Goal: Task Accomplishment & Management: Complete application form

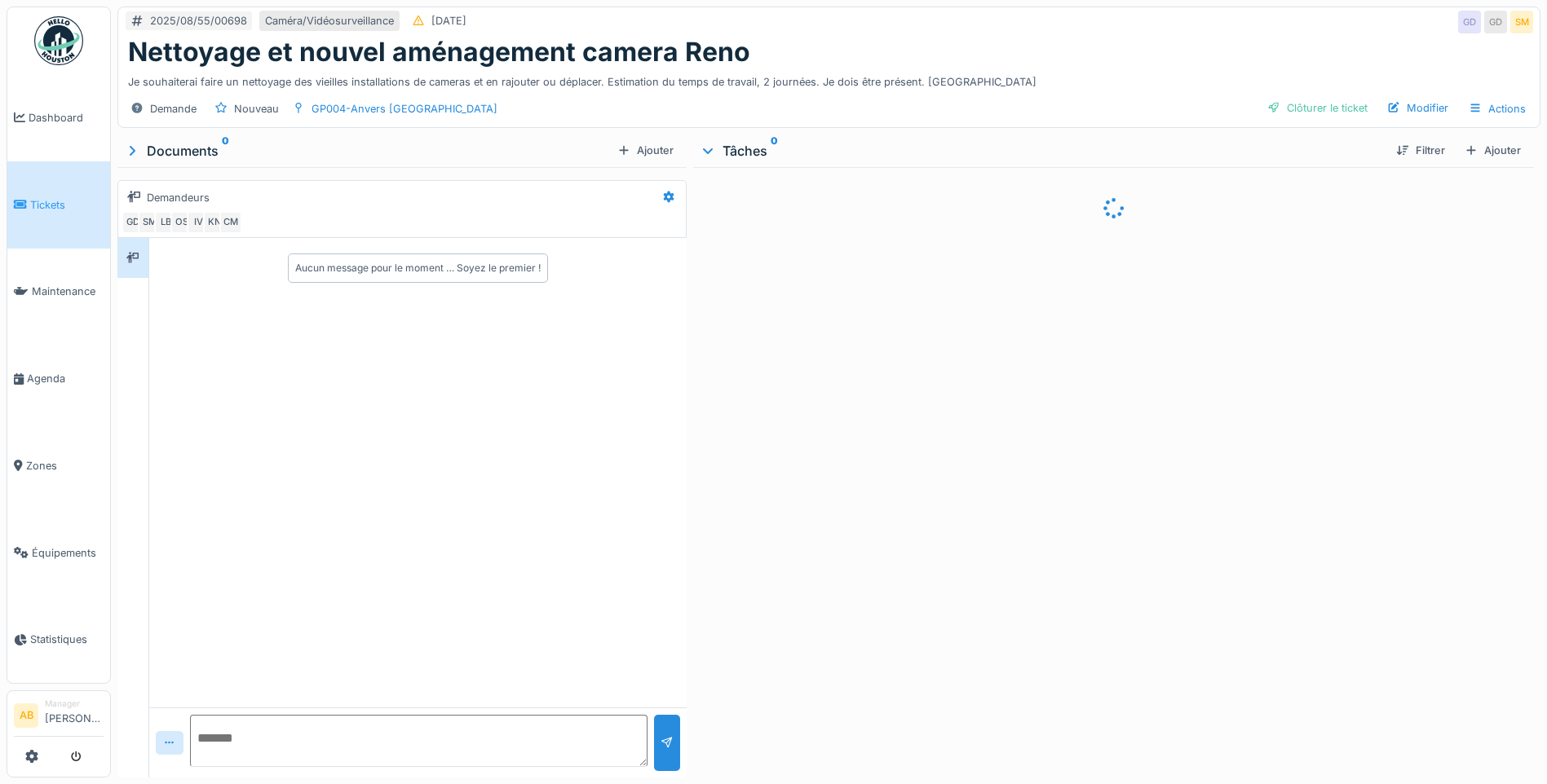
click at [35, 37] on img at bounding box center [58, 41] width 49 height 49
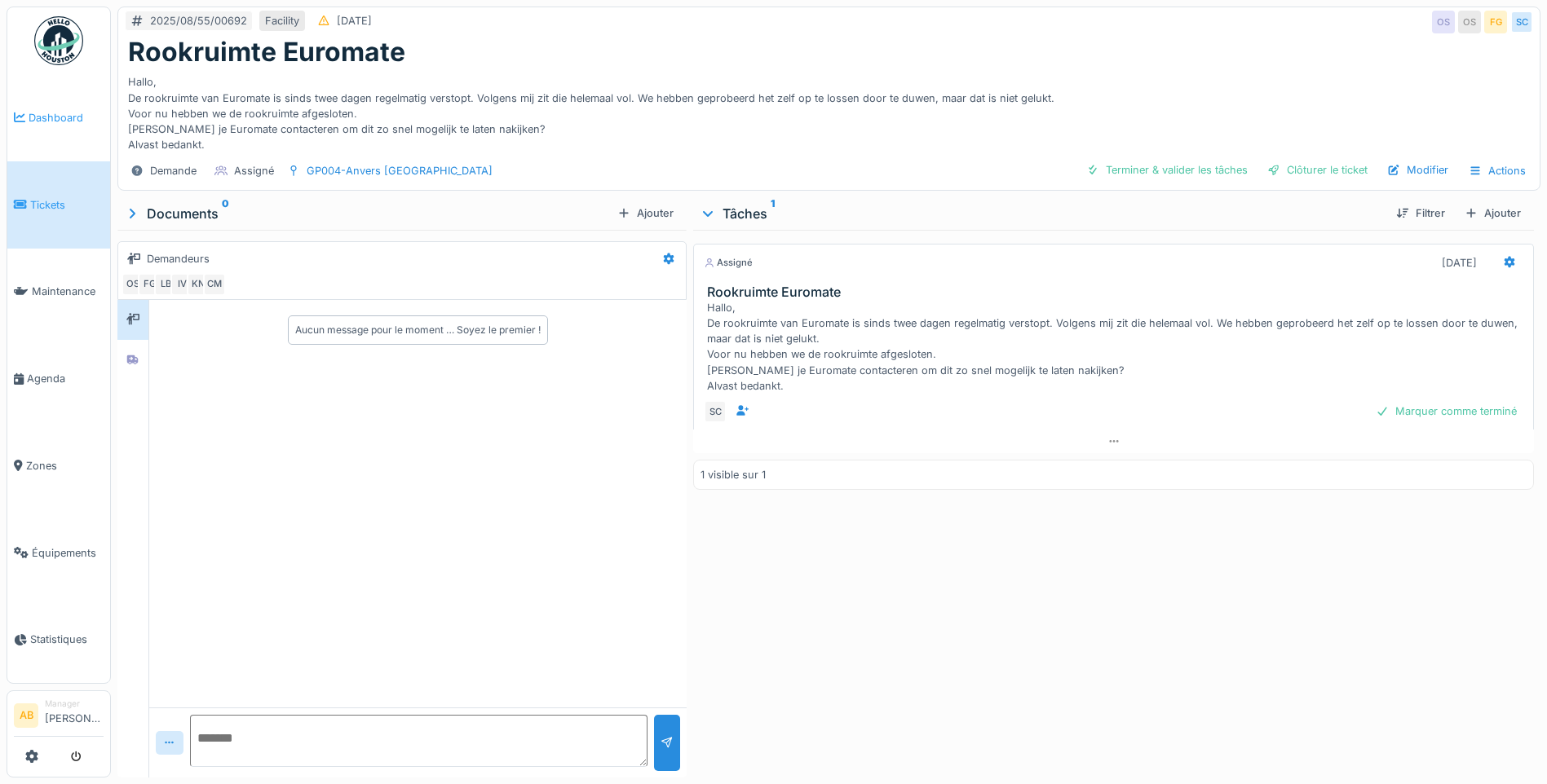
click at [56, 124] on span "Dashboard" at bounding box center [66, 118] width 75 height 15
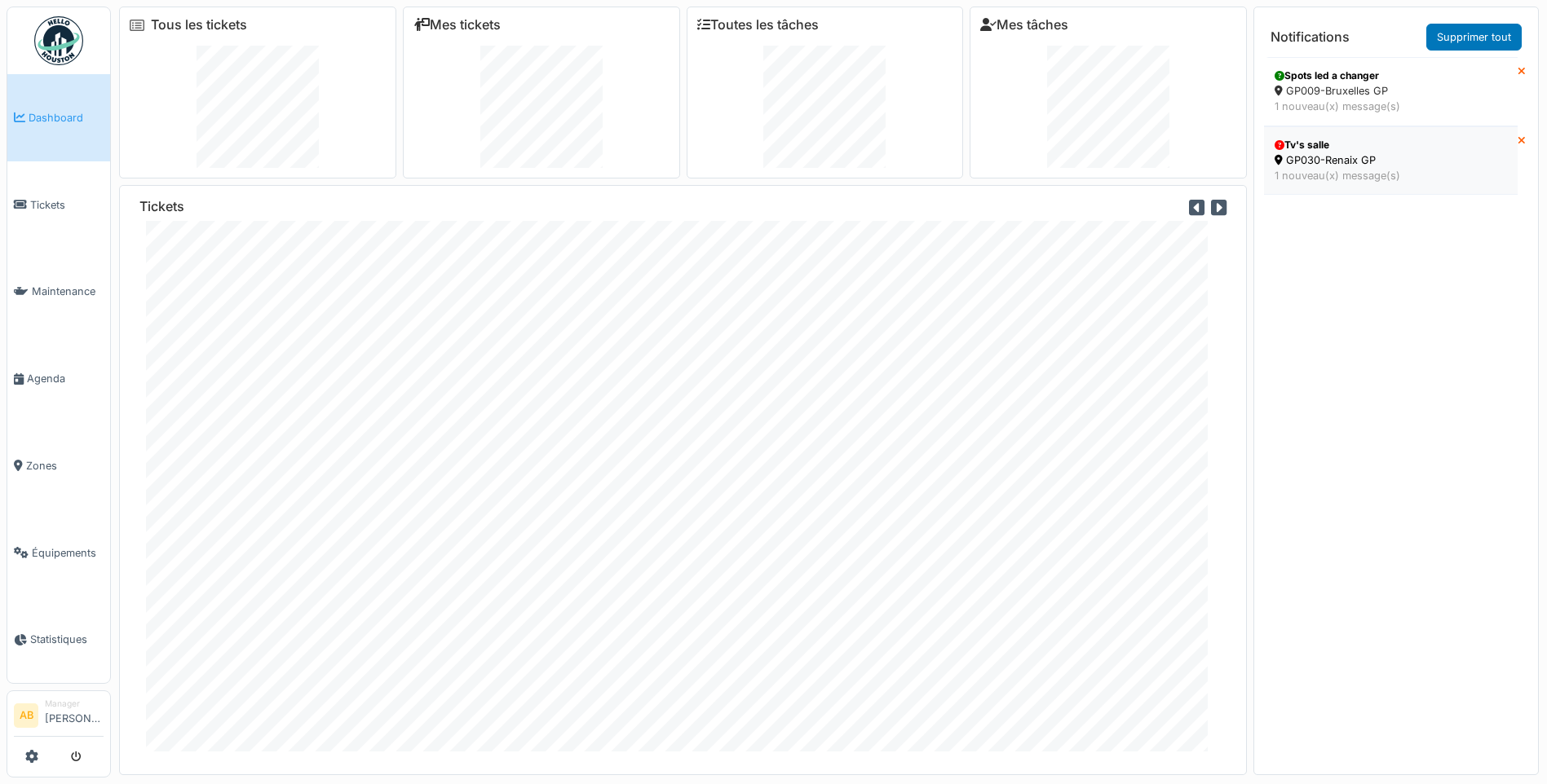
click at [1358, 156] on div "GP030-Renaix GP" at bounding box center [1391, 160] width 233 height 15
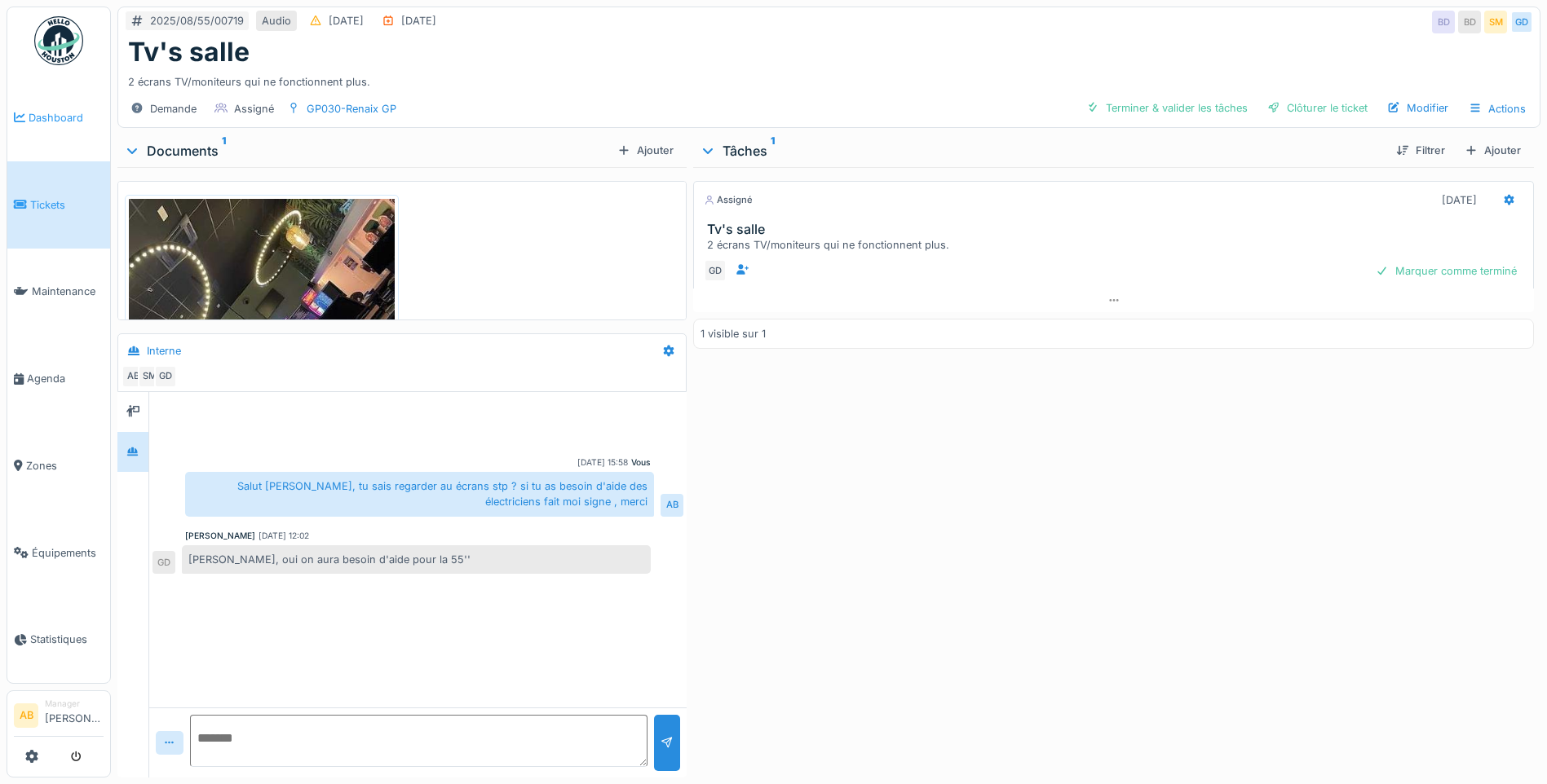
click at [45, 132] on link "Dashboard" at bounding box center [58, 118] width 103 height 88
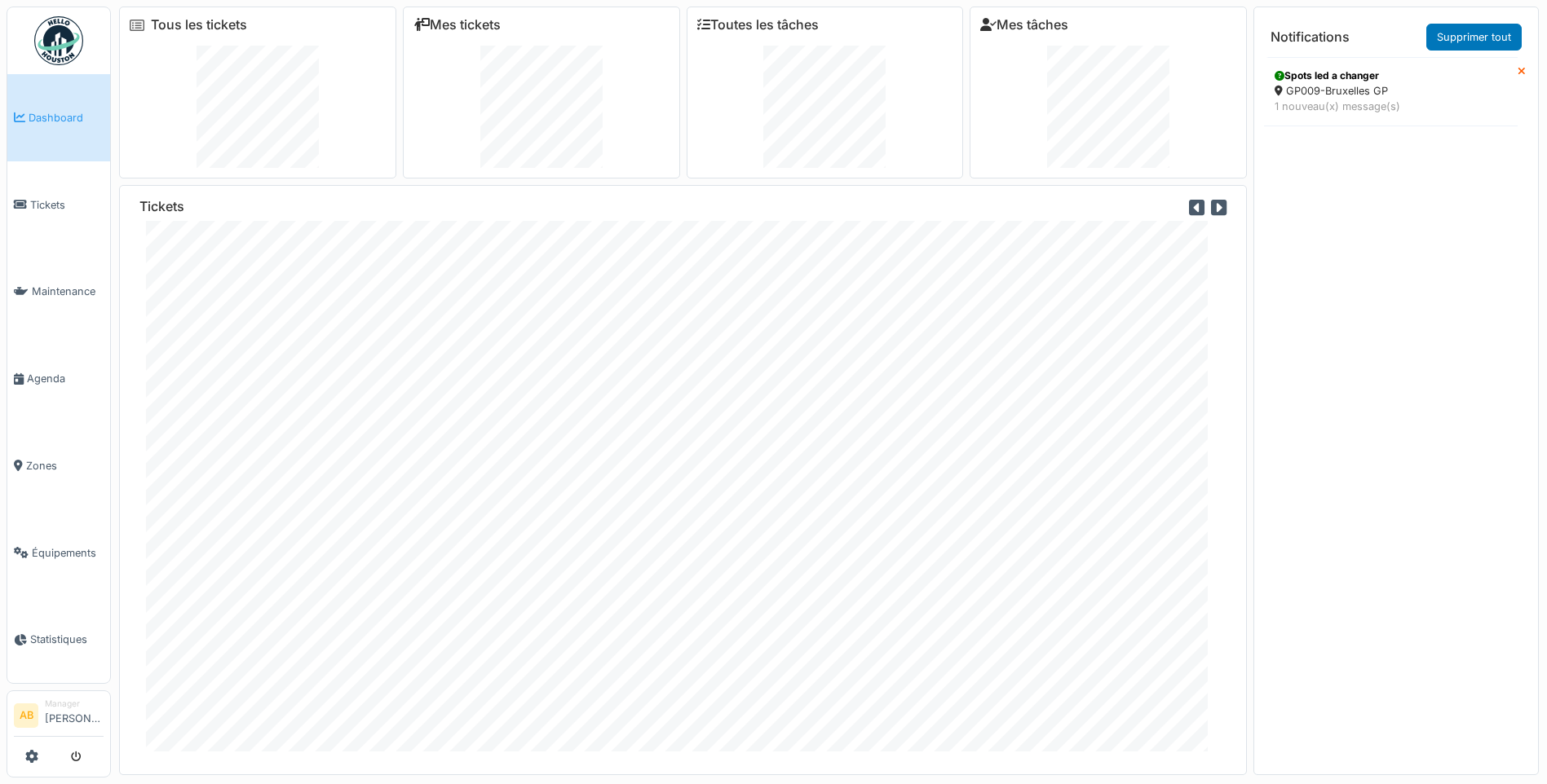
click at [48, 57] on img at bounding box center [58, 41] width 49 height 49
click at [38, 197] on span "Tickets" at bounding box center [67, 204] width 74 height 15
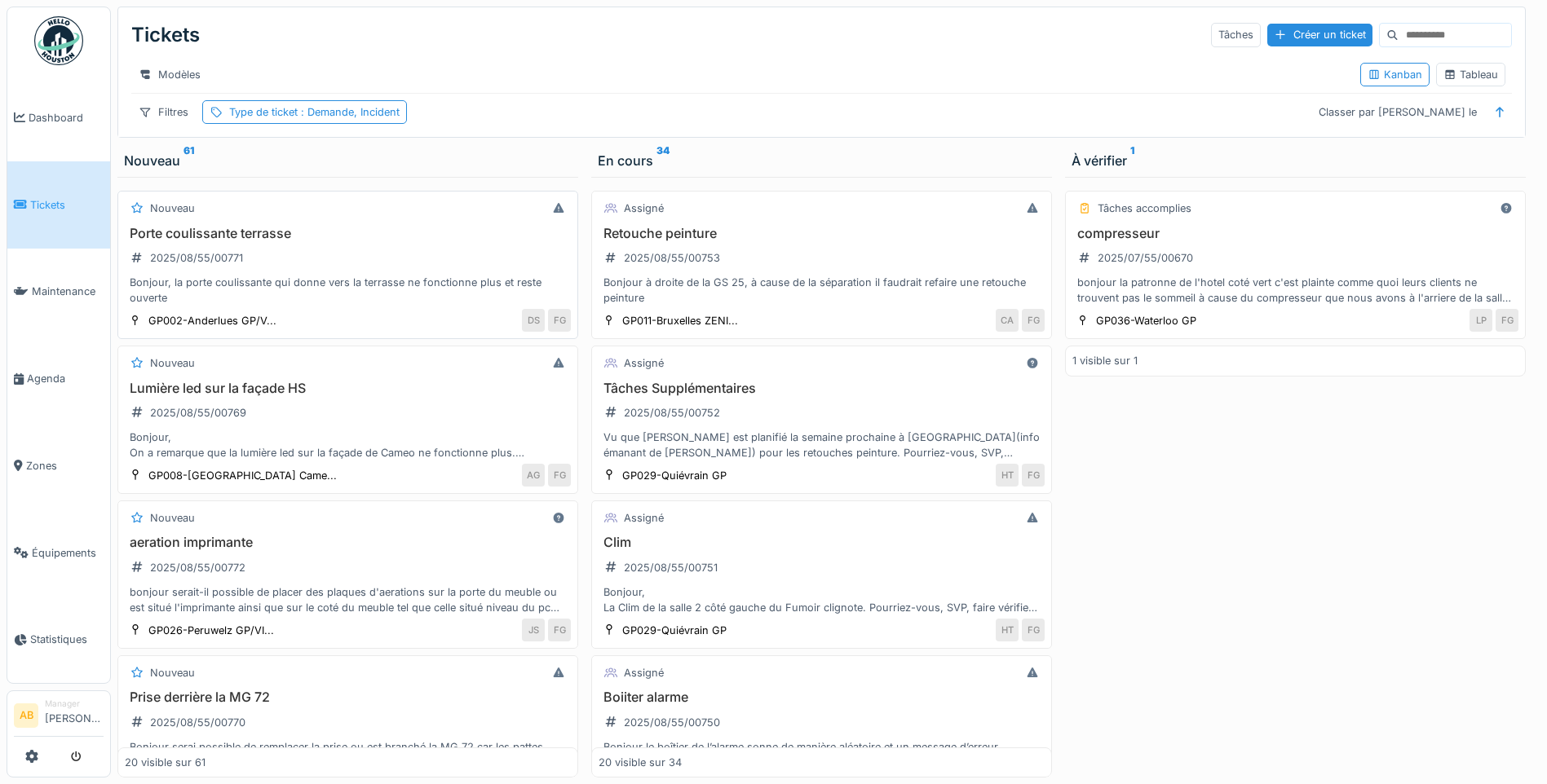
click at [318, 302] on div "Bonjour, la porte coulissante qui donne vers la terrasse ne fonctionne plus et …" at bounding box center [347, 290] width 446 height 31
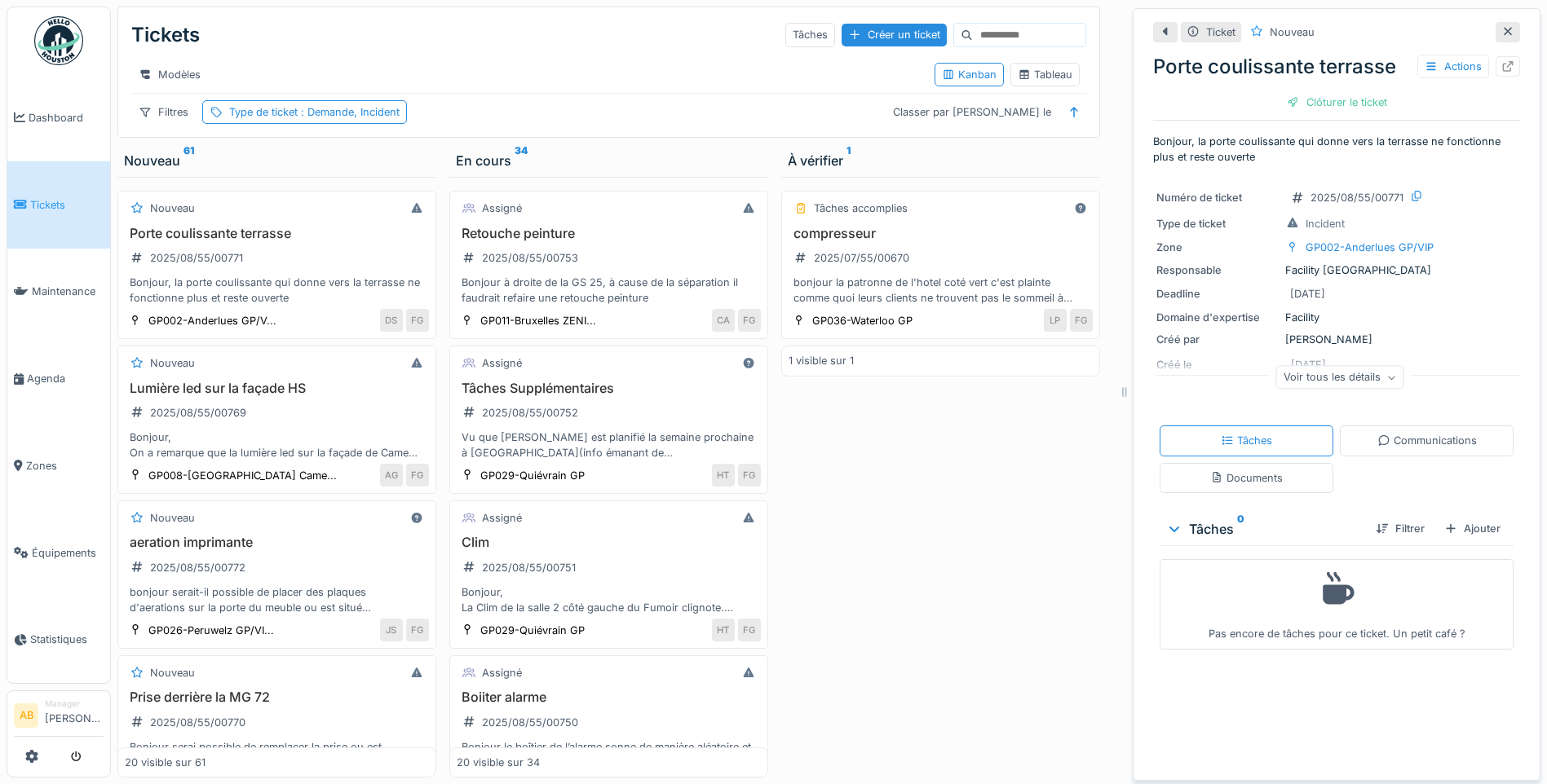
scroll to position [12, 0]
click at [1429, 445] on div "Communications" at bounding box center [1426, 441] width 173 height 30
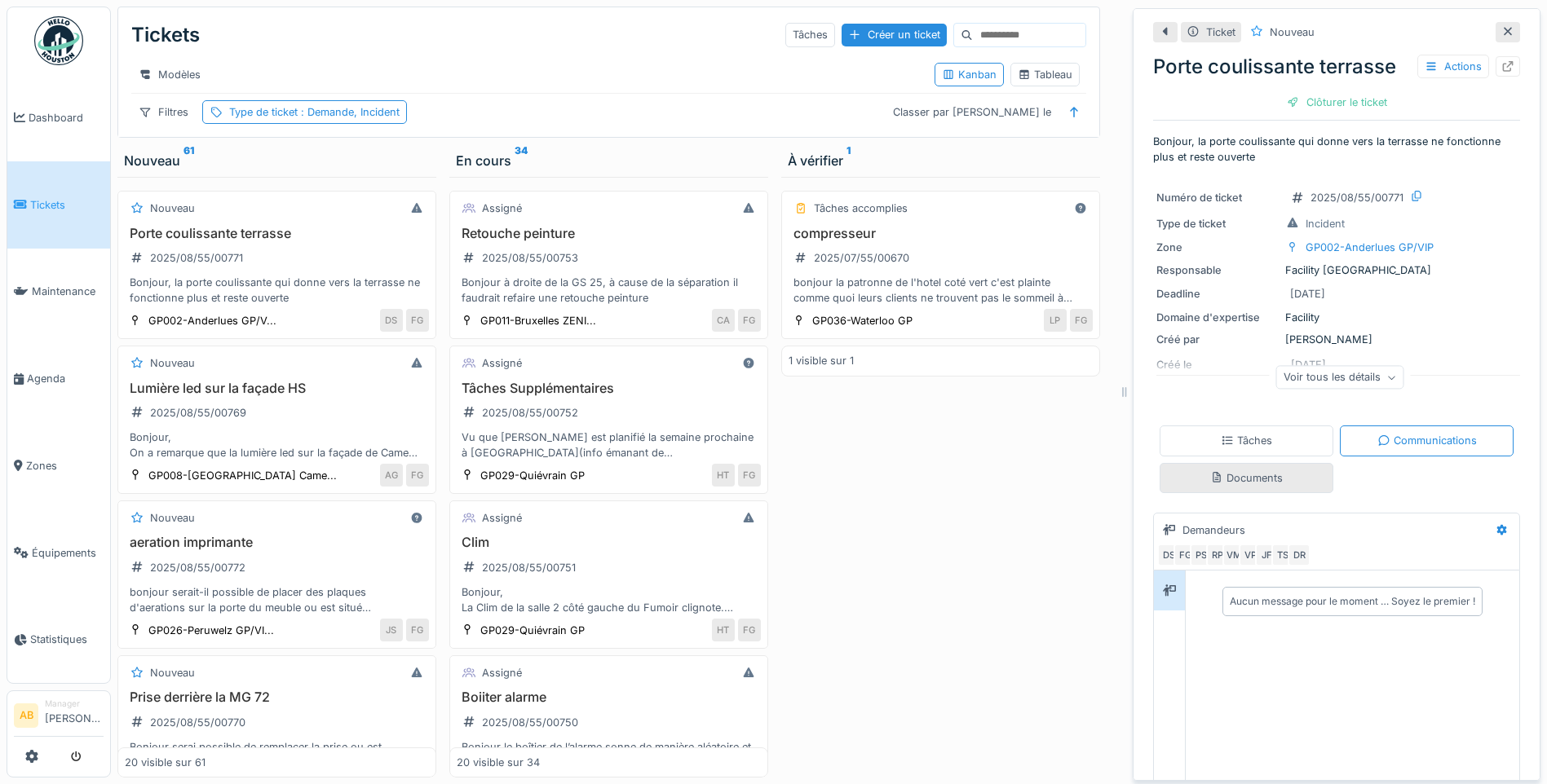
click at [1217, 472] on div "Documents" at bounding box center [1246, 478] width 73 height 15
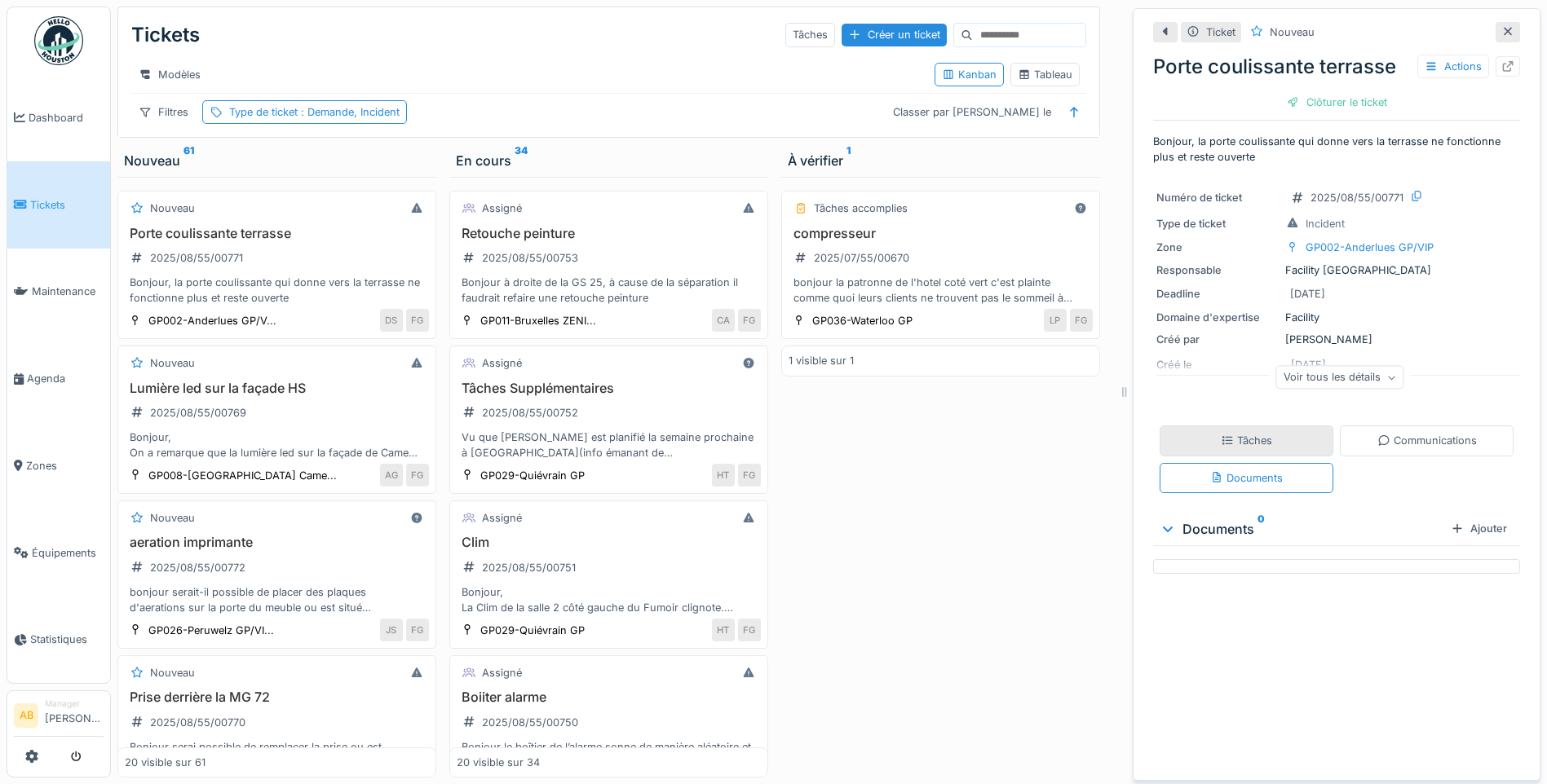
click at [1283, 436] on div "Tâches" at bounding box center [1246, 441] width 173 height 30
click at [1456, 521] on div "Ajouter" at bounding box center [1473, 528] width 70 height 22
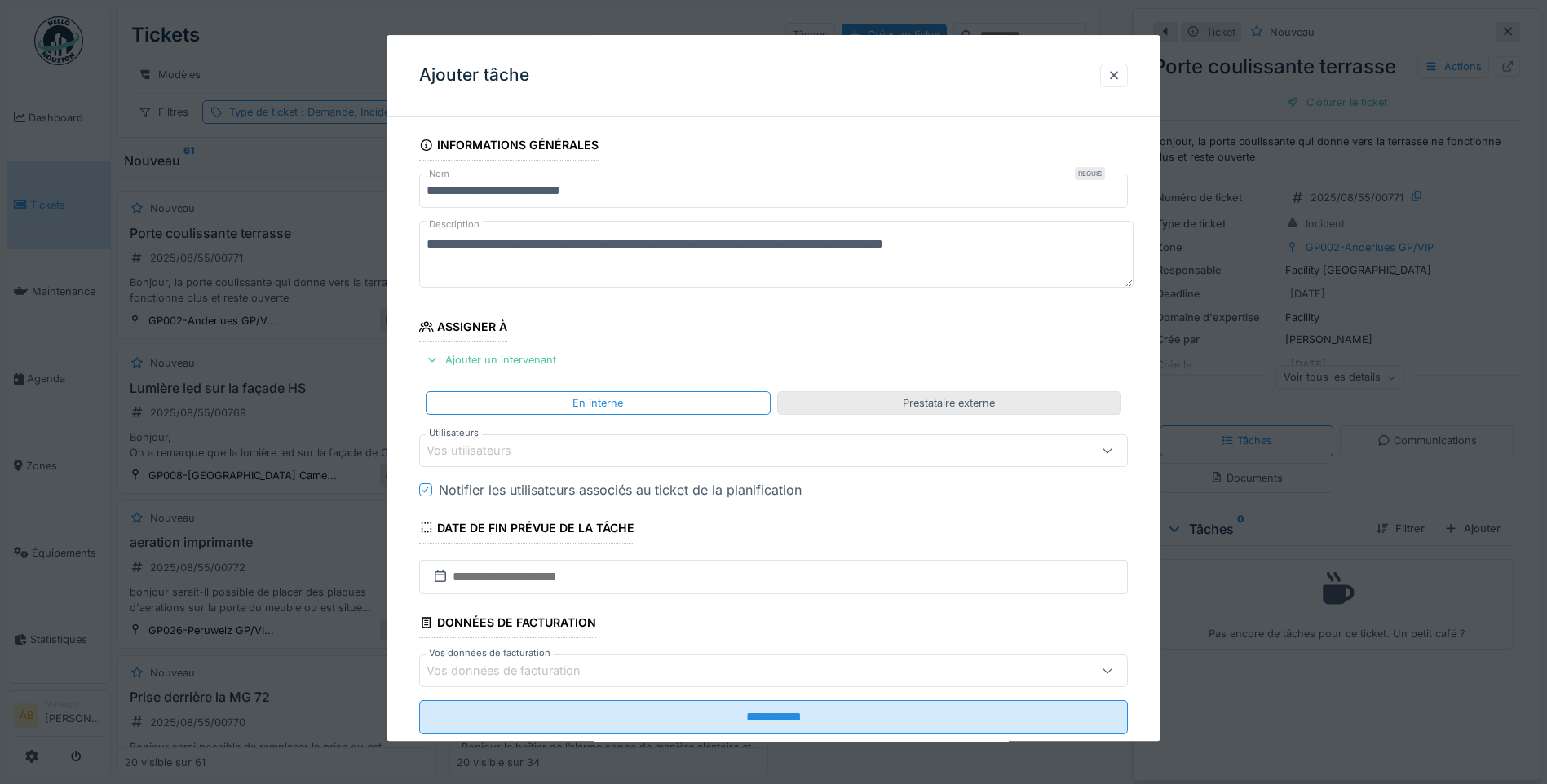
click at [928, 408] on div "Prestataire externe" at bounding box center [949, 403] width 92 height 15
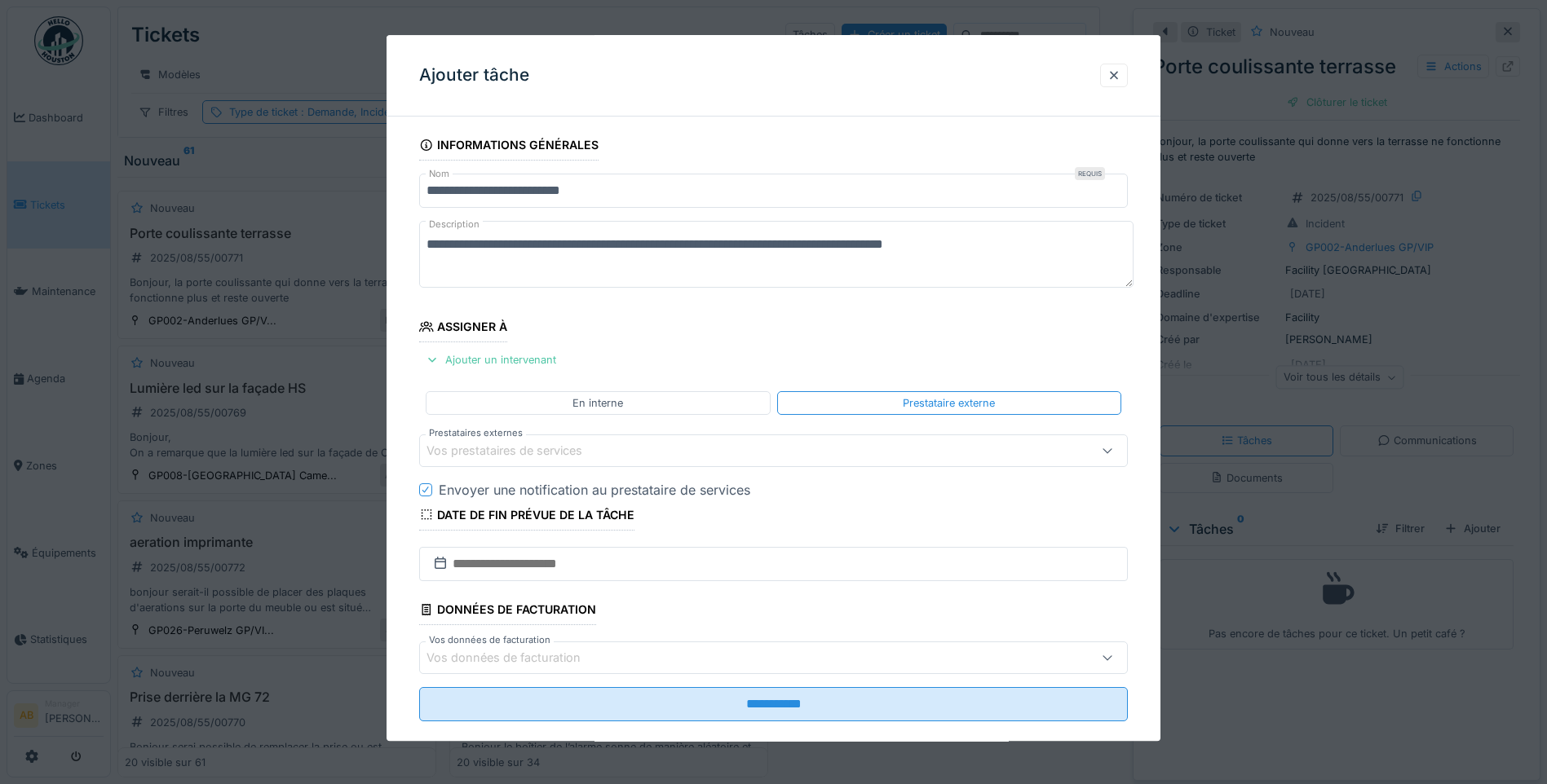
click at [620, 457] on div "Vos prestataires de services" at bounding box center [732, 450] width 611 height 18
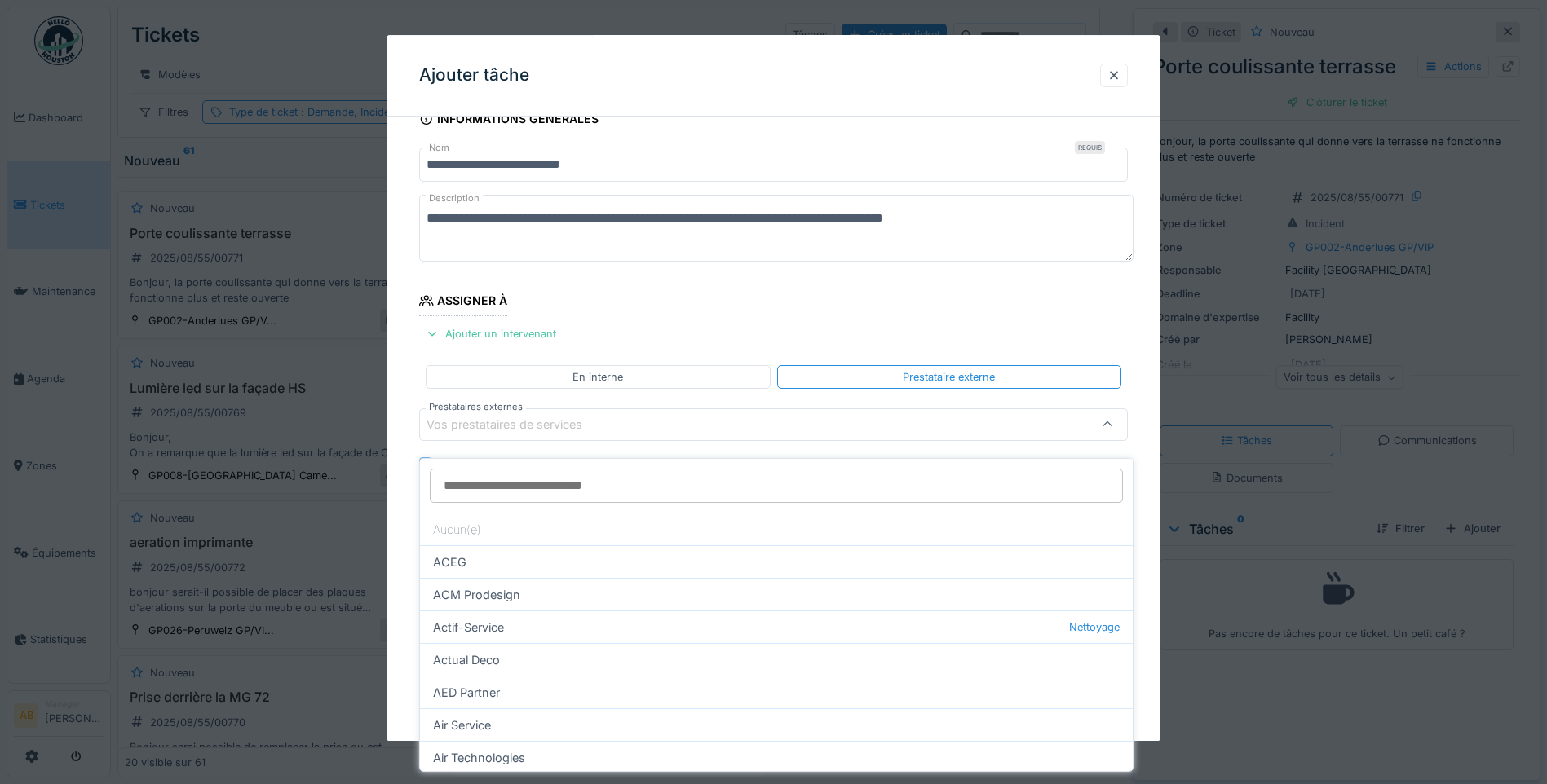
click at [609, 478] on input "Prestataires externes" at bounding box center [776, 485] width 693 height 34
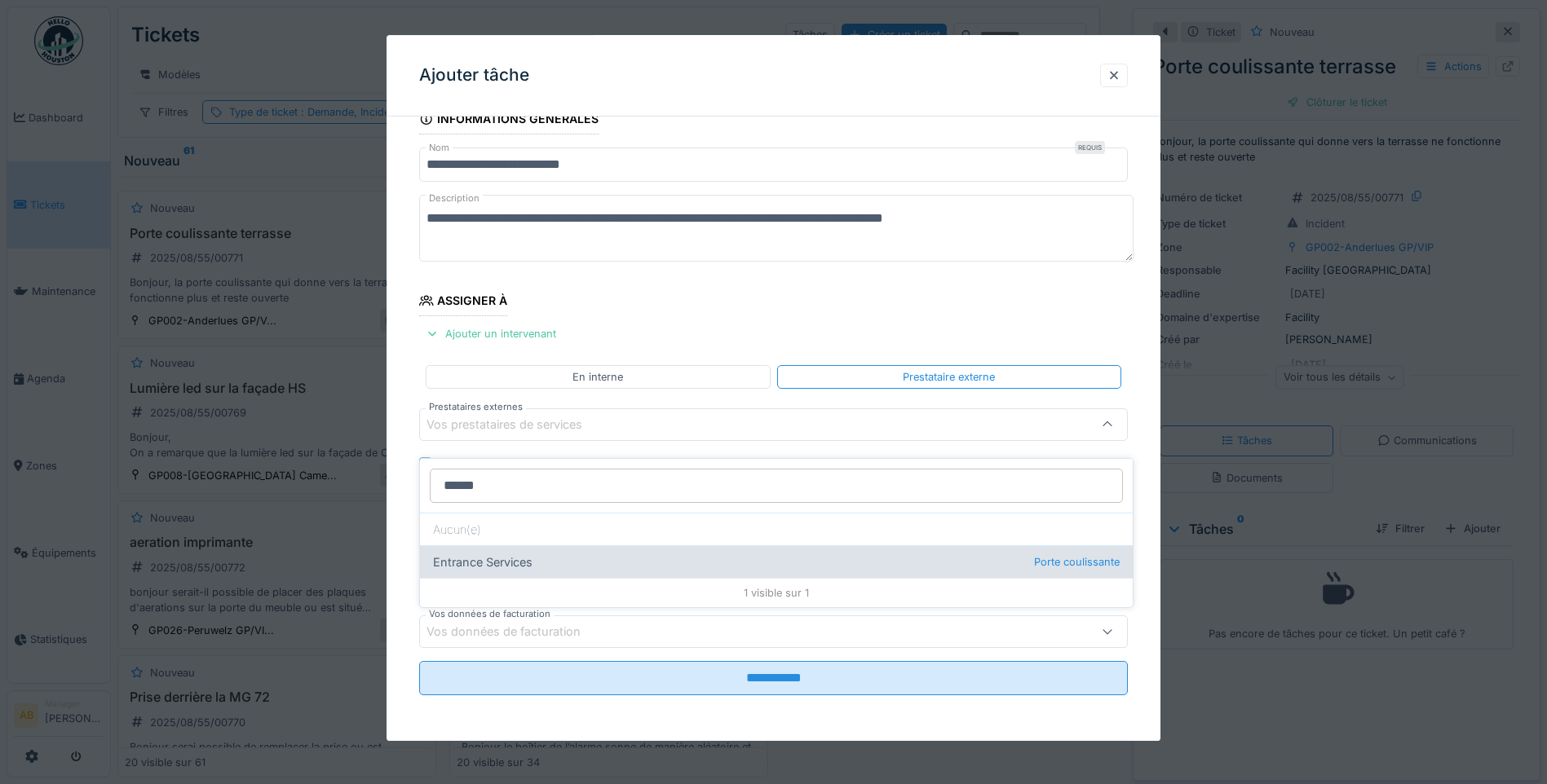
type input "******"
click at [583, 547] on div "Entrance Services Porte coulissante" at bounding box center [777, 562] width 713 height 33
type input "***"
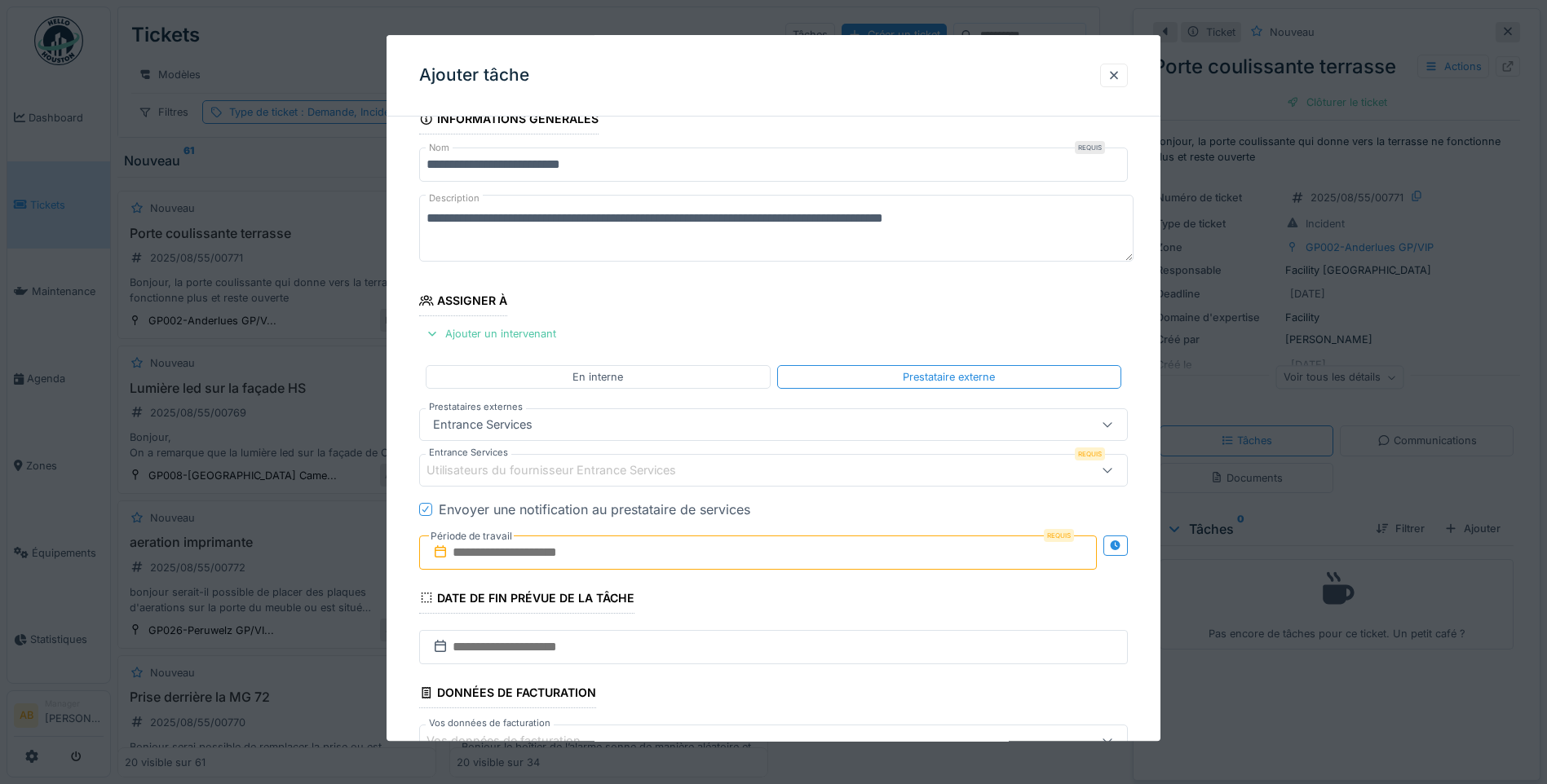
click at [583, 547] on input "text" at bounding box center [758, 552] width 678 height 34
click at [768, 479] on div "21" at bounding box center [761, 480] width 22 height 24
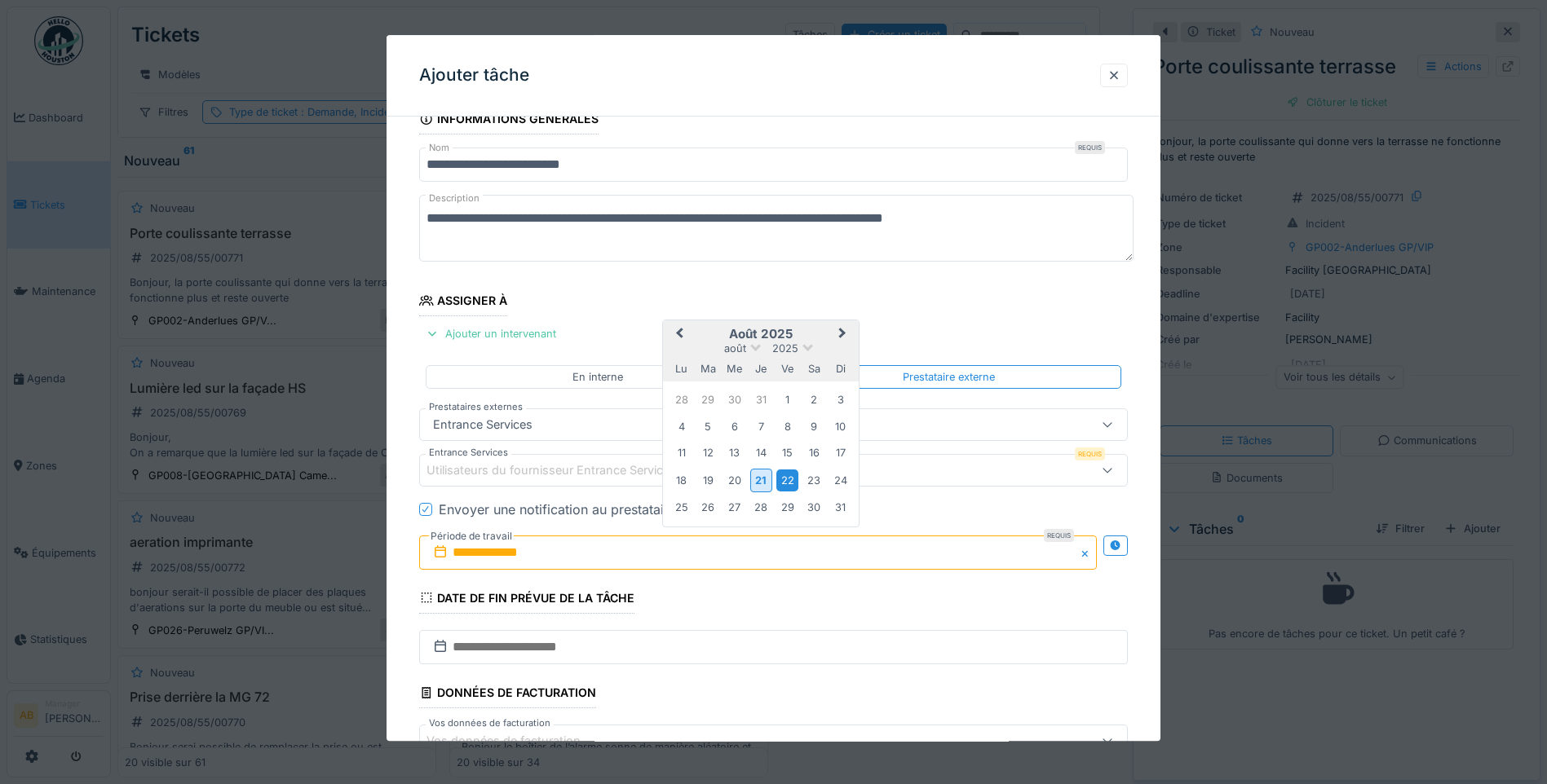
click at [778, 479] on div "22" at bounding box center [787, 480] width 22 height 22
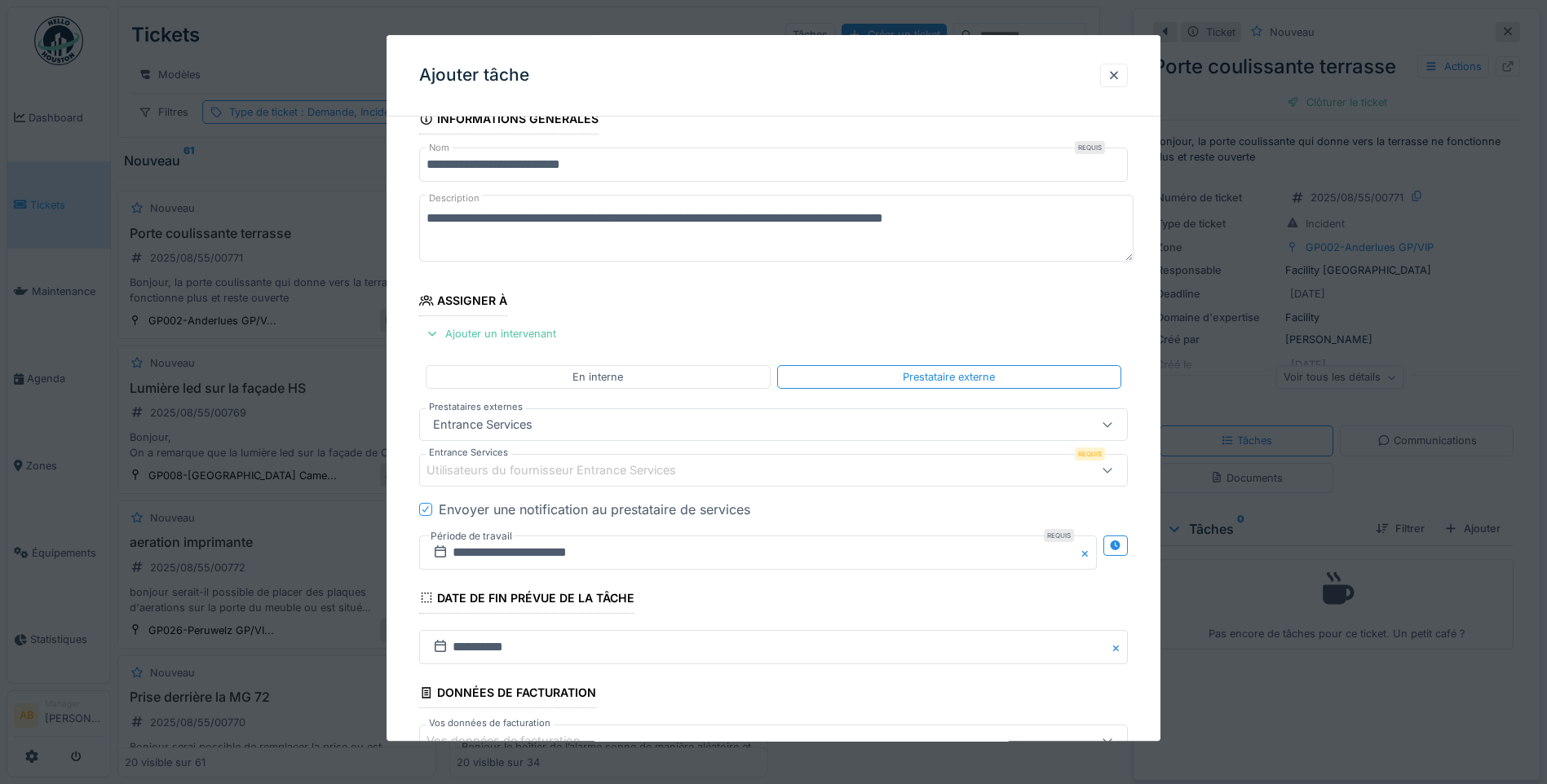
click at [1113, 474] on icon at bounding box center [1108, 469] width 13 height 10
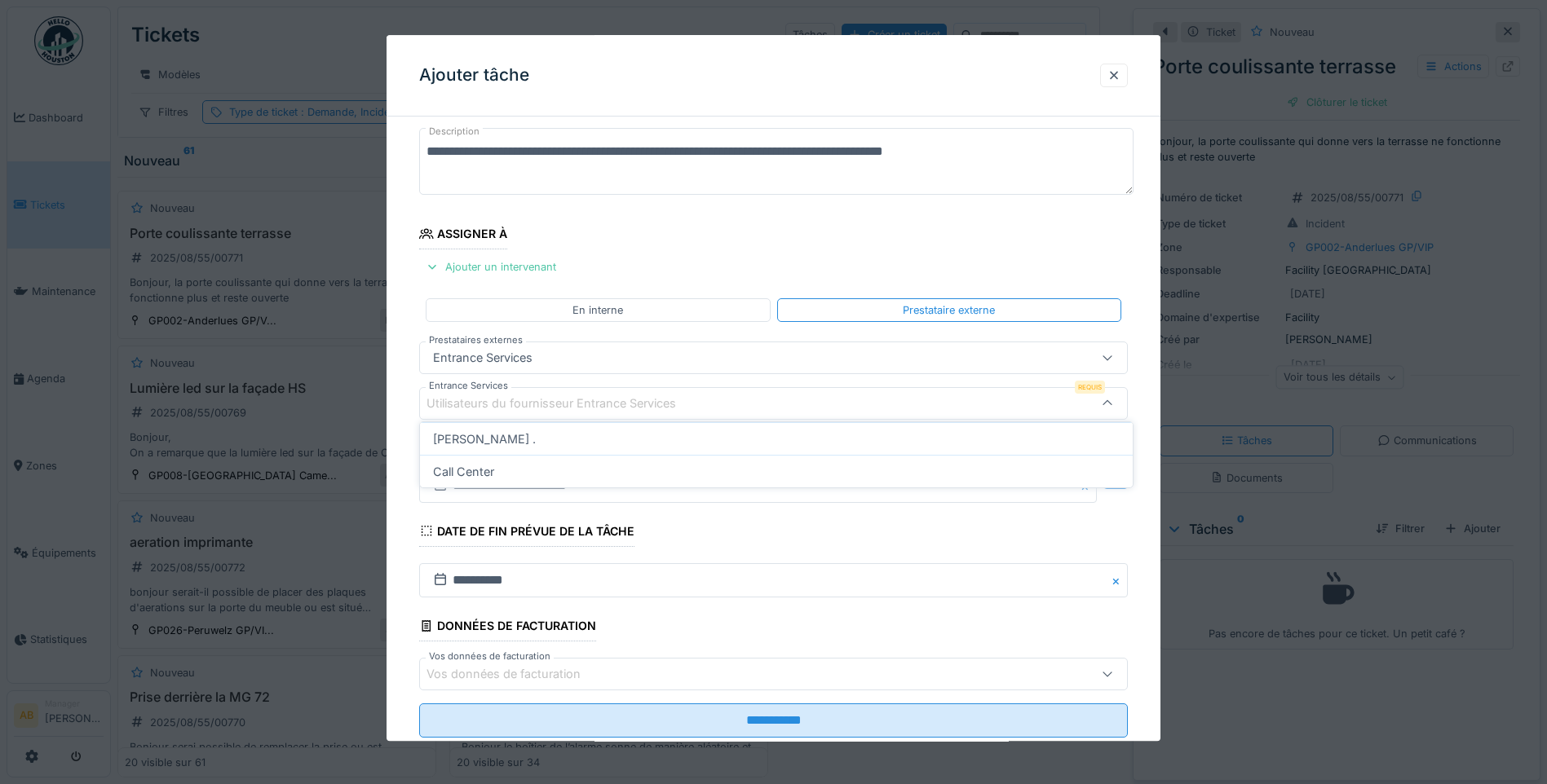
scroll to position [108, 0]
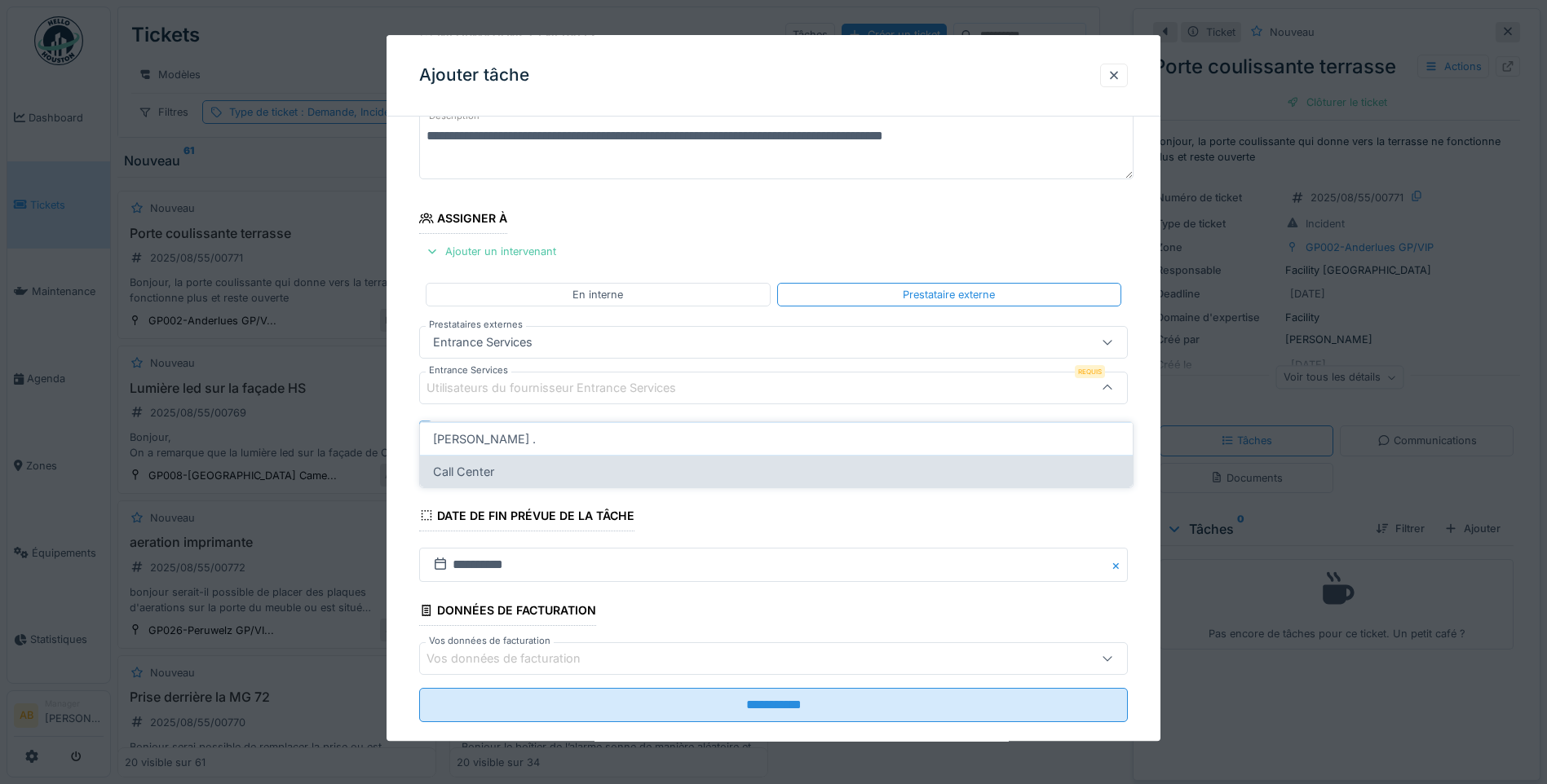
click at [532, 455] on div "Call Center" at bounding box center [777, 471] width 713 height 33
type input "****"
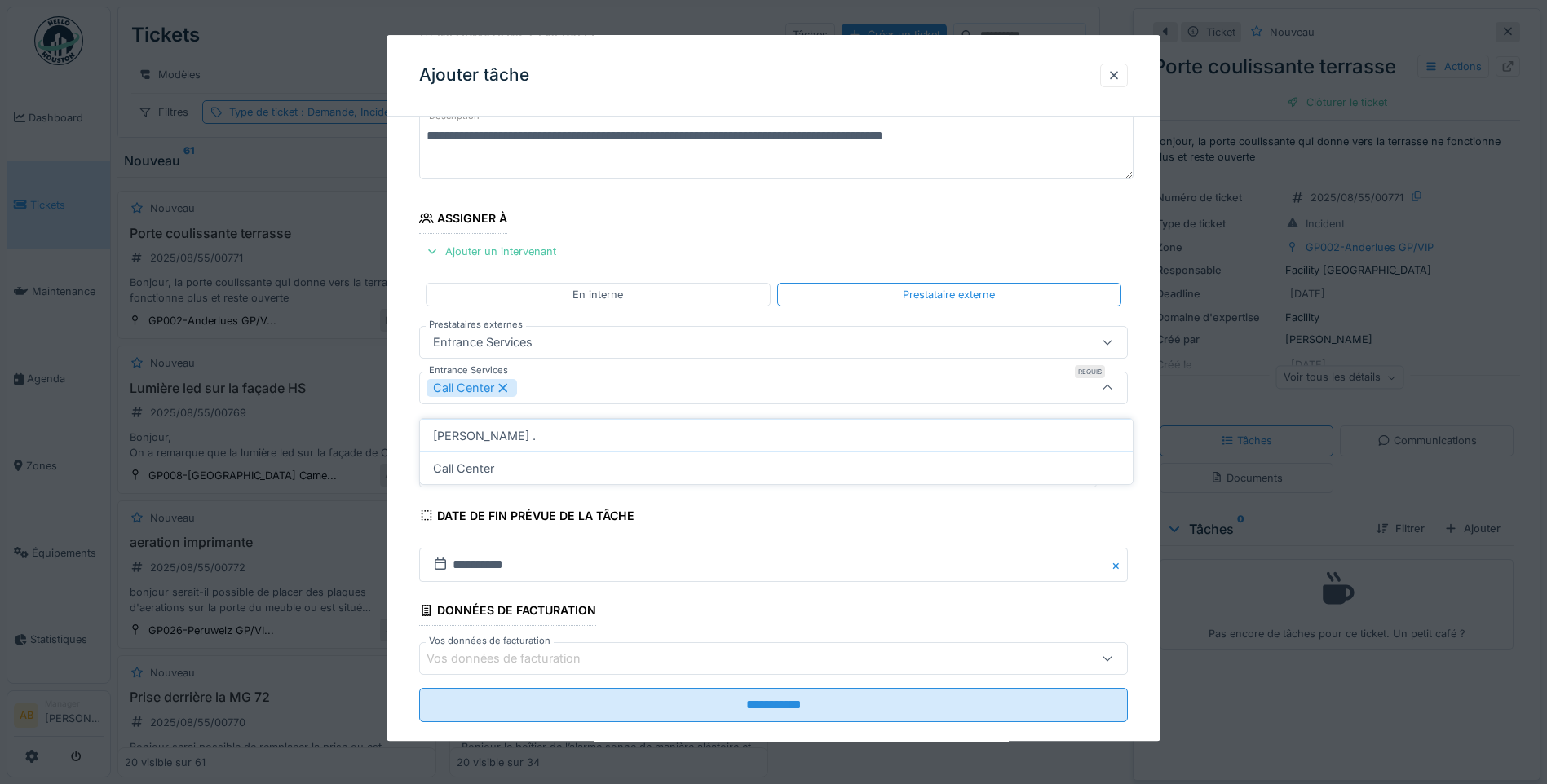
scroll to position [136, 0]
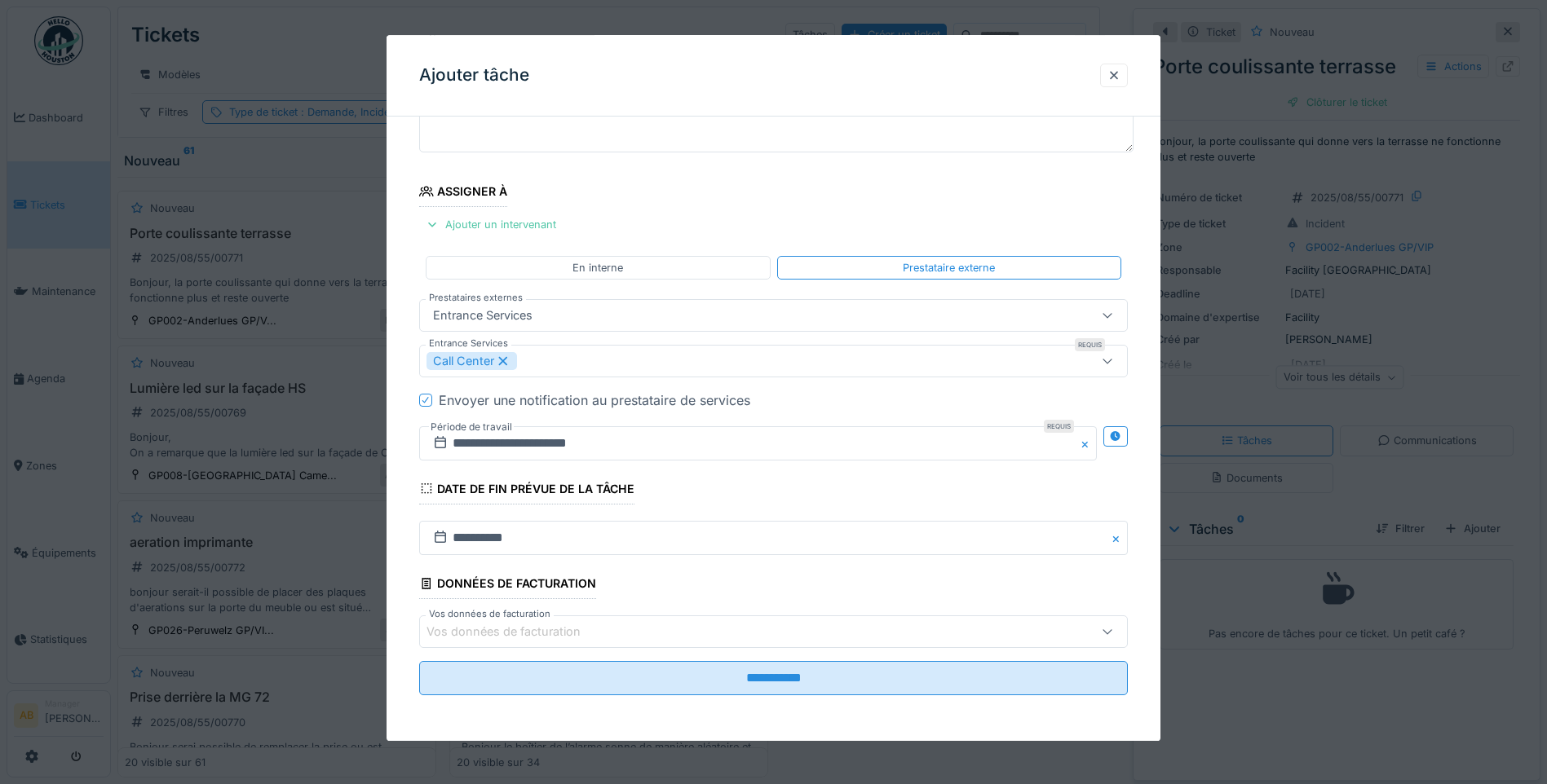
click at [688, 635] on div "Vos données de facturation" at bounding box center [732, 631] width 611 height 18
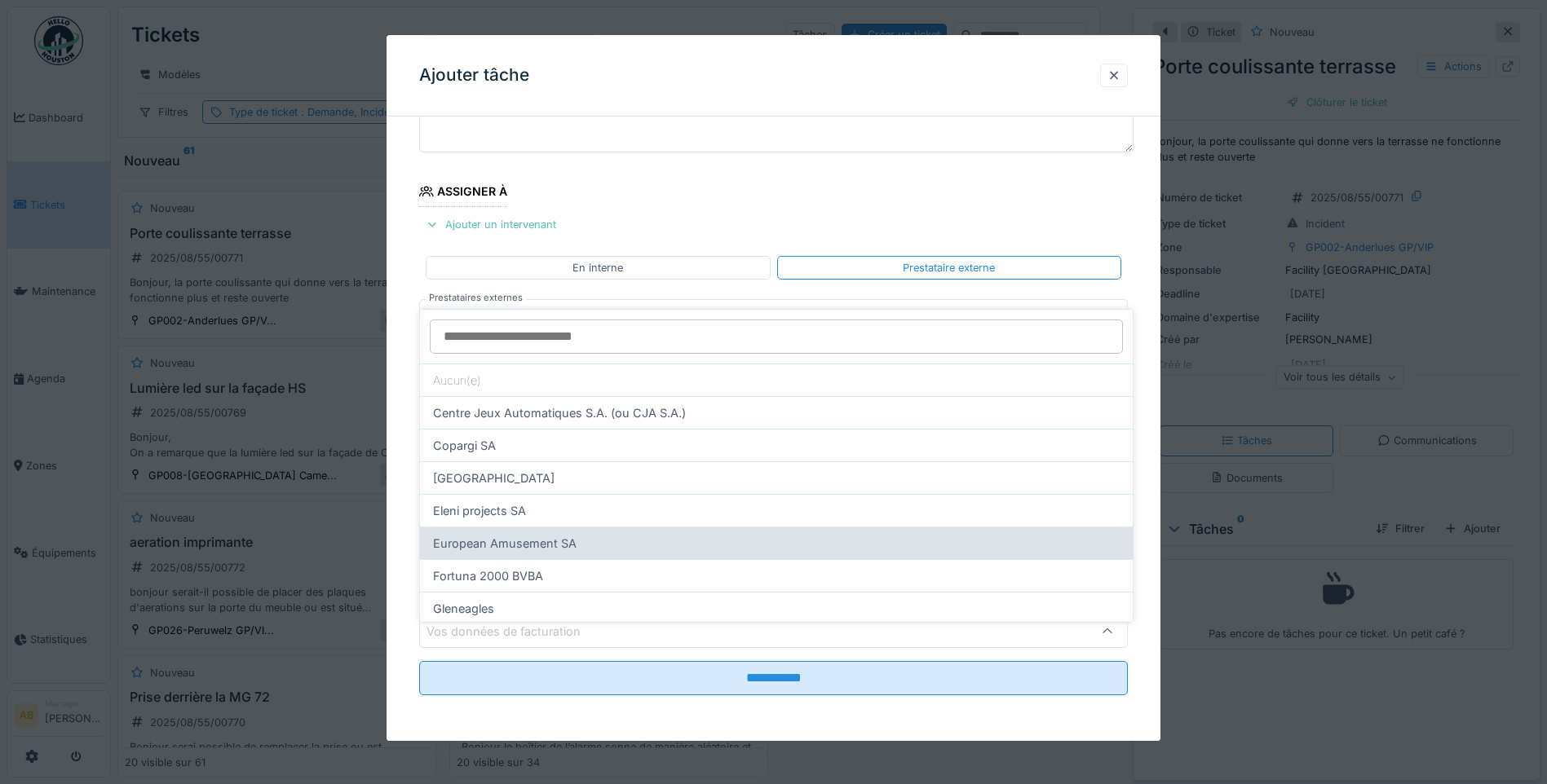
click at [632, 534] on div "European Amusement SA" at bounding box center [777, 543] width 713 height 33
type input "*"
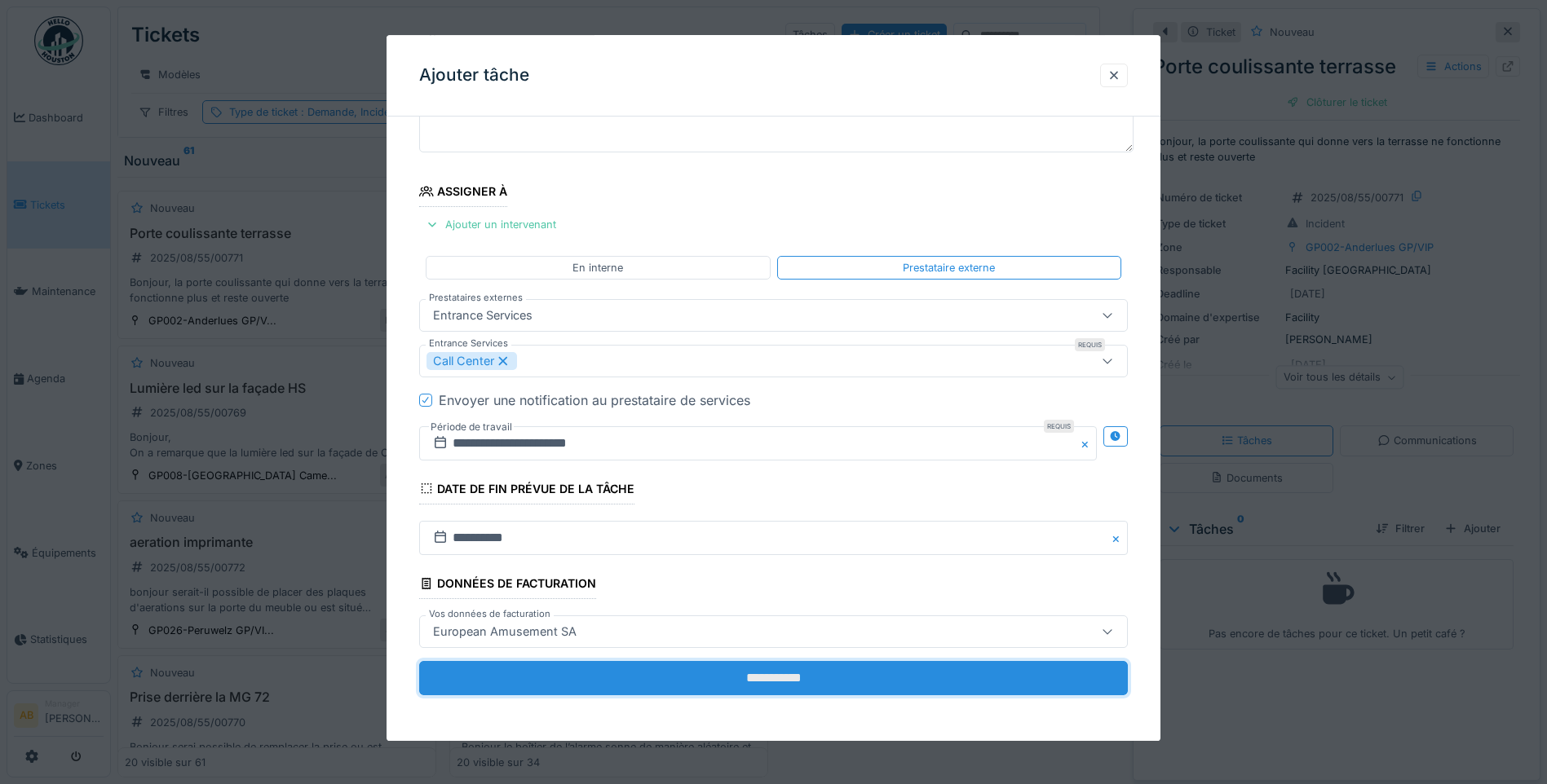
click at [696, 680] on input "**********" at bounding box center [774, 678] width 709 height 34
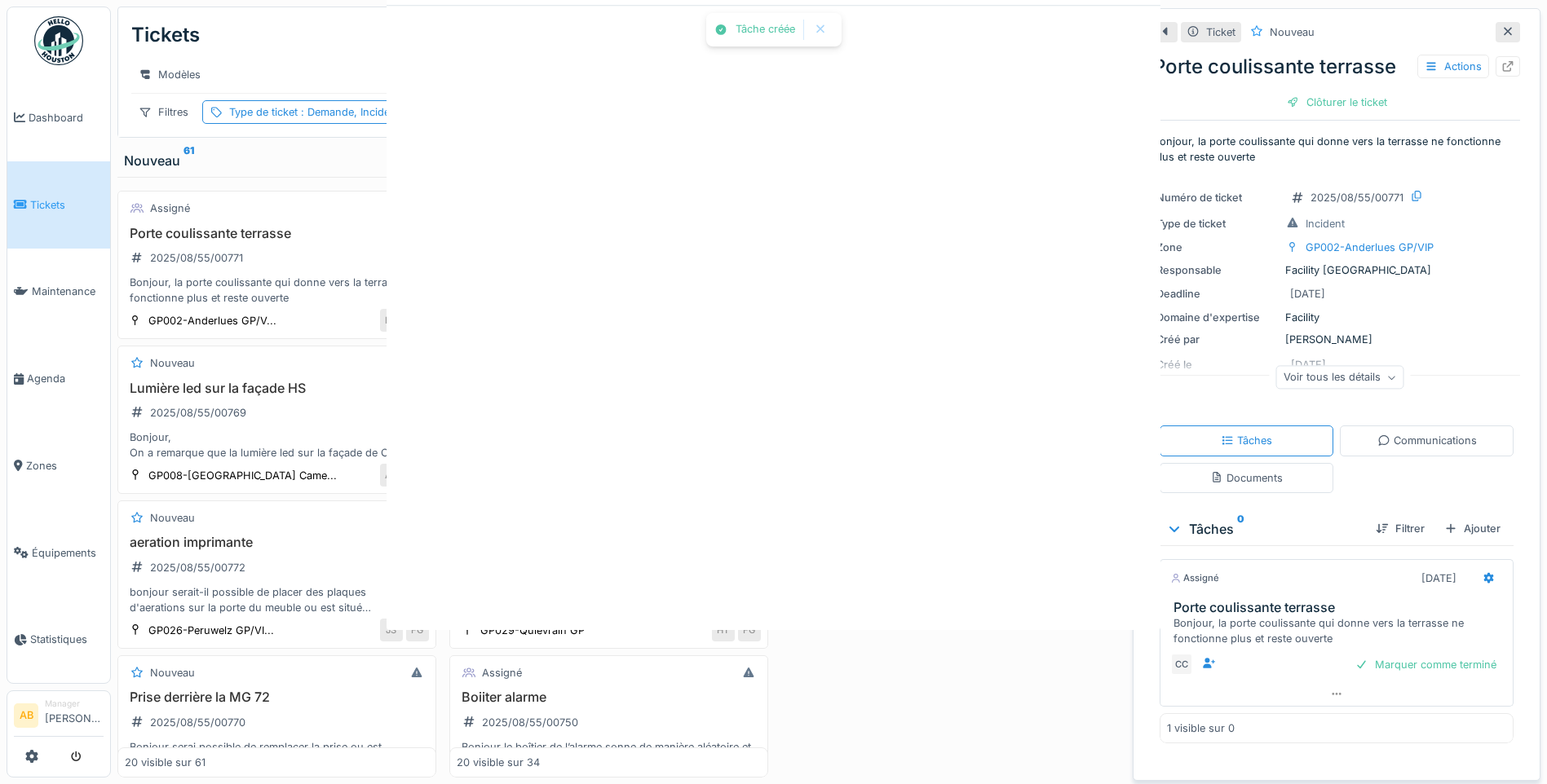
scroll to position [0, 0]
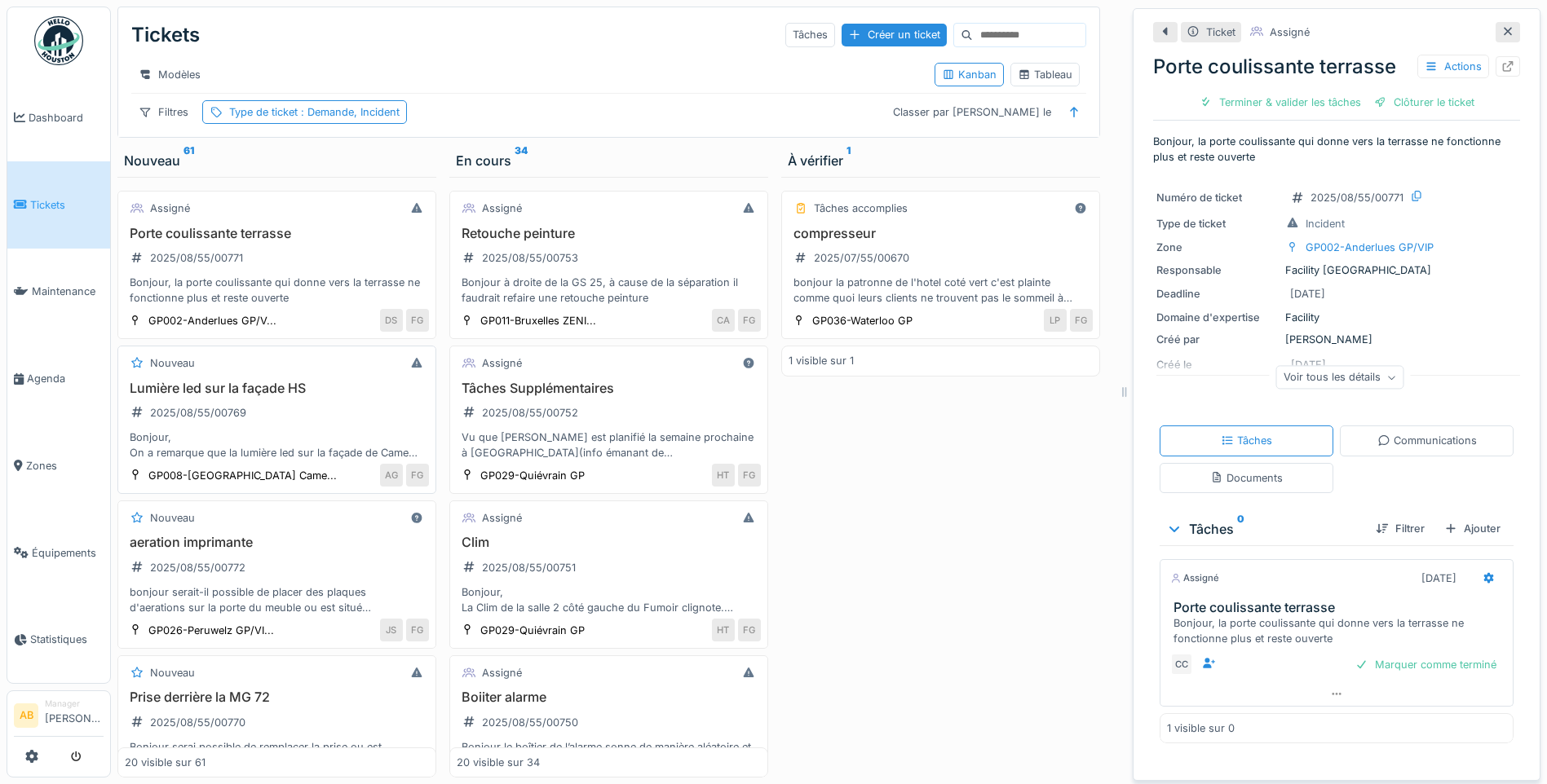
click at [285, 416] on div "Lumière led sur la façade HS 2025/08/55/00769 Bonjour, On a remarque que la lum…" at bounding box center [276, 421] width 304 height 81
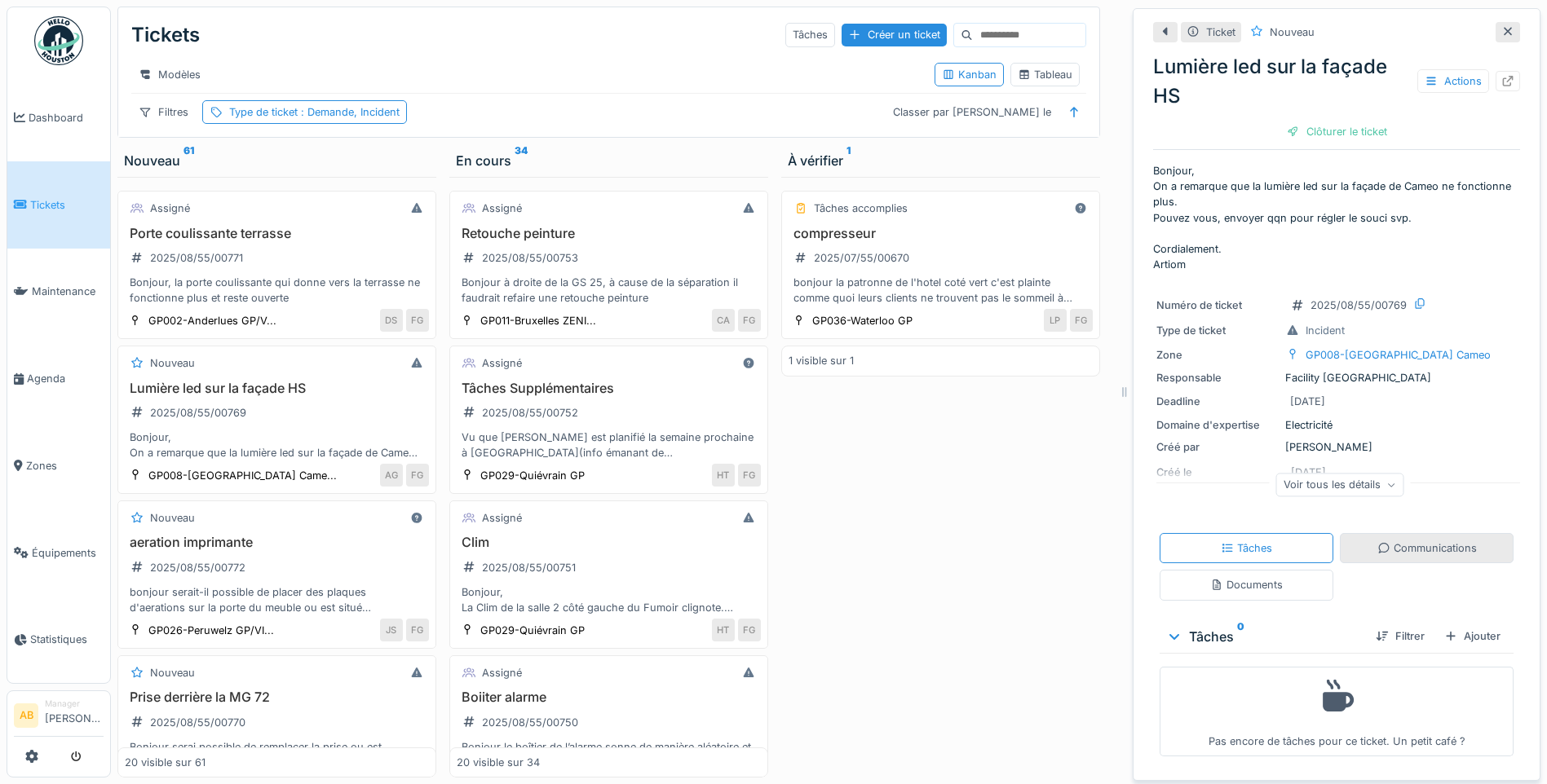
click at [1388, 547] on div "Communications" at bounding box center [1426, 548] width 173 height 30
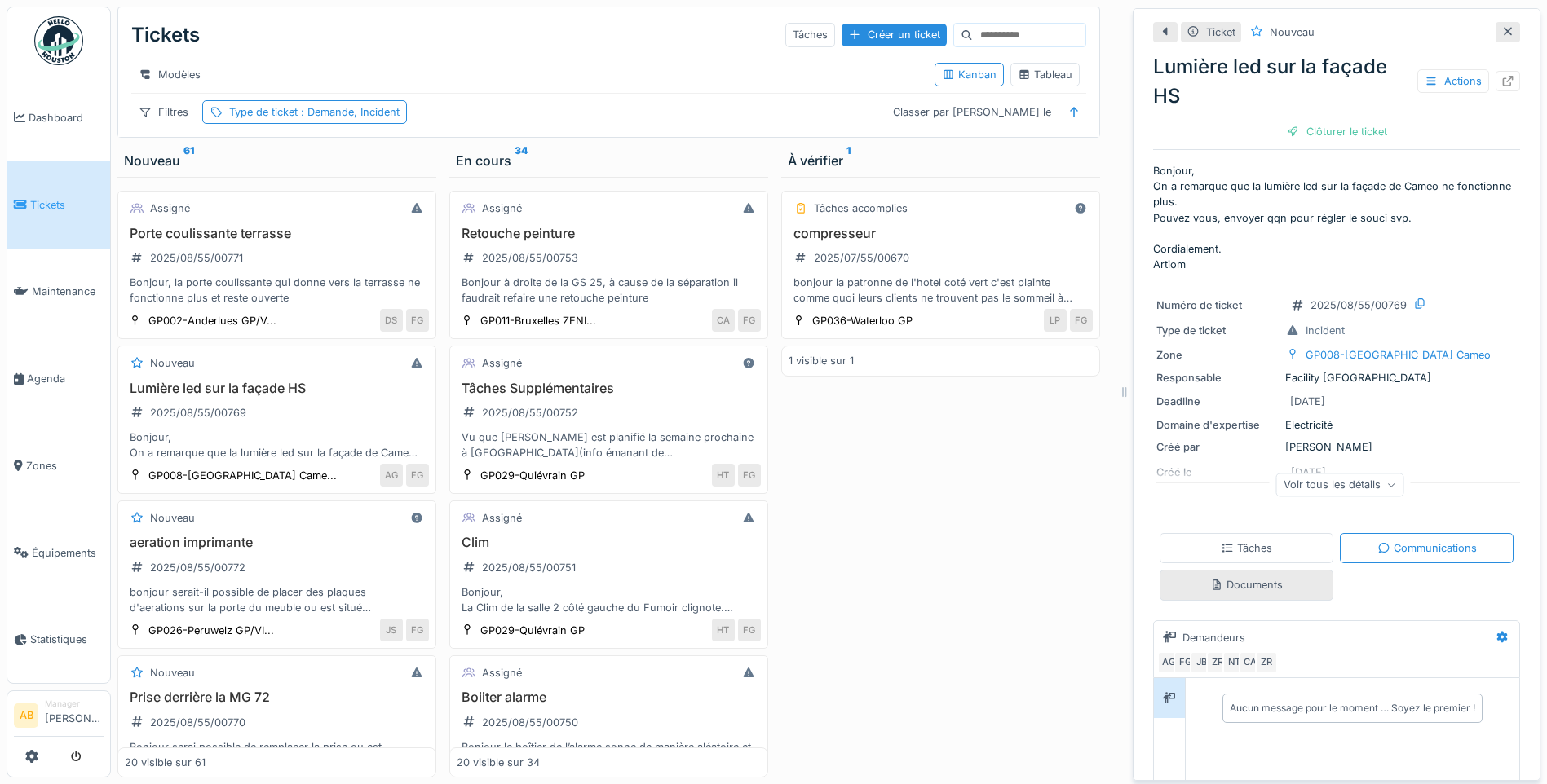
click at [1222, 578] on div "Documents" at bounding box center [1246, 585] width 73 height 15
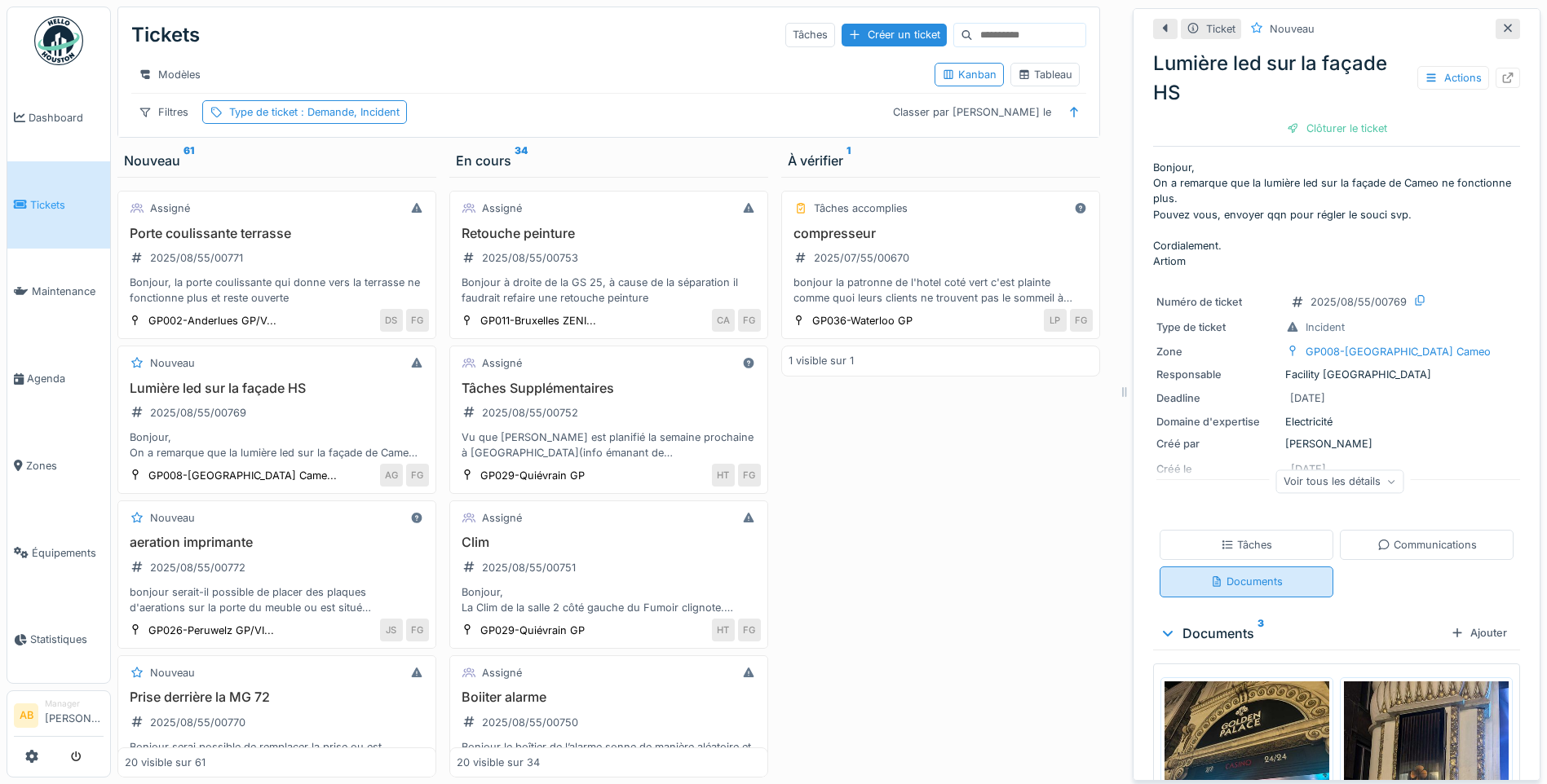
scroll to position [260, 0]
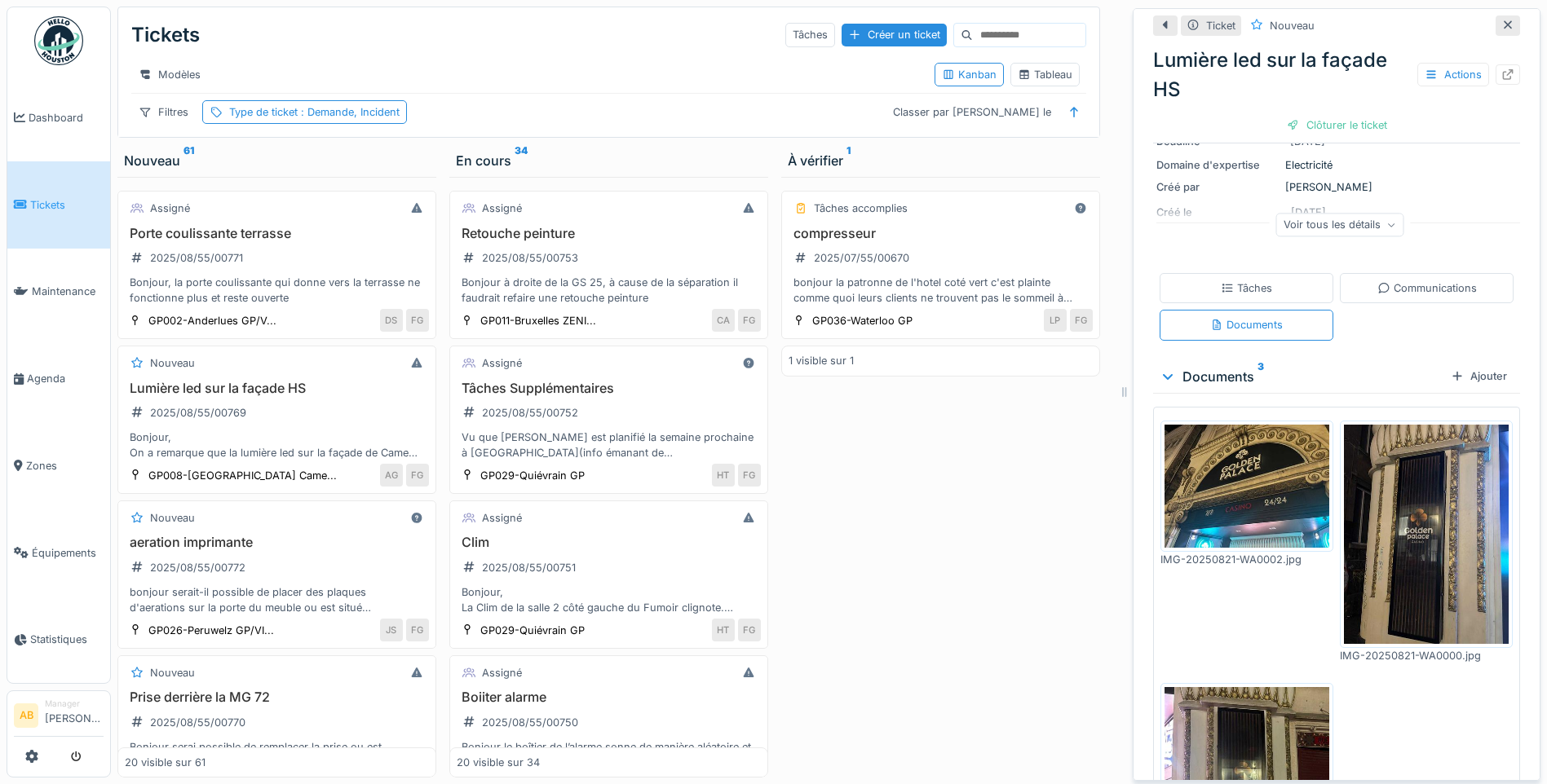
click at [1240, 487] on img at bounding box center [1246, 487] width 165 height 124
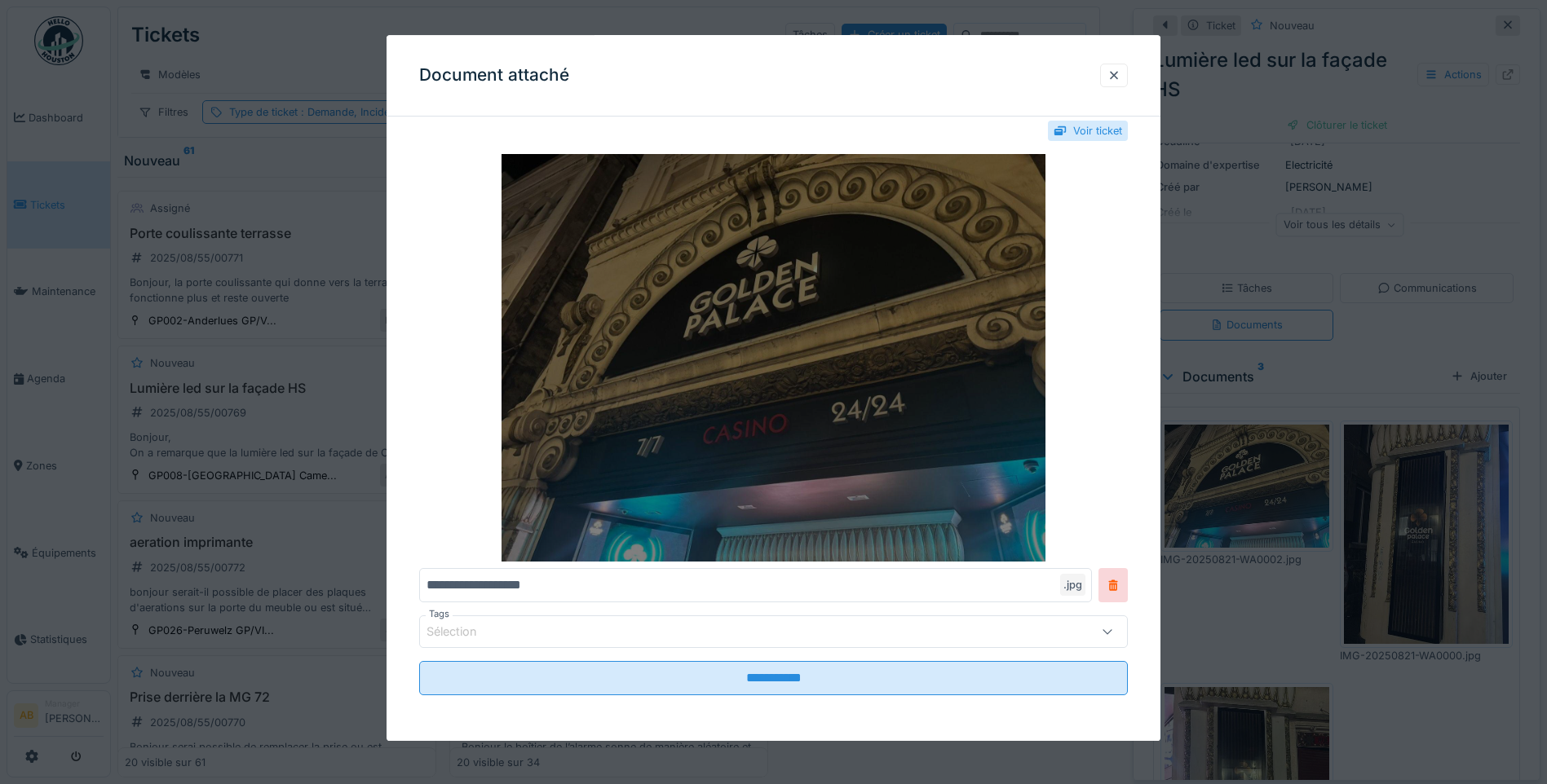
scroll to position [0, 0]
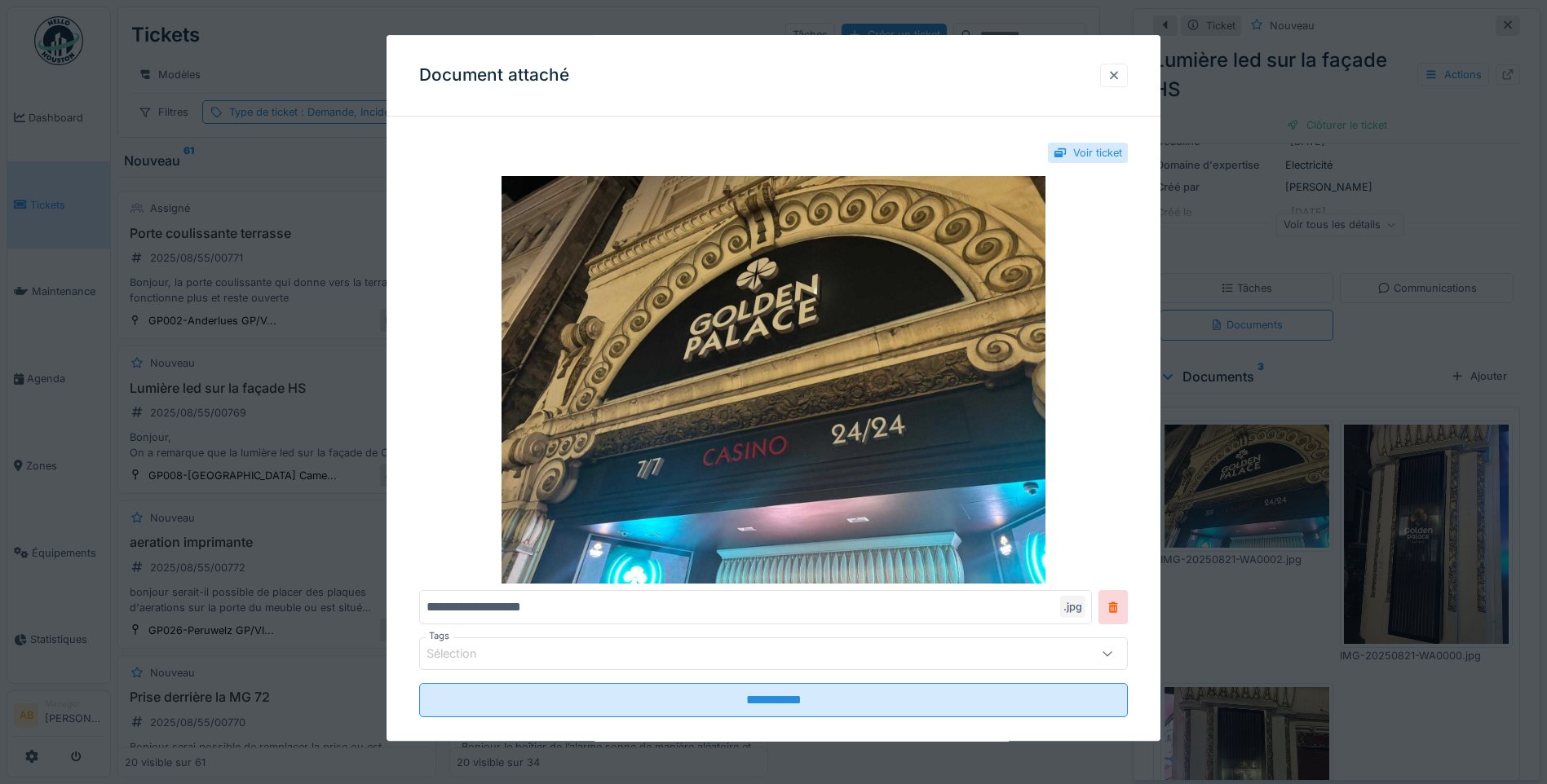
click at [1121, 69] on div at bounding box center [1114, 75] width 13 height 15
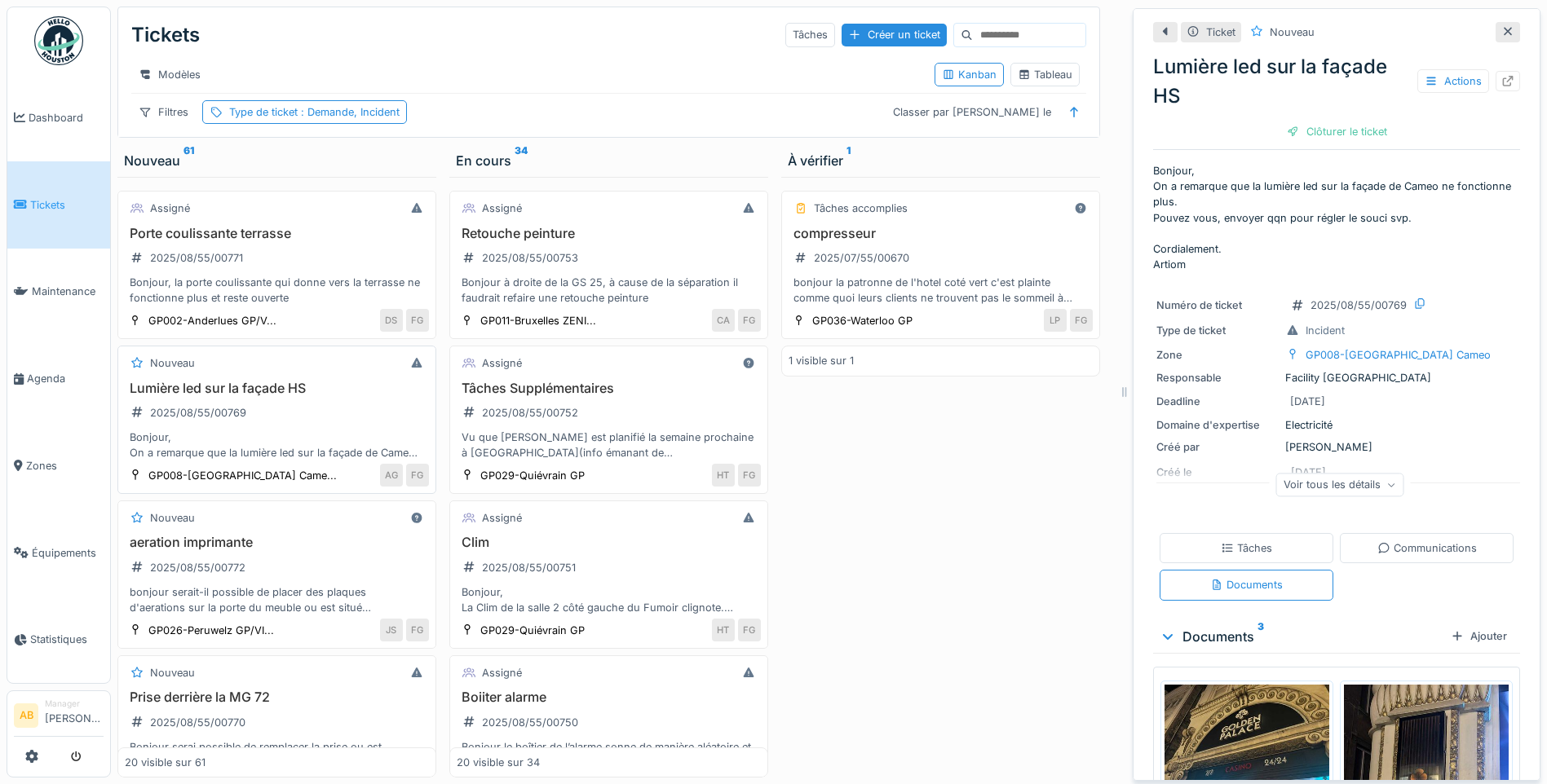
click at [311, 394] on h3 "Lumière led sur la façade HS" at bounding box center [276, 388] width 304 height 15
click at [1273, 533] on div "Tâches" at bounding box center [1246, 548] width 173 height 30
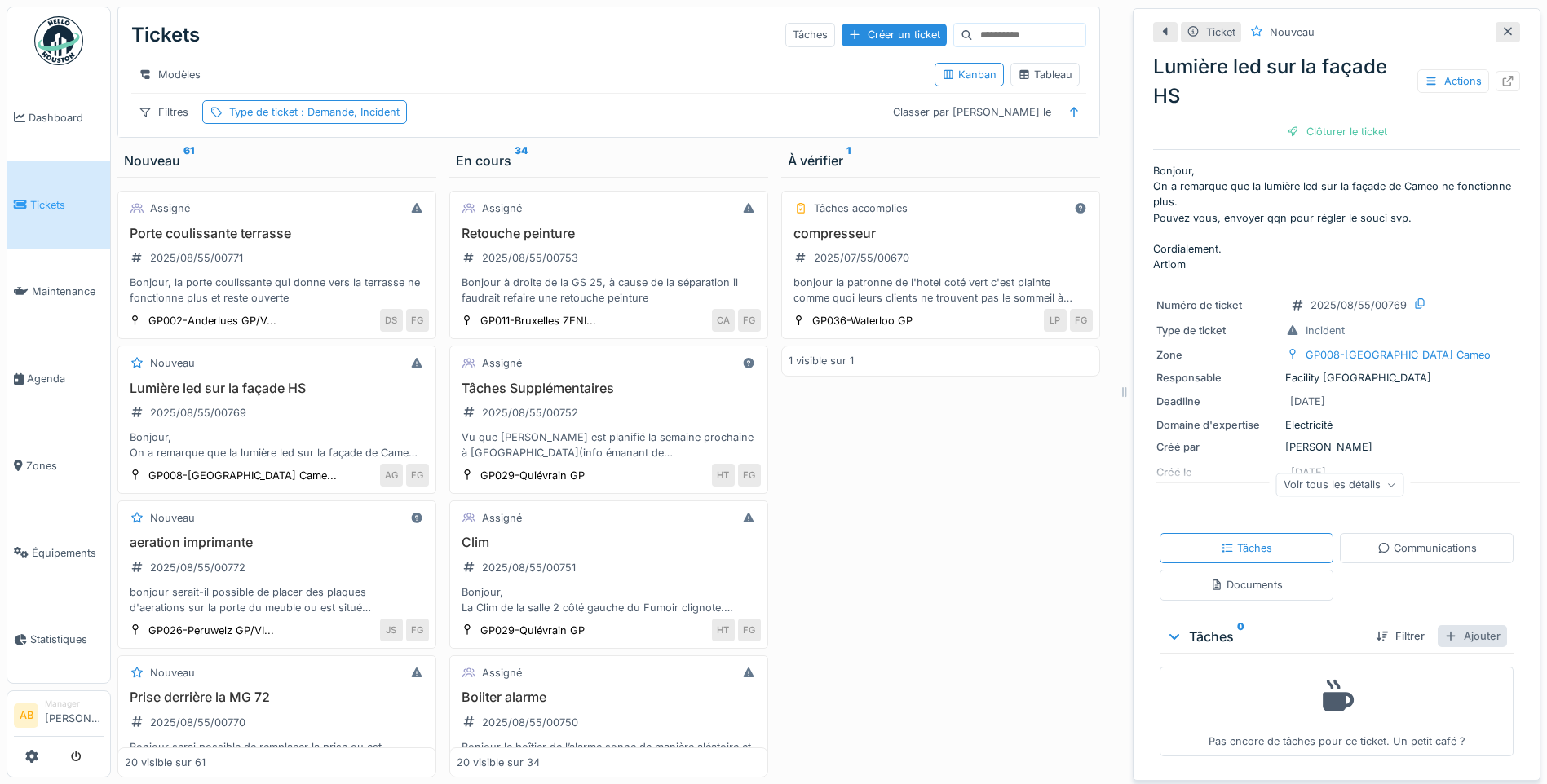
click at [1459, 628] on div "Ajouter" at bounding box center [1473, 636] width 70 height 22
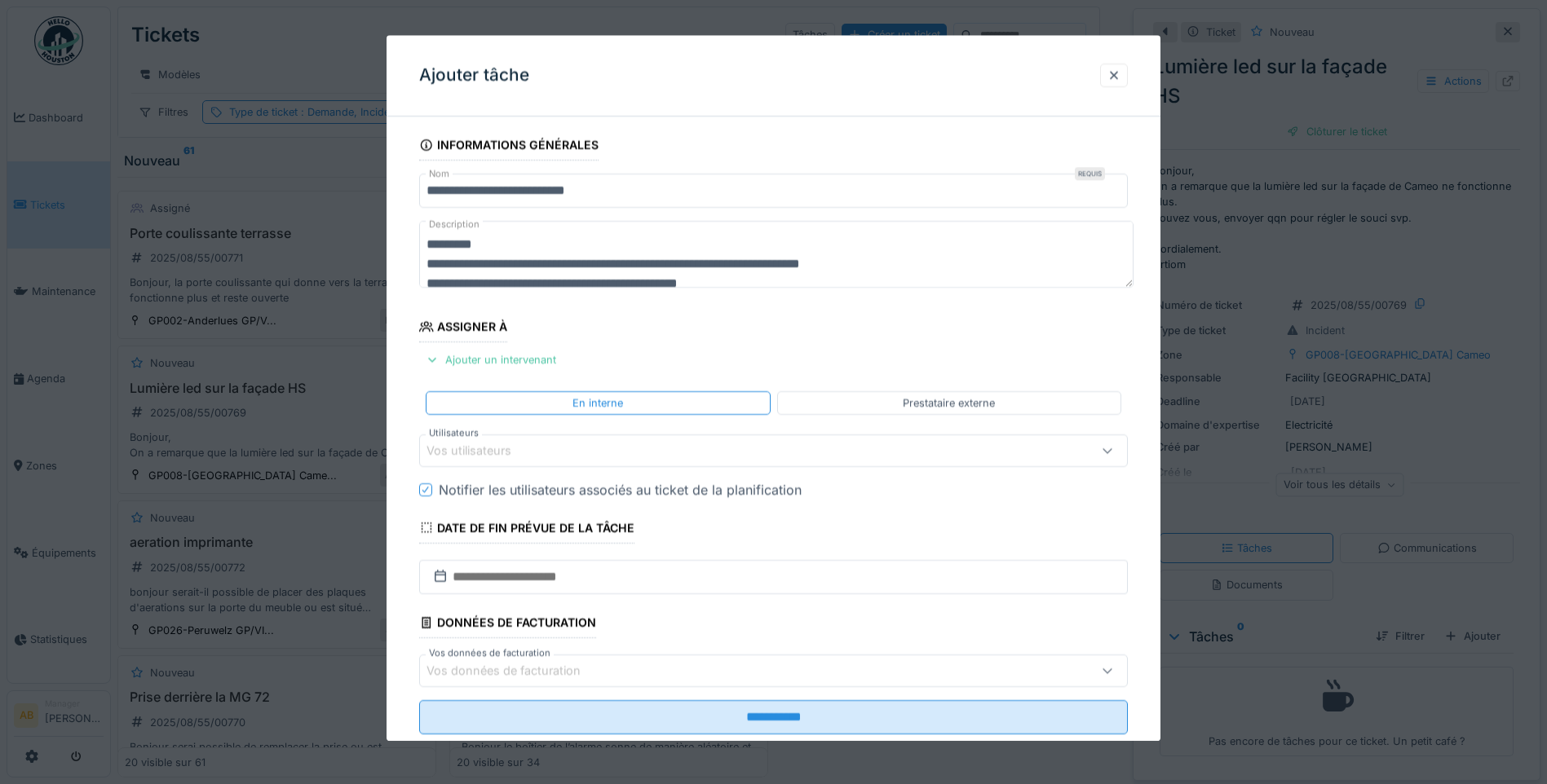
click at [685, 456] on div "Vos utilisateurs" at bounding box center [732, 450] width 611 height 18
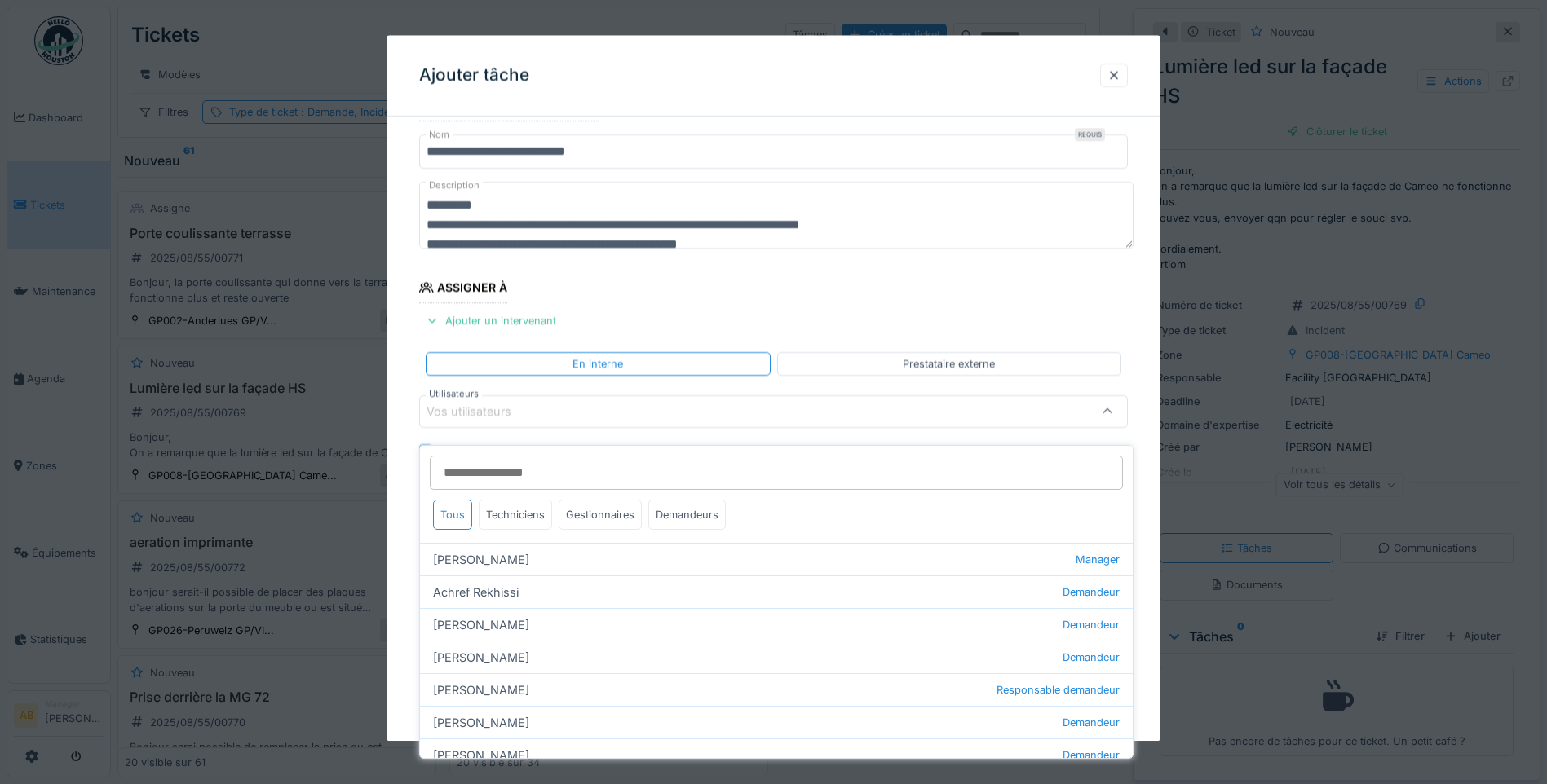
click at [541, 464] on input "Utilisateurs" at bounding box center [776, 473] width 693 height 34
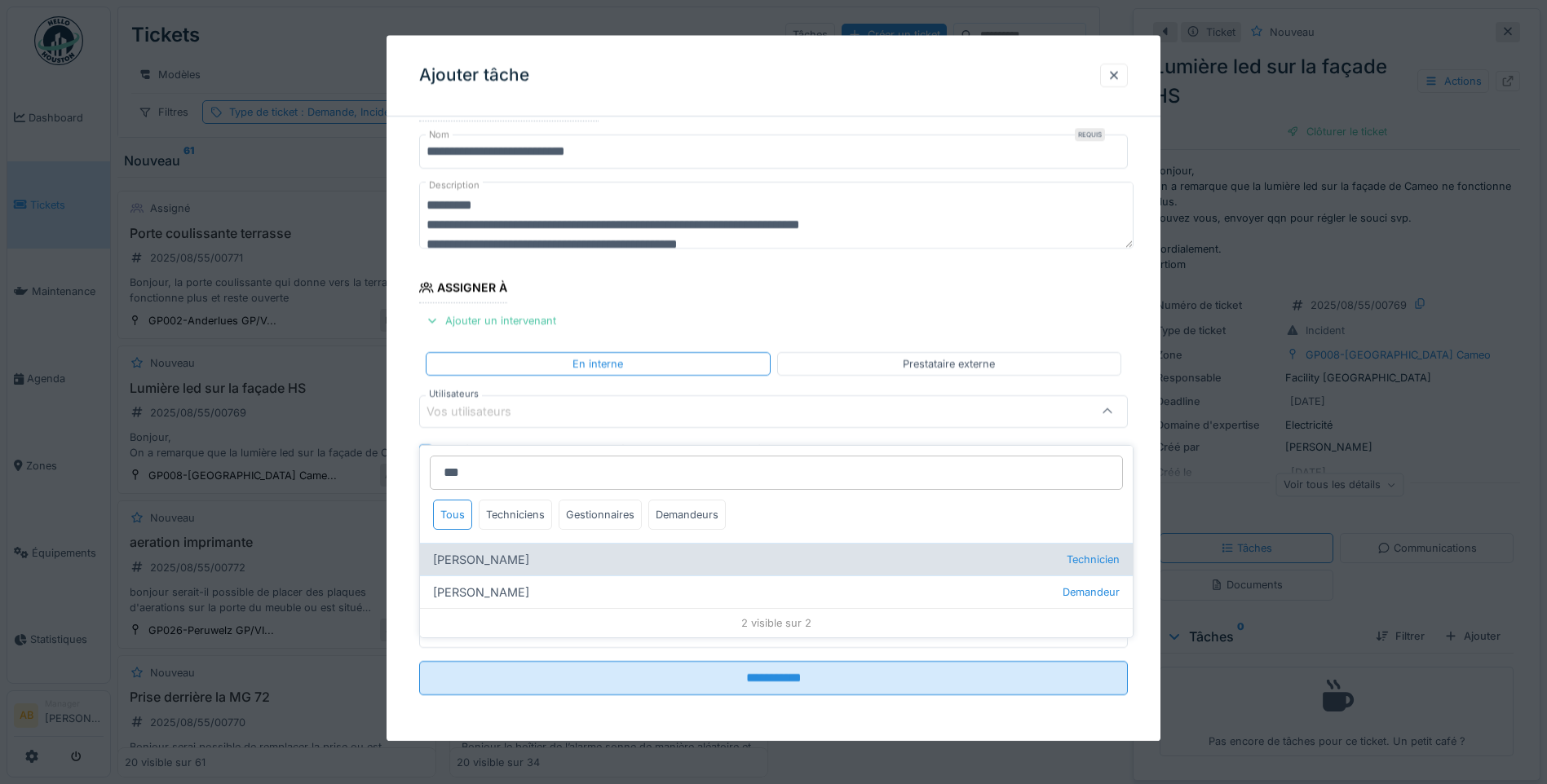
type input "***"
click at [577, 543] on div "Valter nunes Duarte Technicien" at bounding box center [777, 559] width 713 height 33
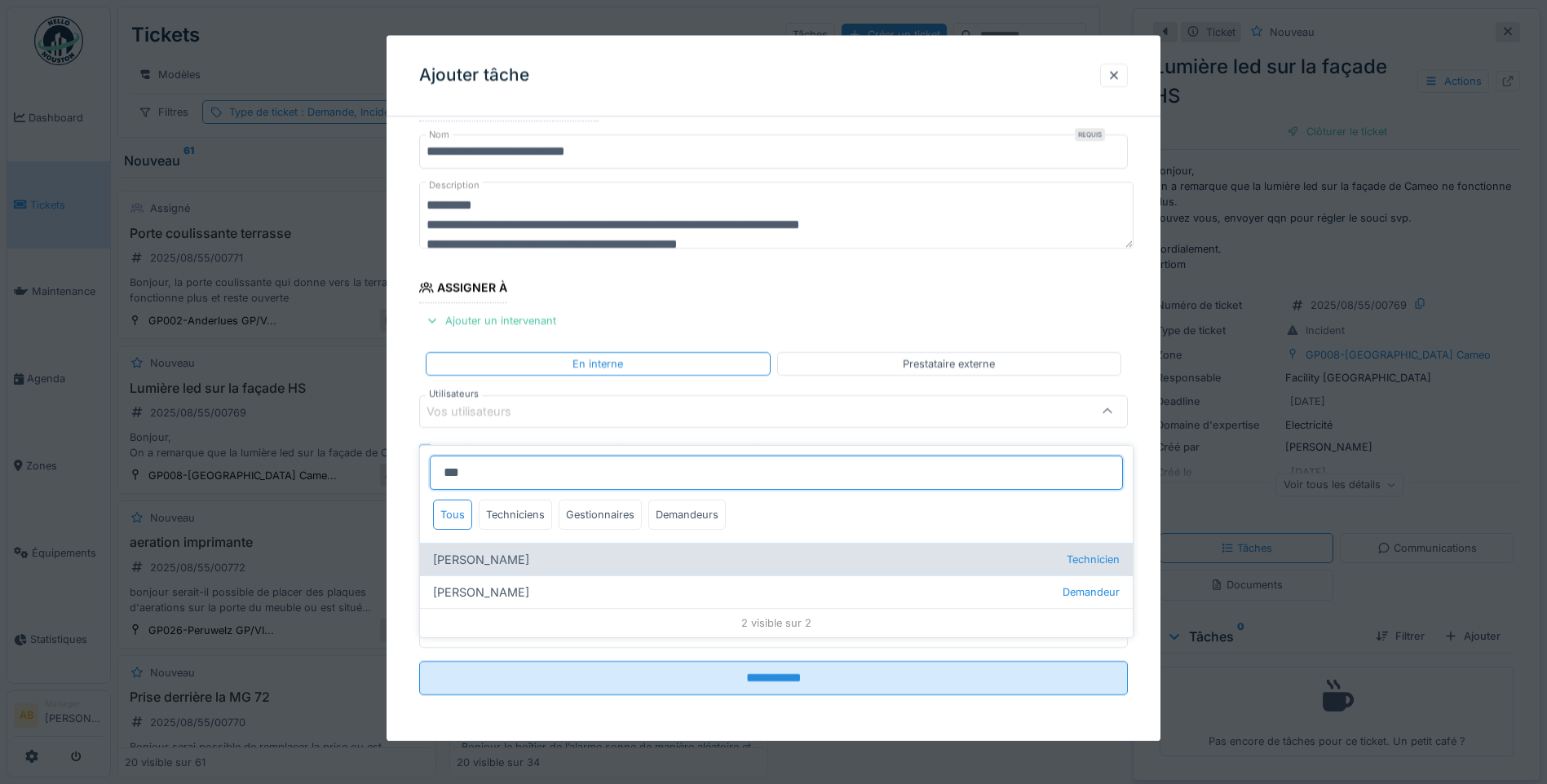
type input "****"
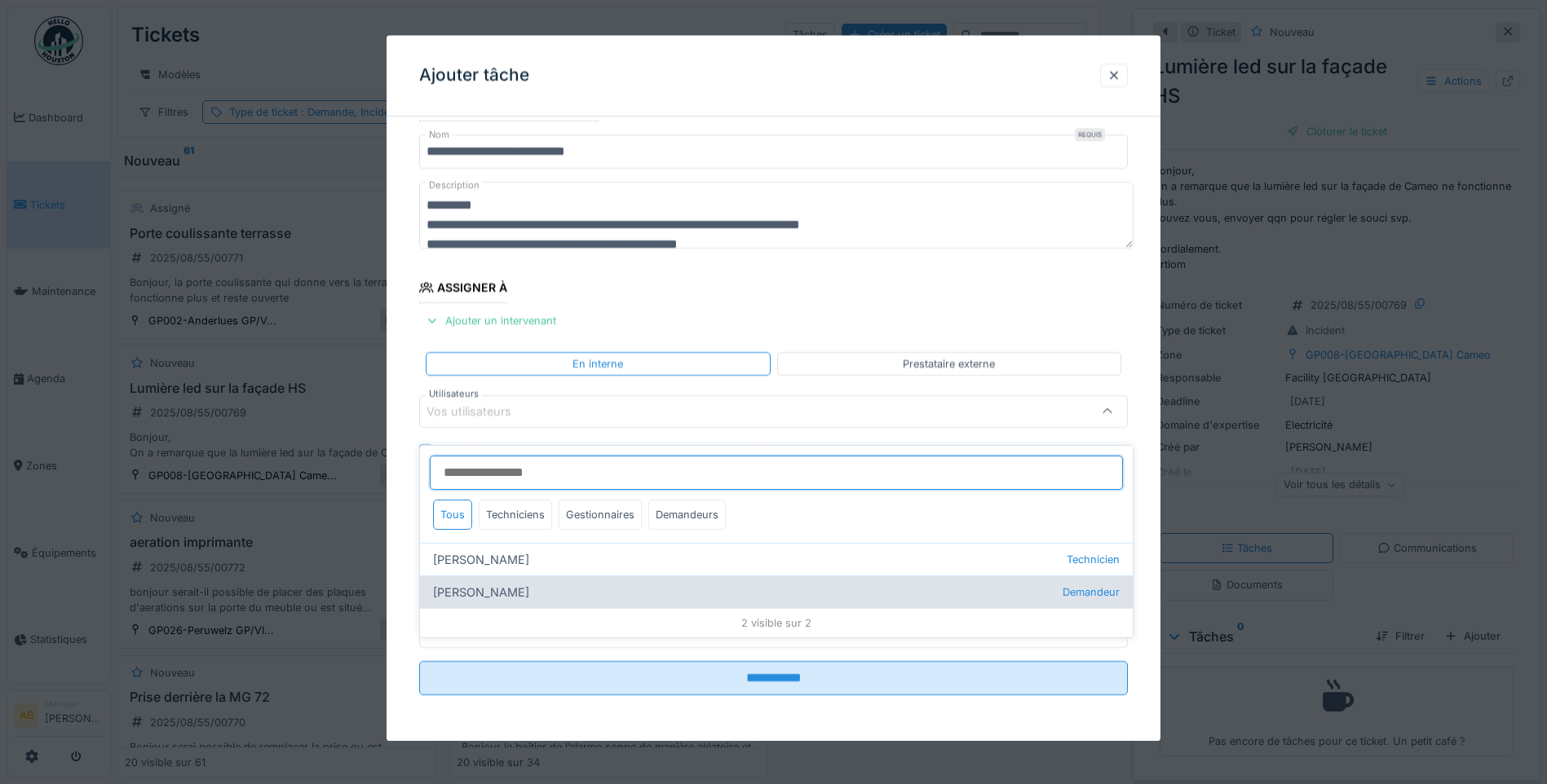
scroll to position [63, 0]
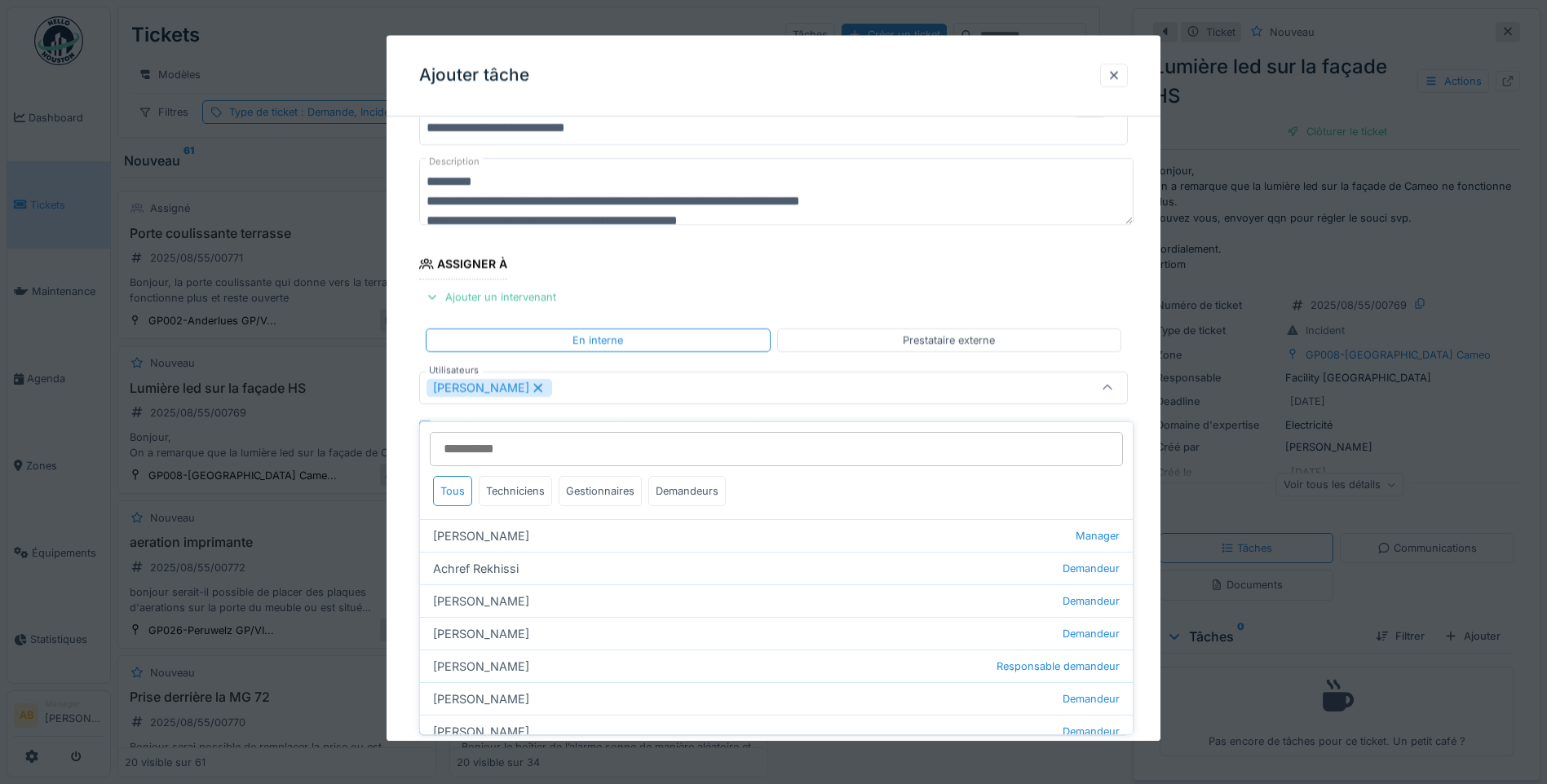
click at [793, 274] on fieldset "**********" at bounding box center [774, 407] width 709 height 681
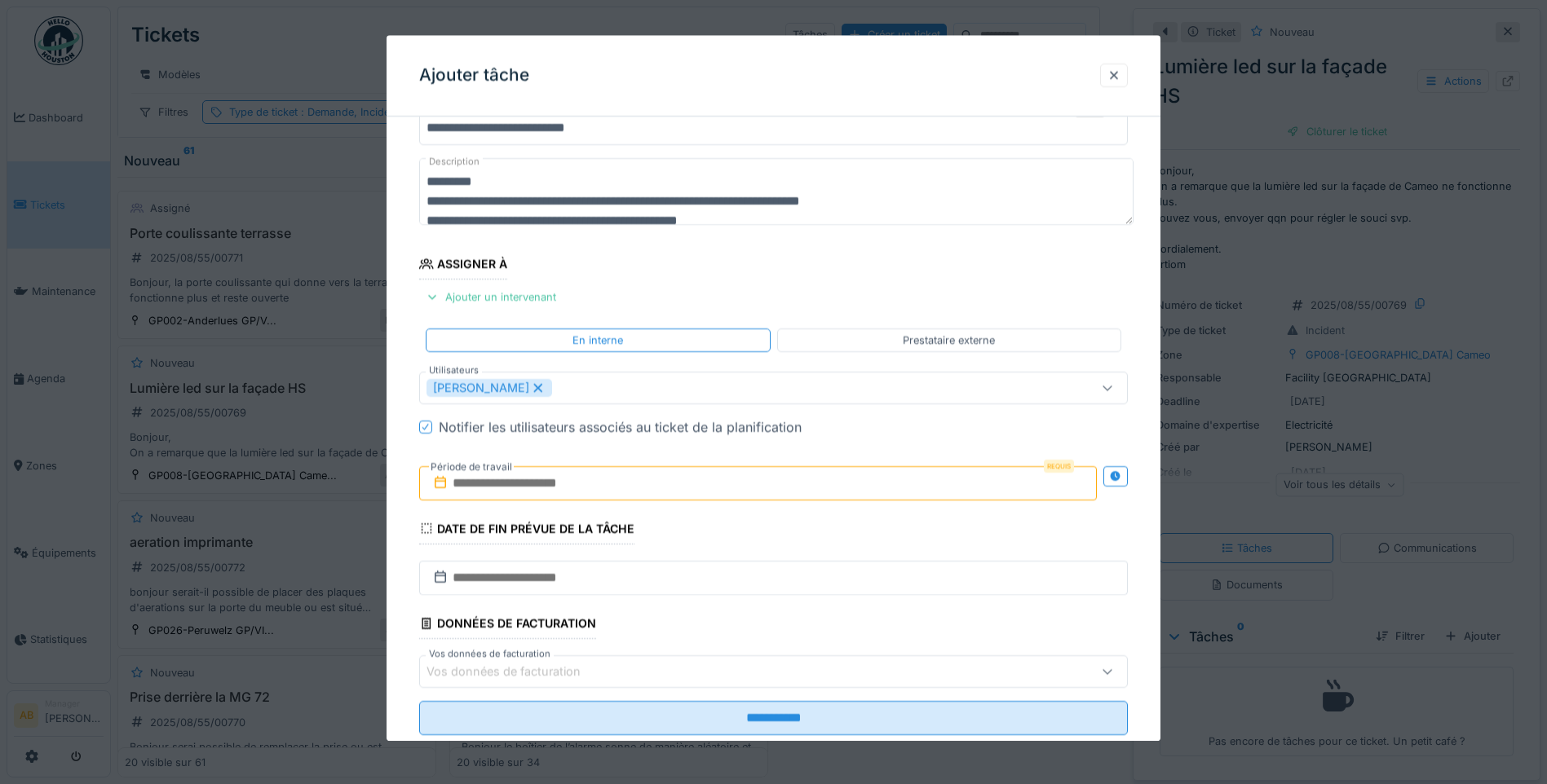
click at [704, 482] on input "text" at bounding box center [758, 483] width 678 height 34
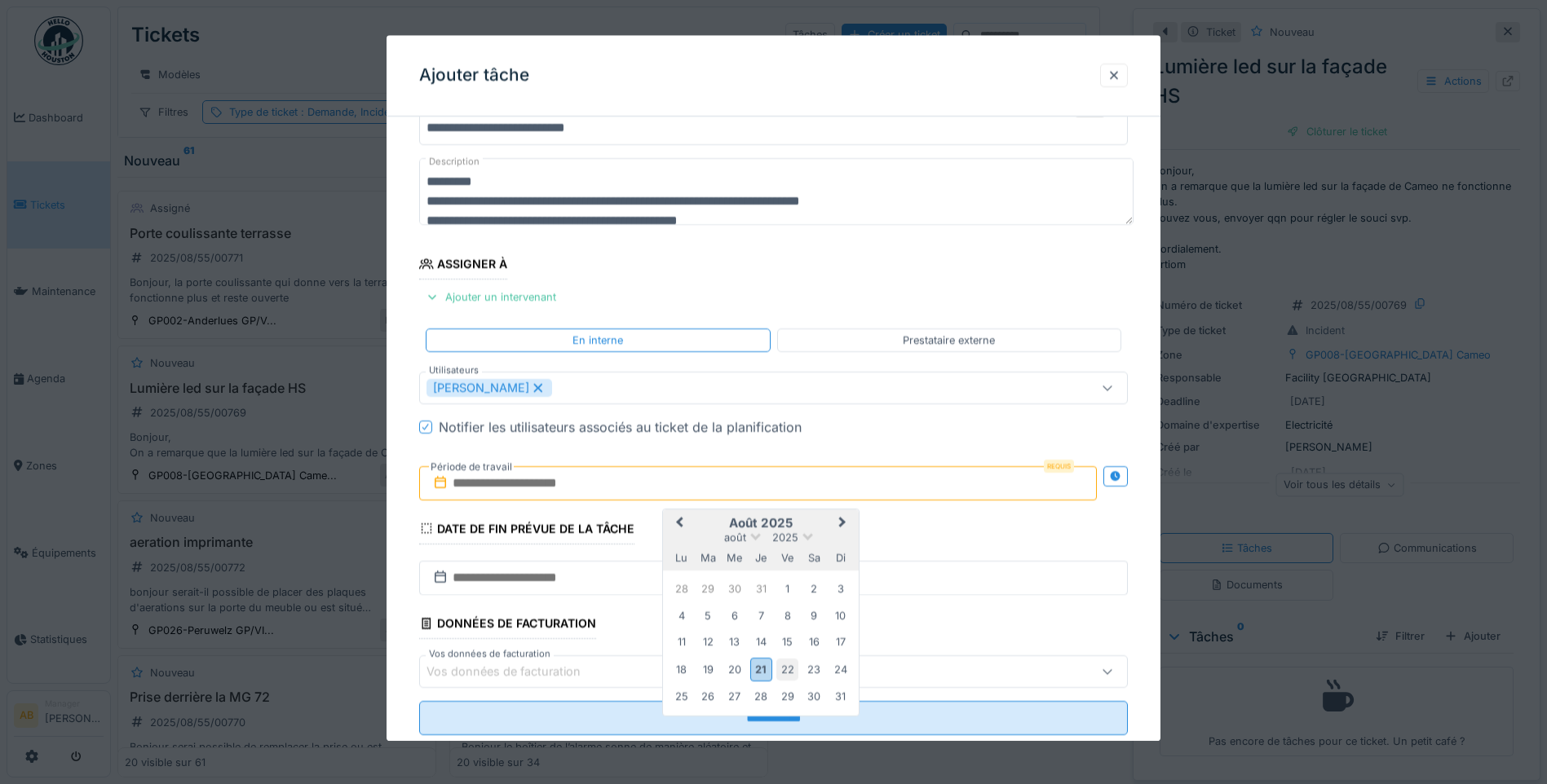
click at [783, 667] on div "22" at bounding box center [787, 669] width 22 height 22
click at [787, 665] on div "22" at bounding box center [787, 669] width 22 height 22
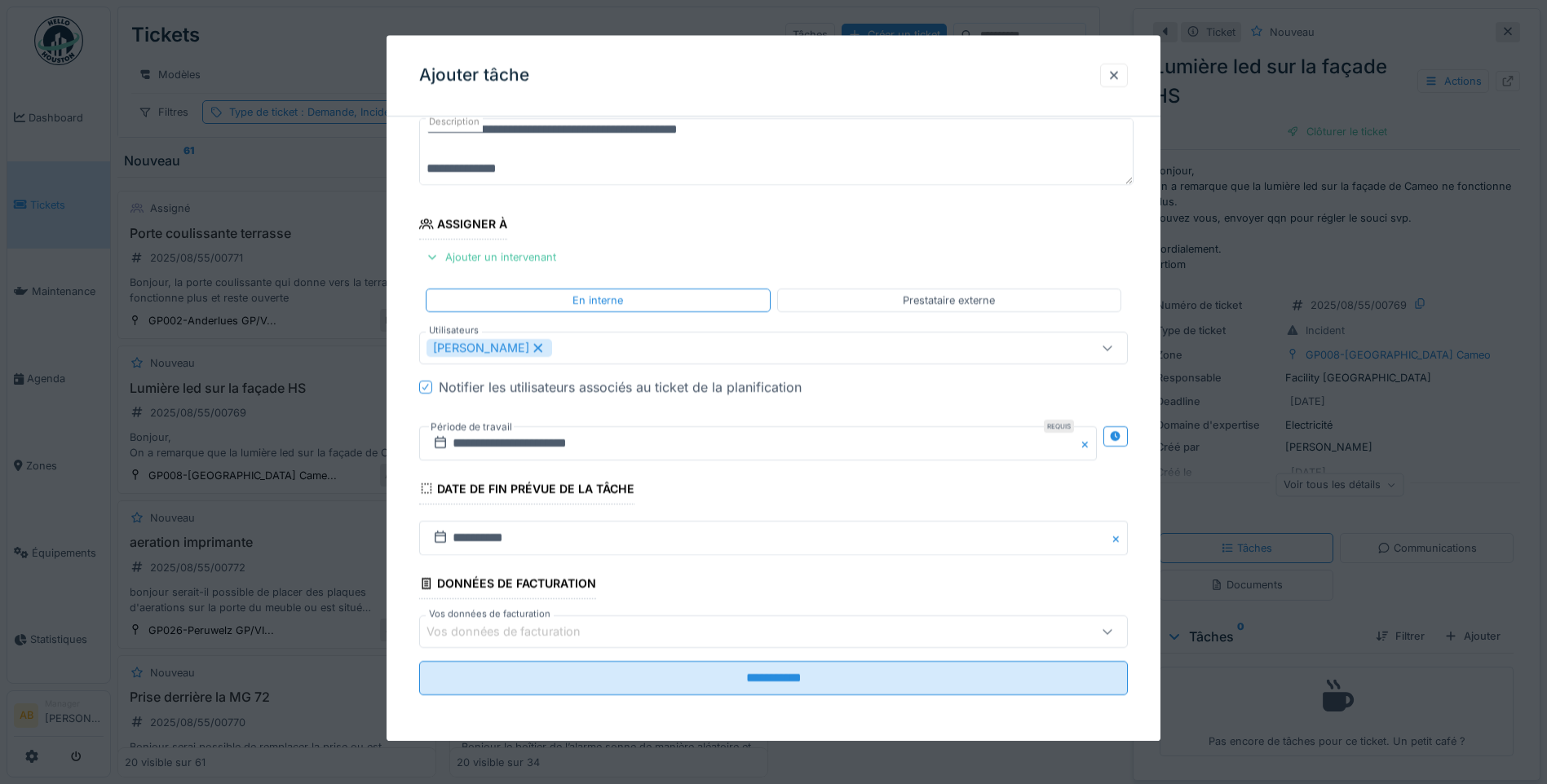
scroll to position [78, 0]
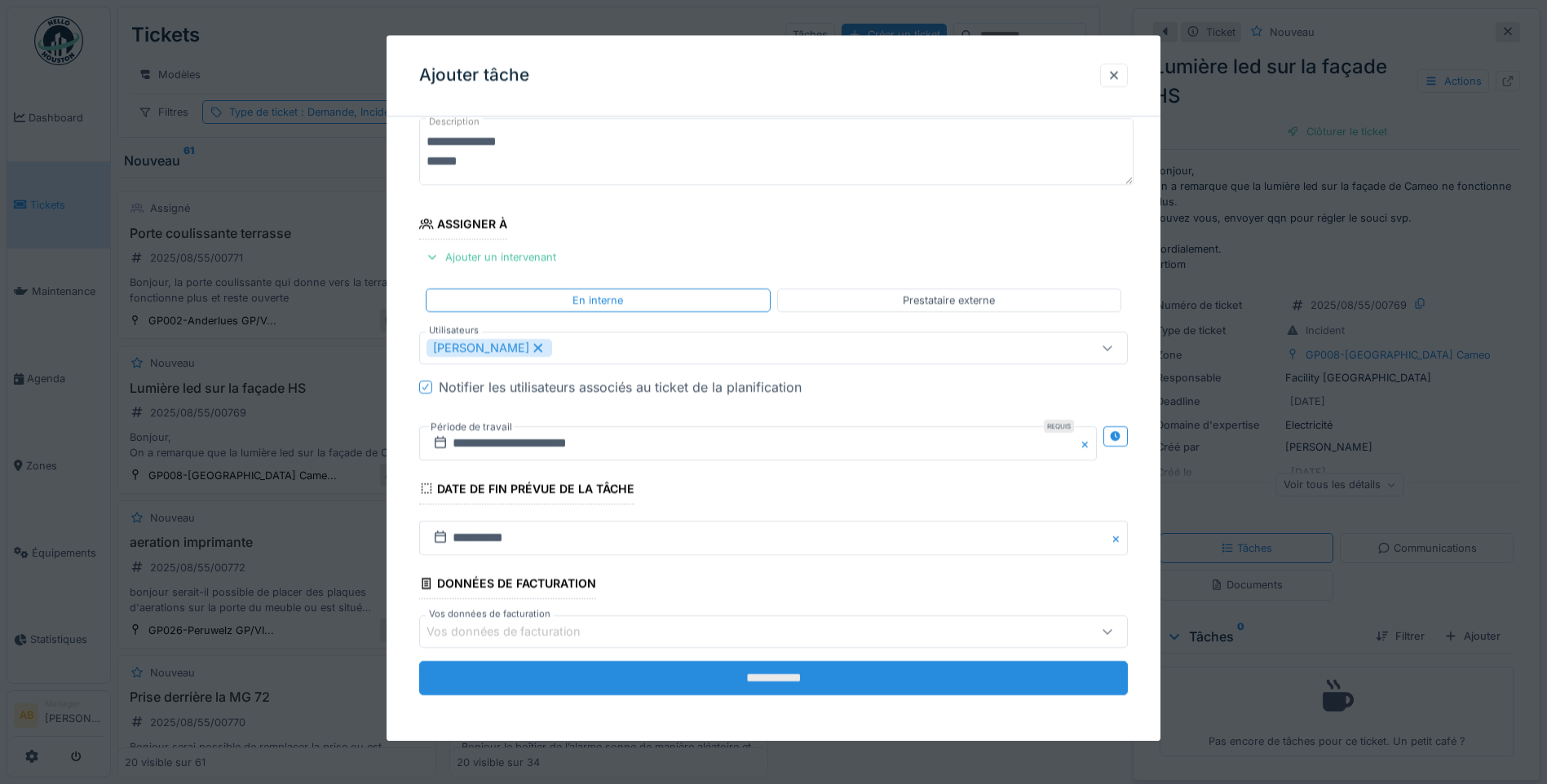
click at [811, 693] on input "**********" at bounding box center [774, 678] width 709 height 34
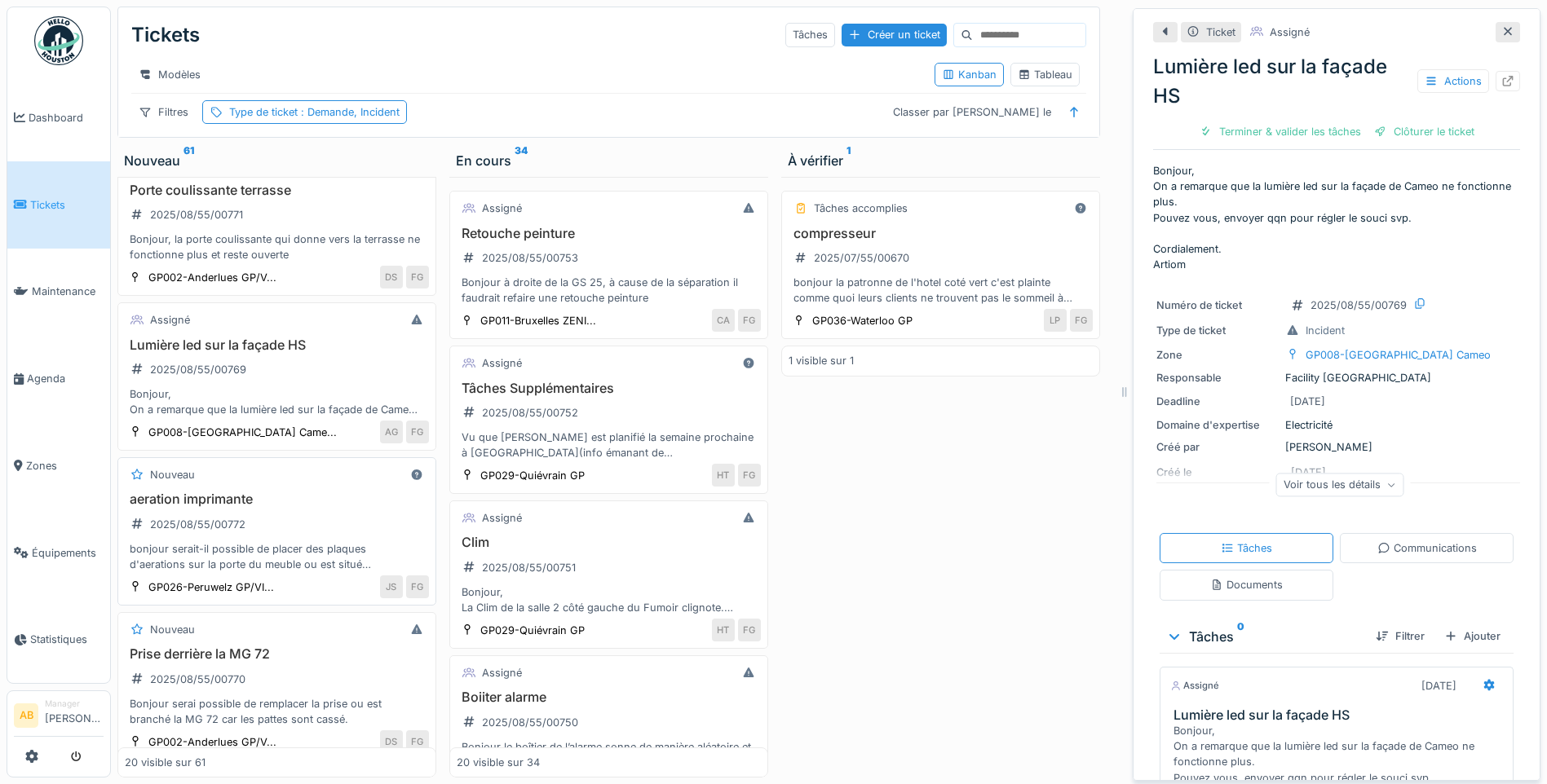
scroll to position [82, 0]
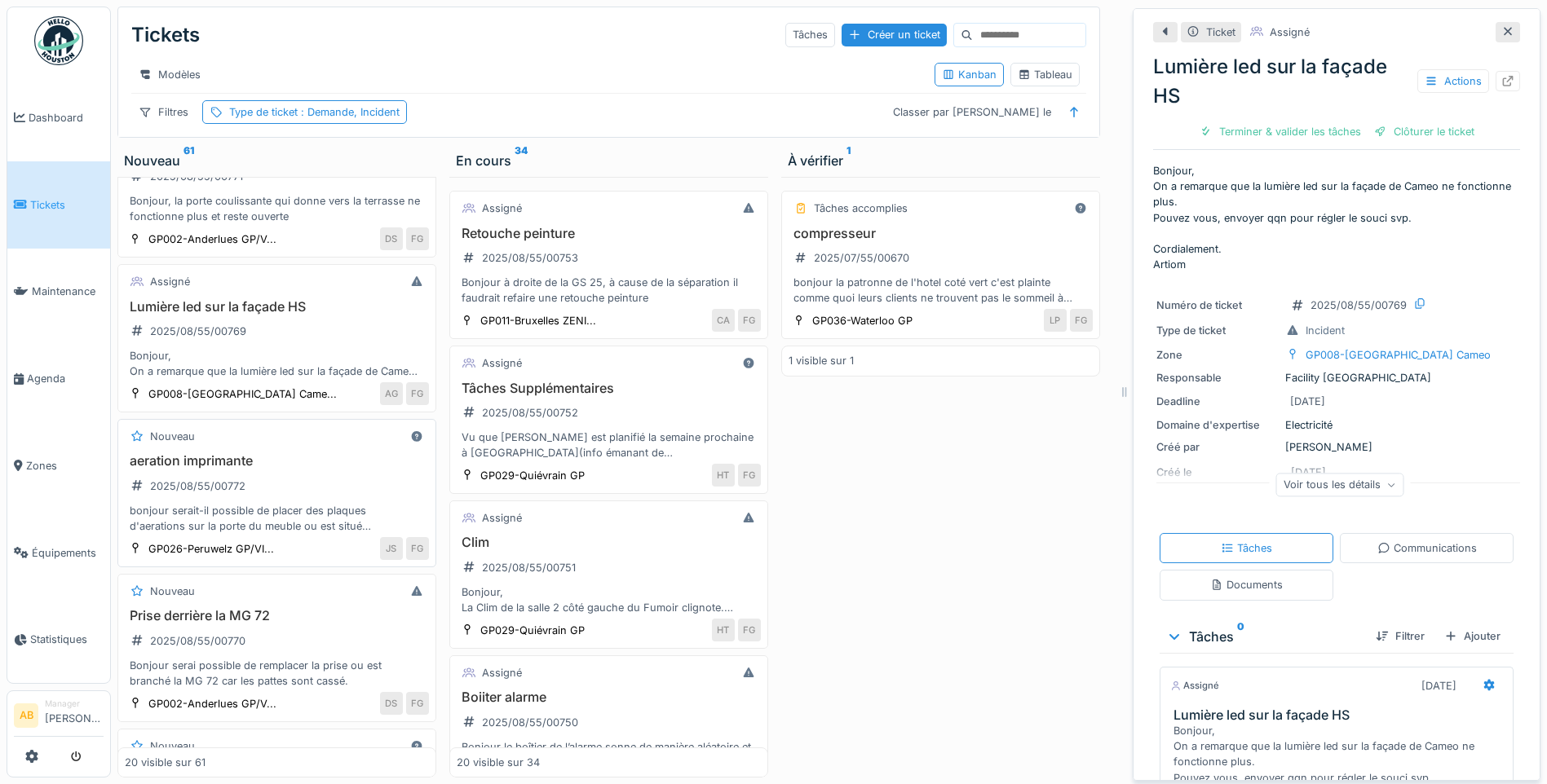
click at [344, 498] on div "aeration imprimante 2025/08/55/00772 bonjour serait-il possible de placer des p…" at bounding box center [276, 494] width 304 height 81
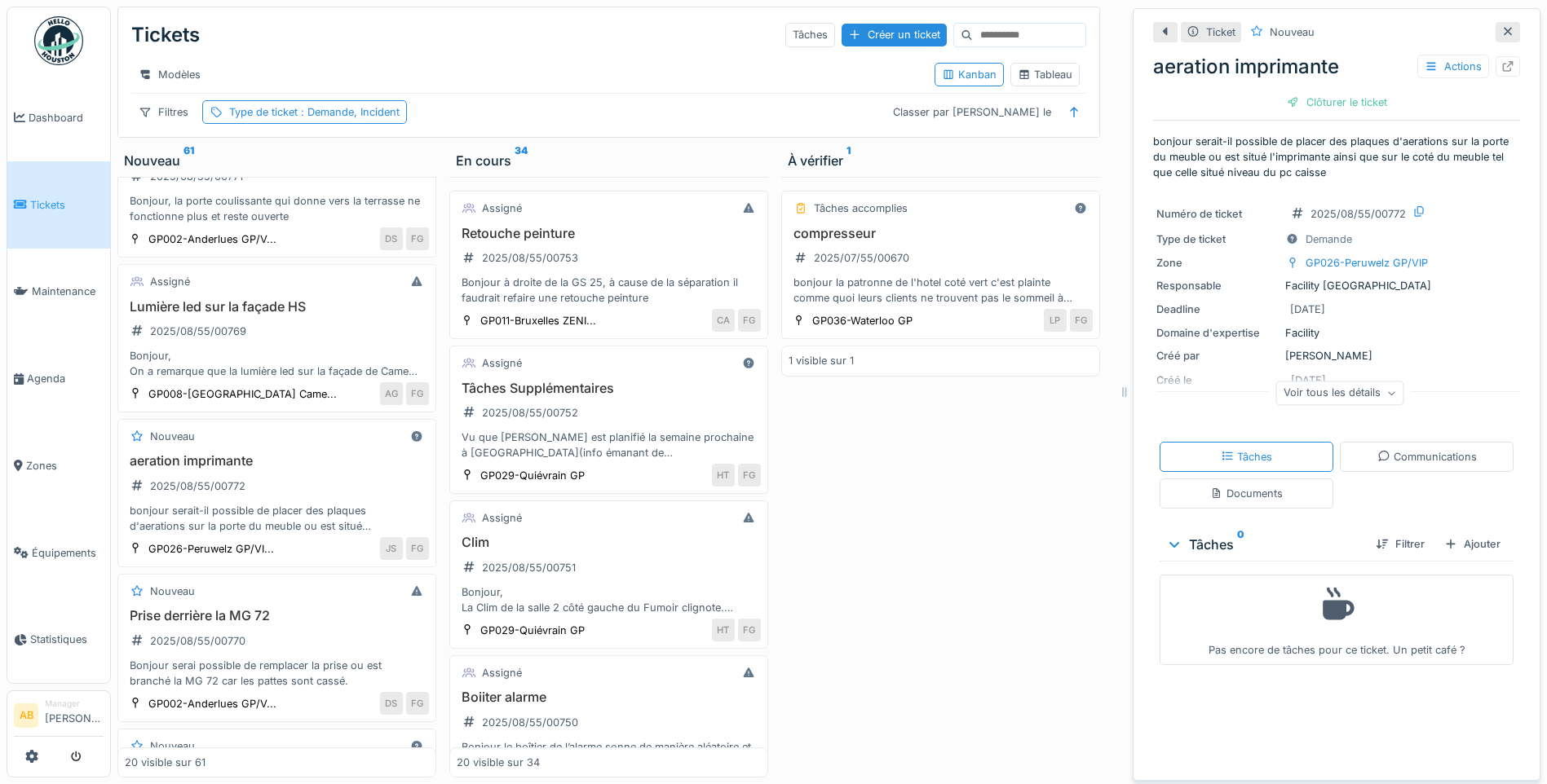
click at [1362, 435] on div "Tâches Communications Documents" at bounding box center [1336, 475] width 367 height 80
click at [1377, 450] on icon at bounding box center [1384, 455] width 13 height 10
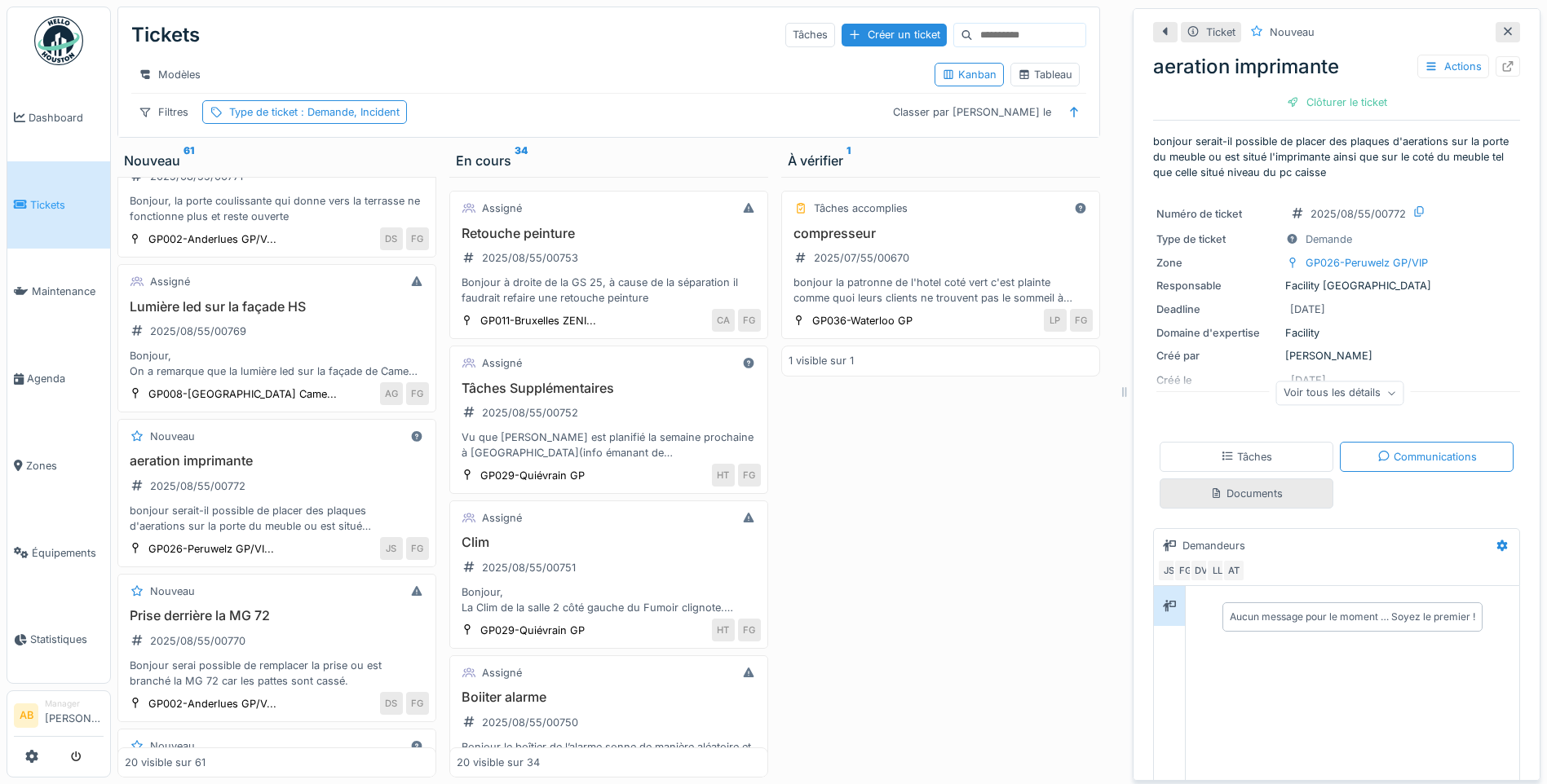
click at [1238, 486] on div "Documents" at bounding box center [1246, 494] width 73 height 15
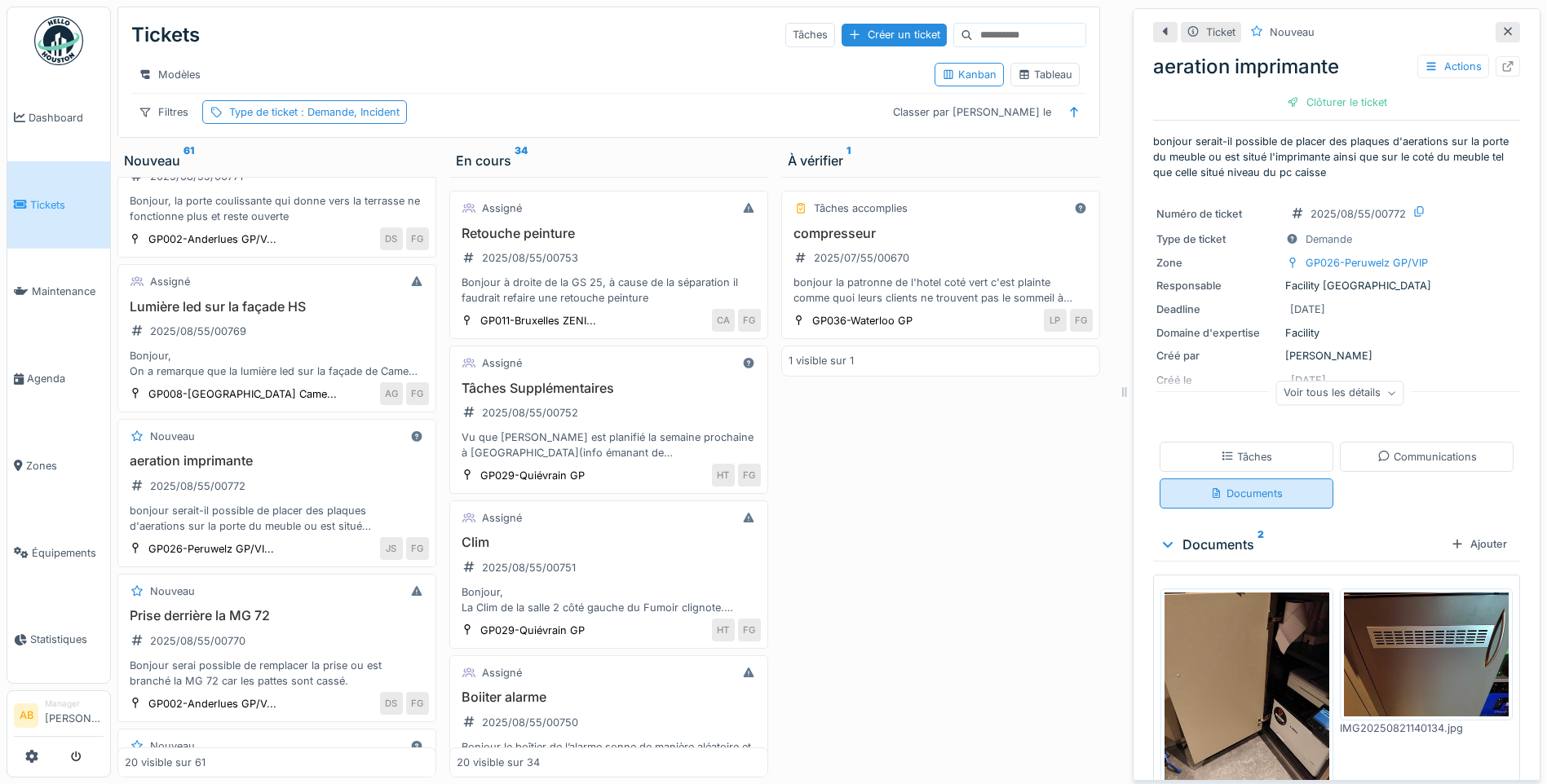
scroll to position [79, 0]
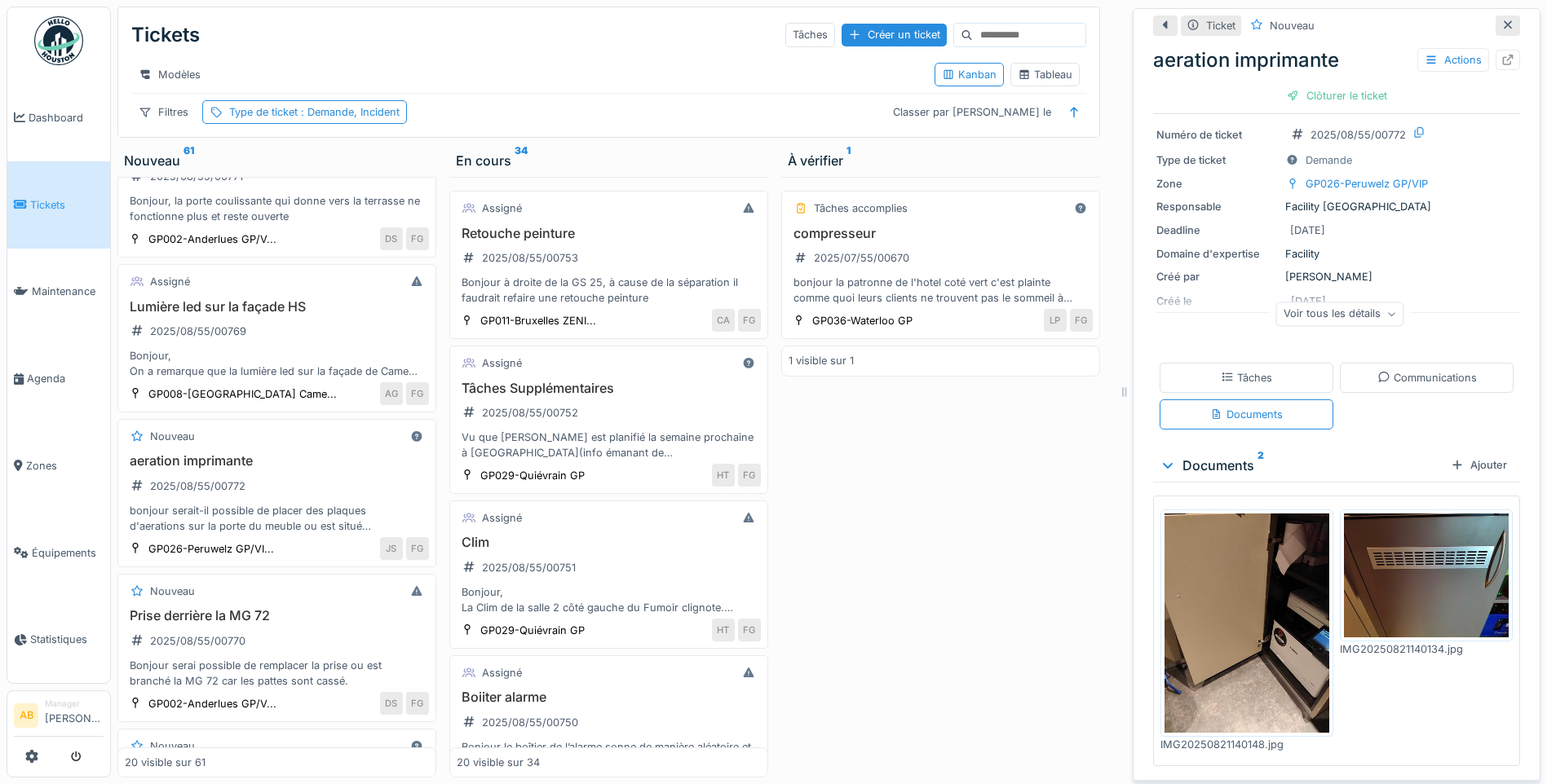
click at [1243, 609] on img at bounding box center [1246, 623] width 165 height 220
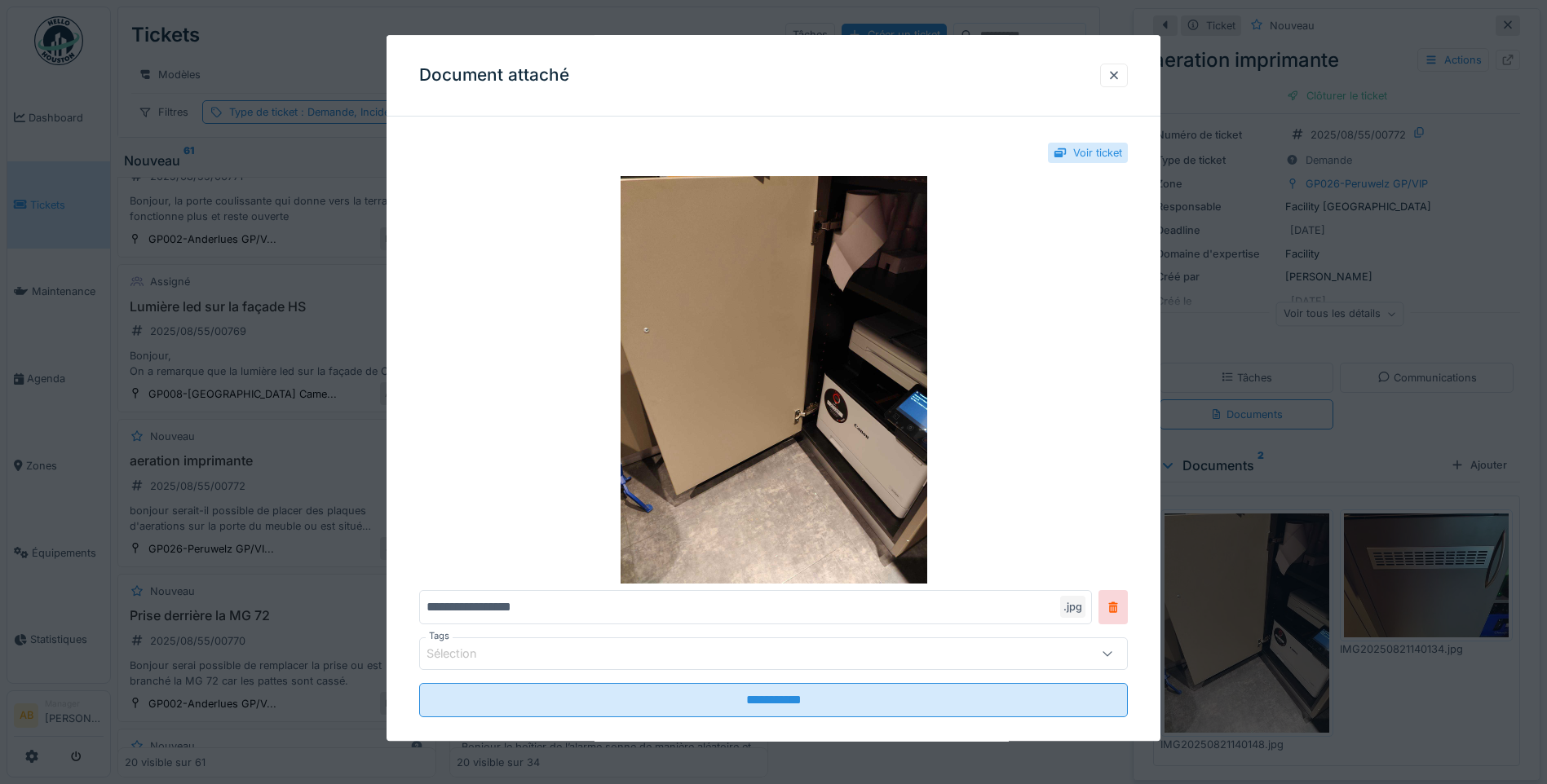
click at [1428, 571] on div at bounding box center [773, 392] width 1547 height 784
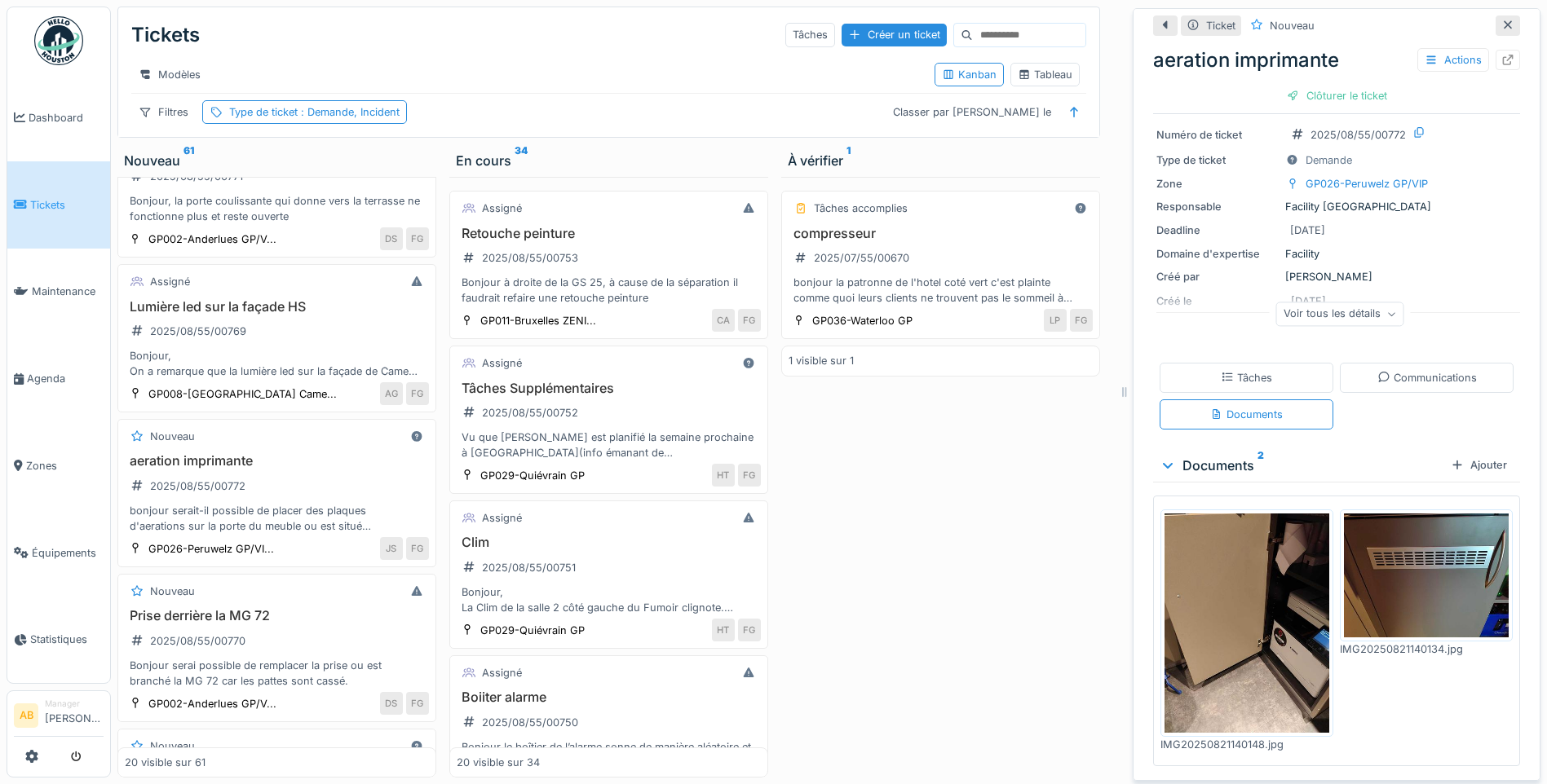
click at [1428, 571] on img at bounding box center [1426, 576] width 165 height 124
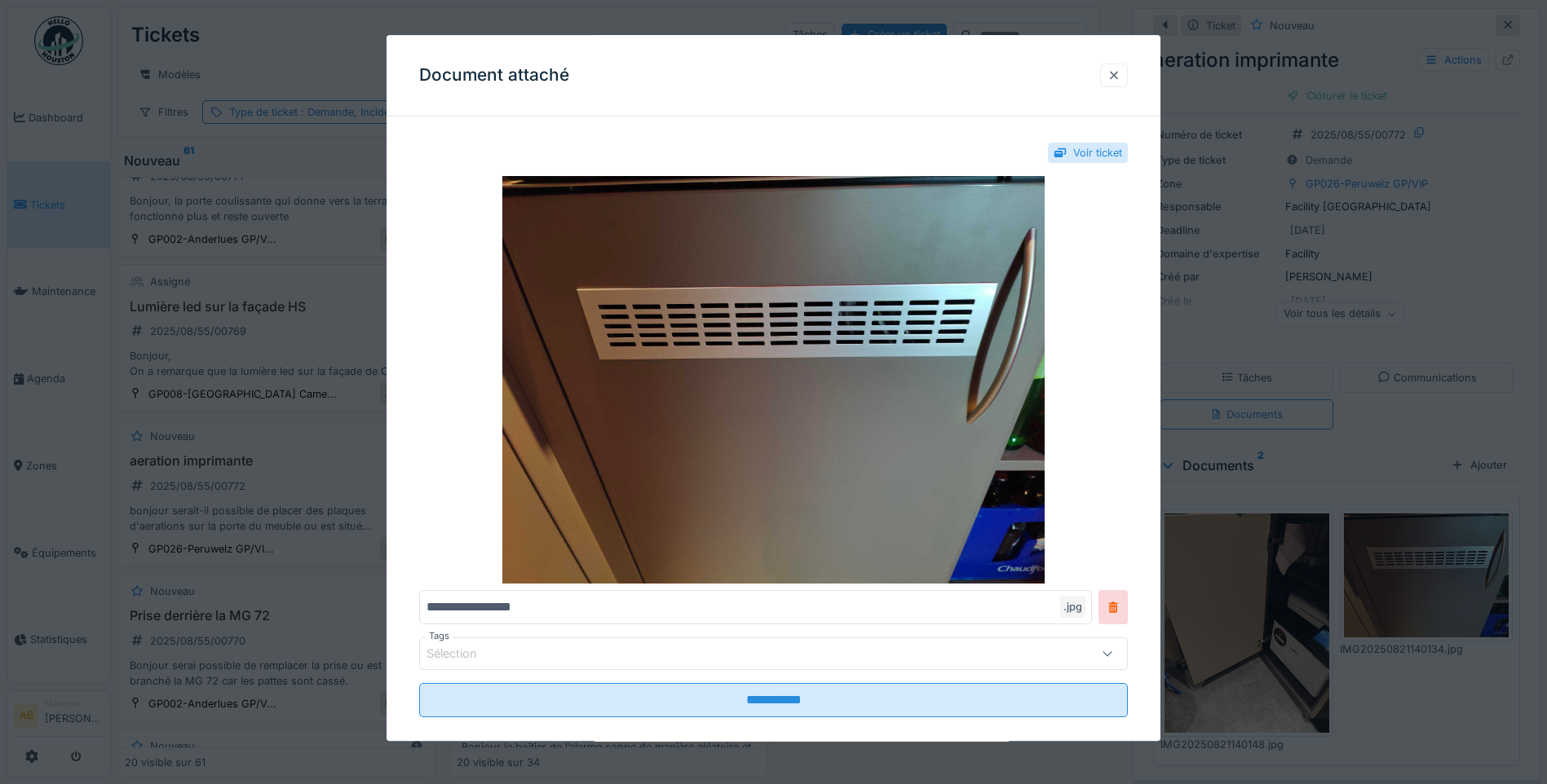
click at [1121, 85] on div at bounding box center [1113, 74] width 27 height 24
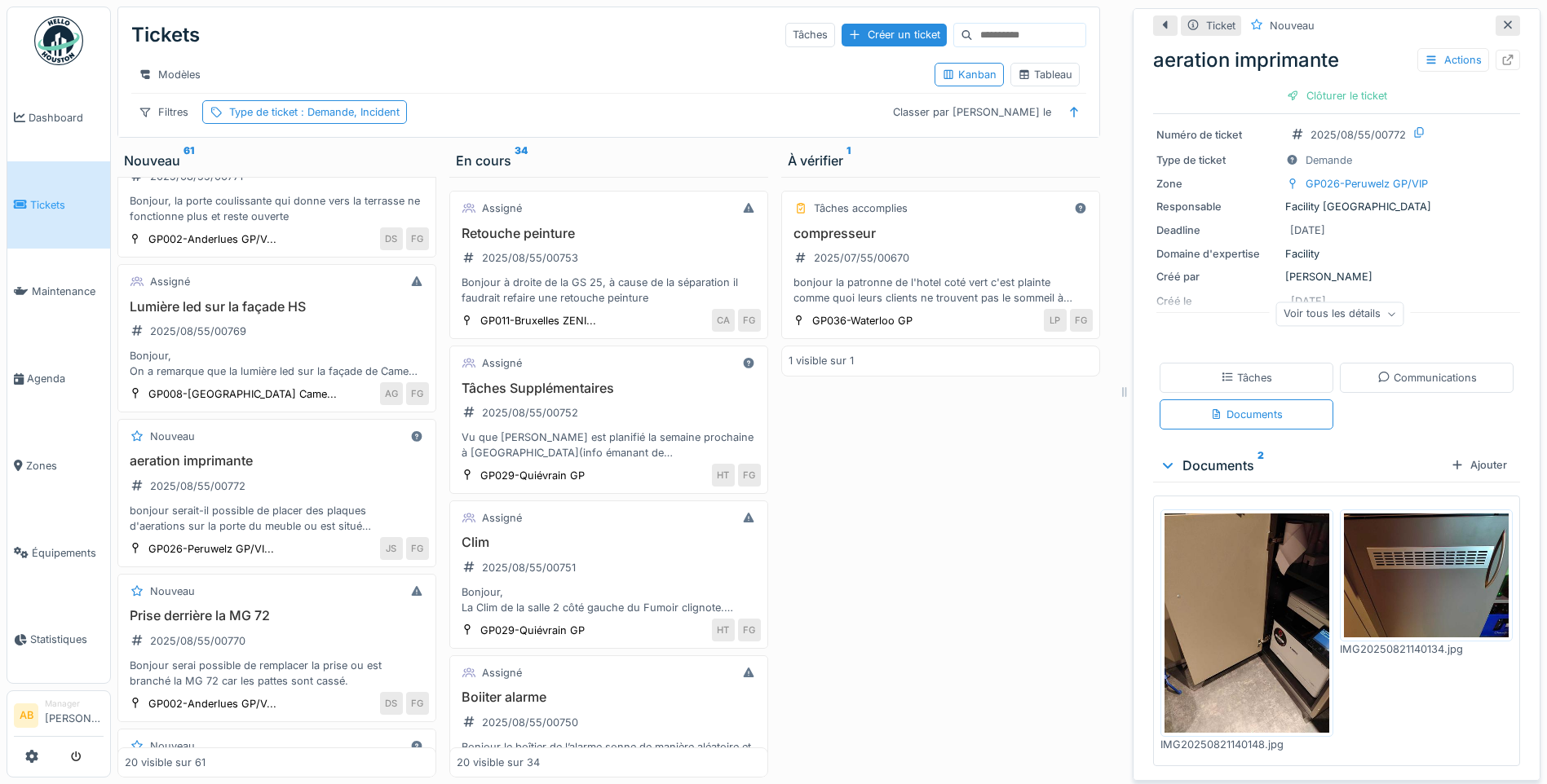
click at [1243, 673] on img at bounding box center [1246, 623] width 165 height 220
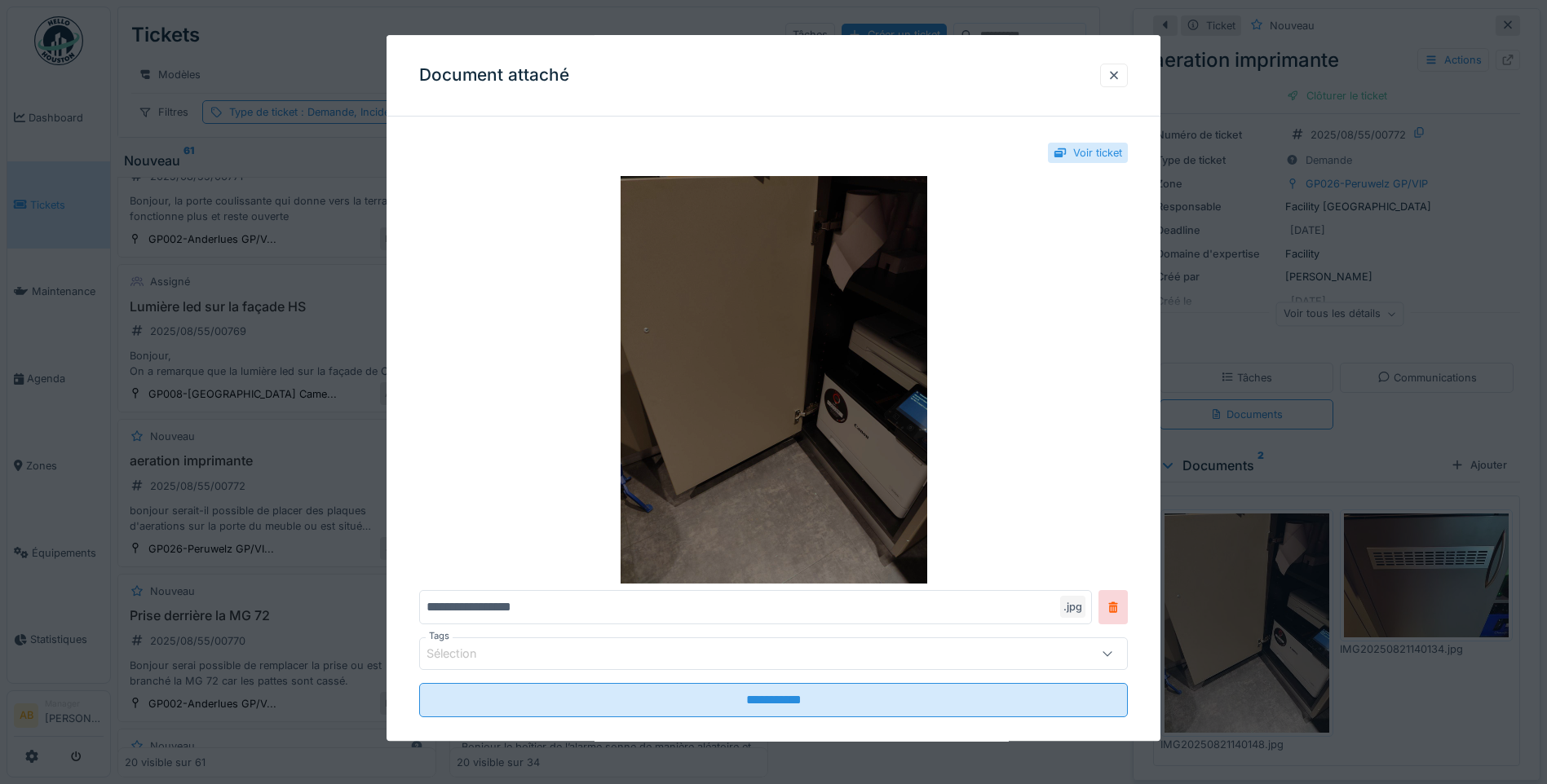
scroll to position [0, 0]
click at [880, 403] on img at bounding box center [774, 380] width 709 height 408
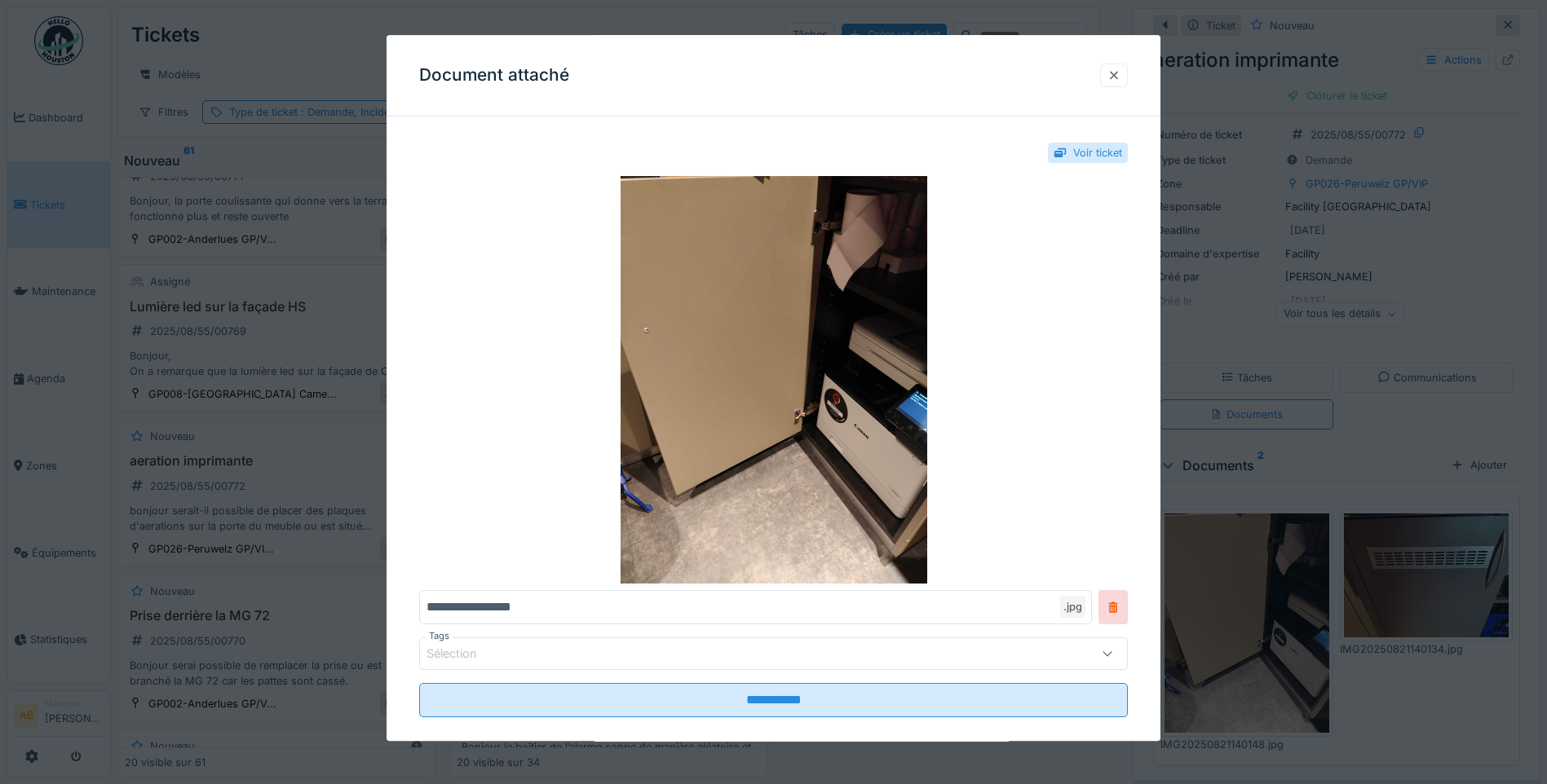
click at [1121, 78] on div at bounding box center [1114, 75] width 13 height 15
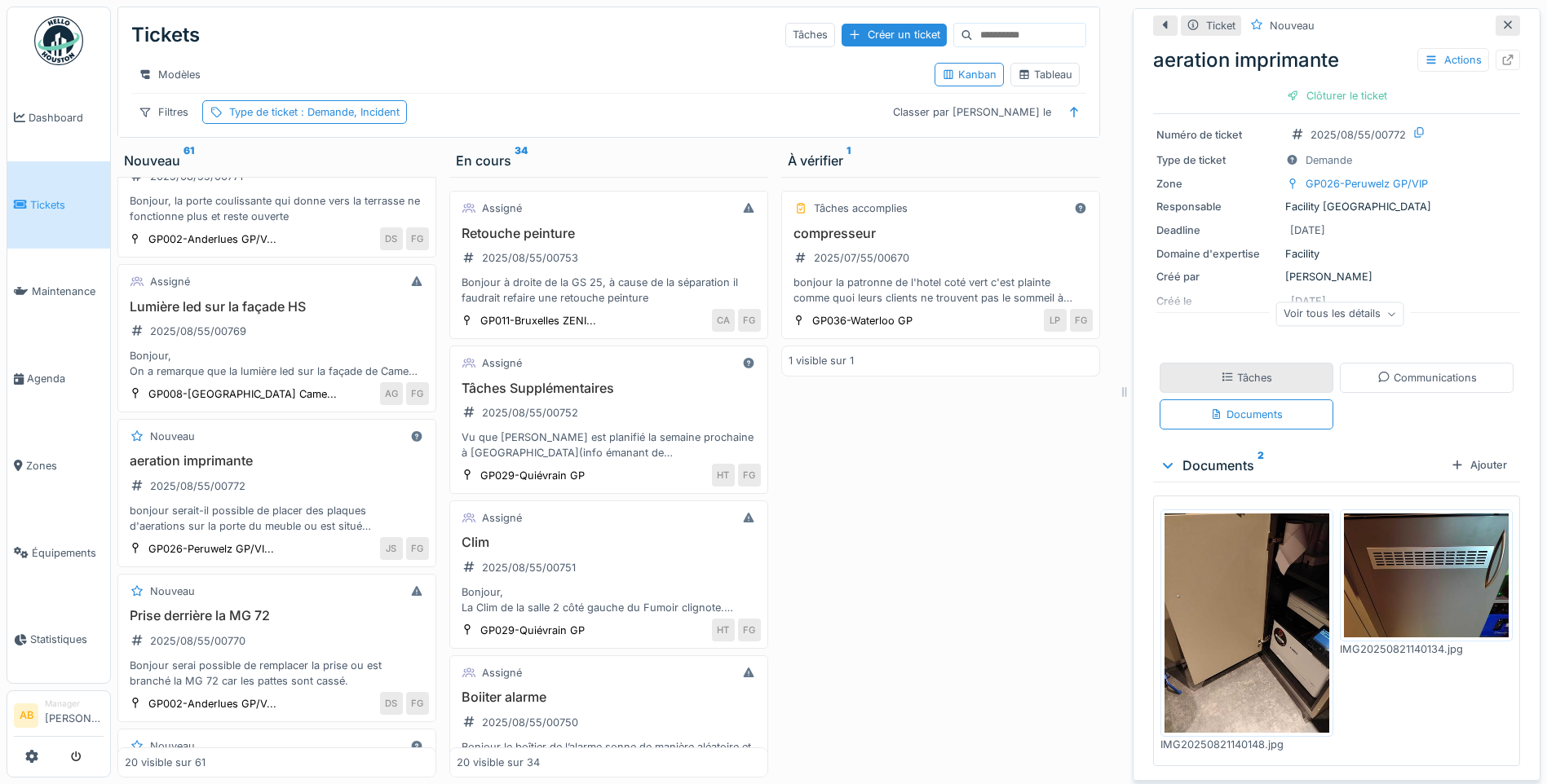
click at [1249, 377] on div "Tâches" at bounding box center [1246, 378] width 52 height 15
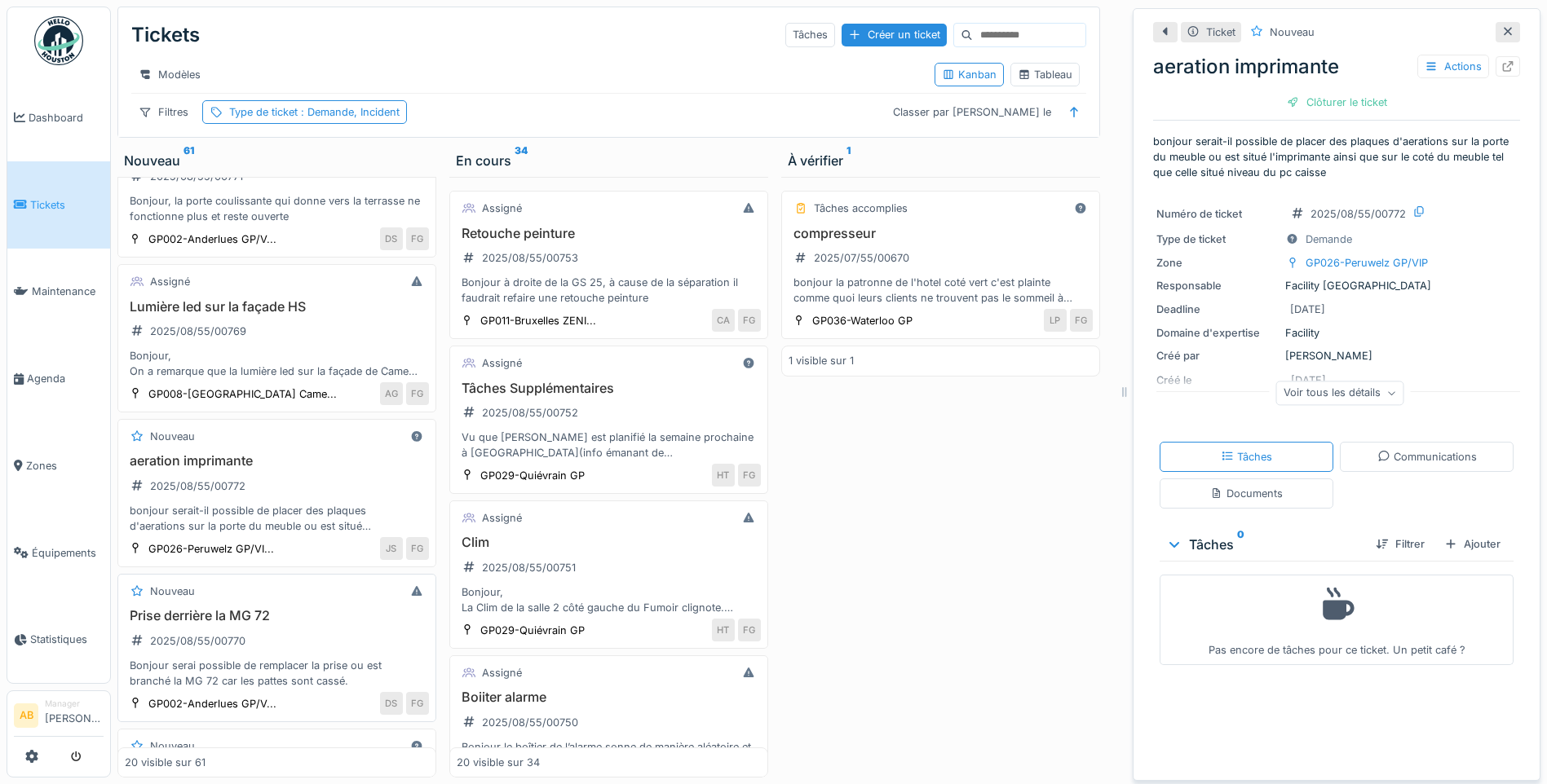
scroll to position [163, 0]
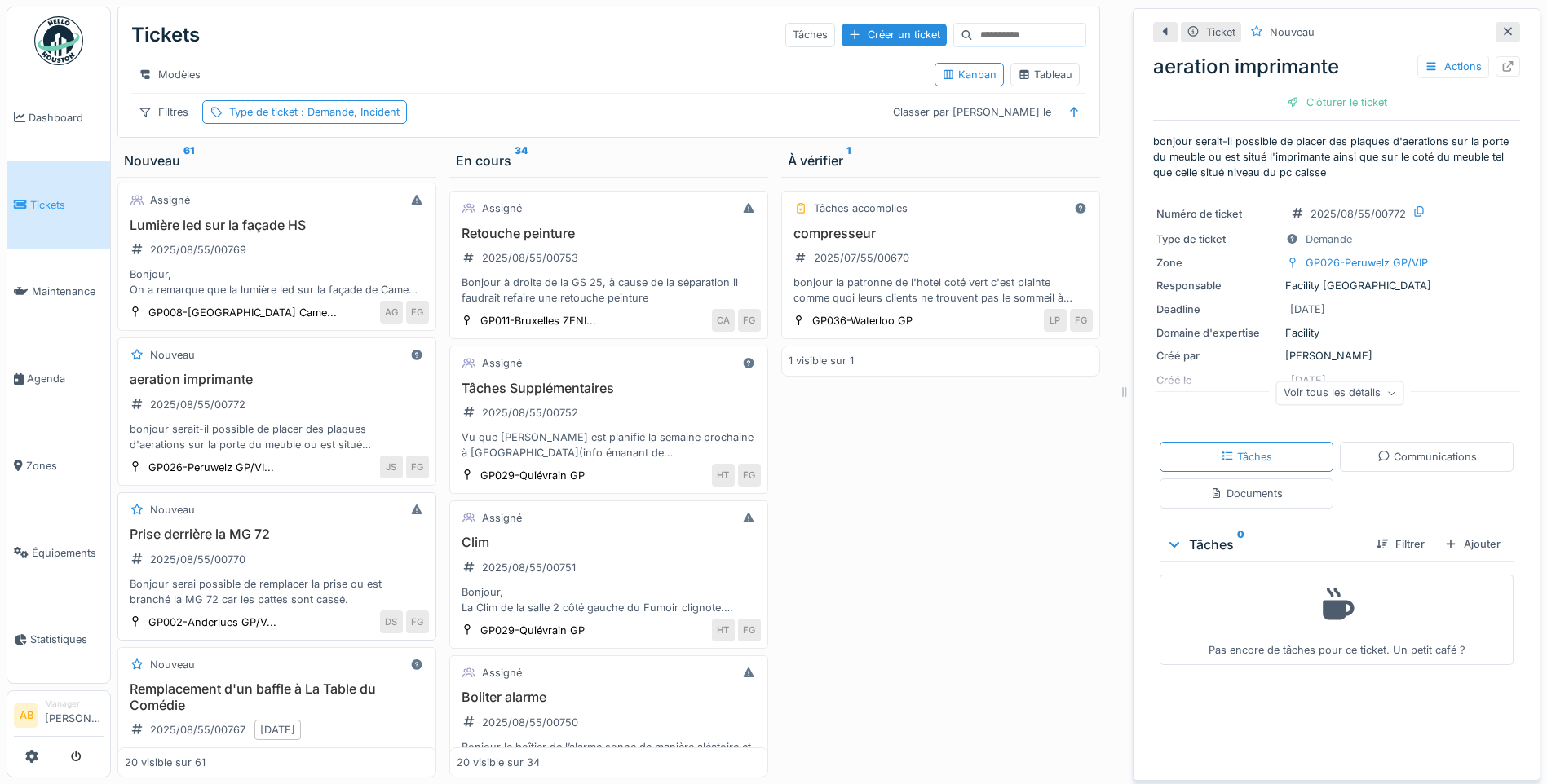
click at [318, 571] on div "Prise derrière la MG 72 2025/08/55/00770 Bonjour serai possible de remplacer la…" at bounding box center [276, 567] width 304 height 81
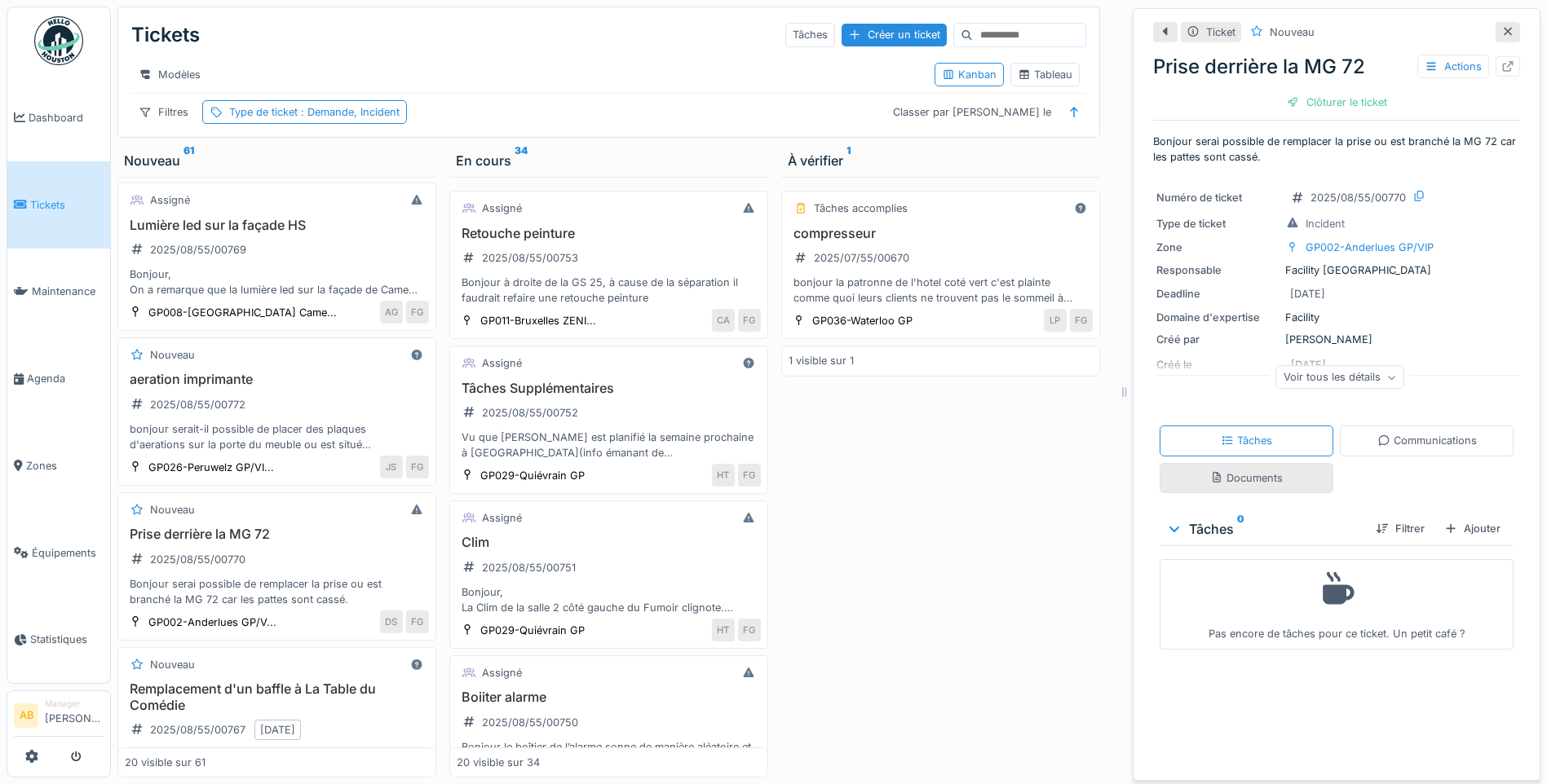
click at [1258, 470] on div "Documents" at bounding box center [1246, 478] width 73 height 15
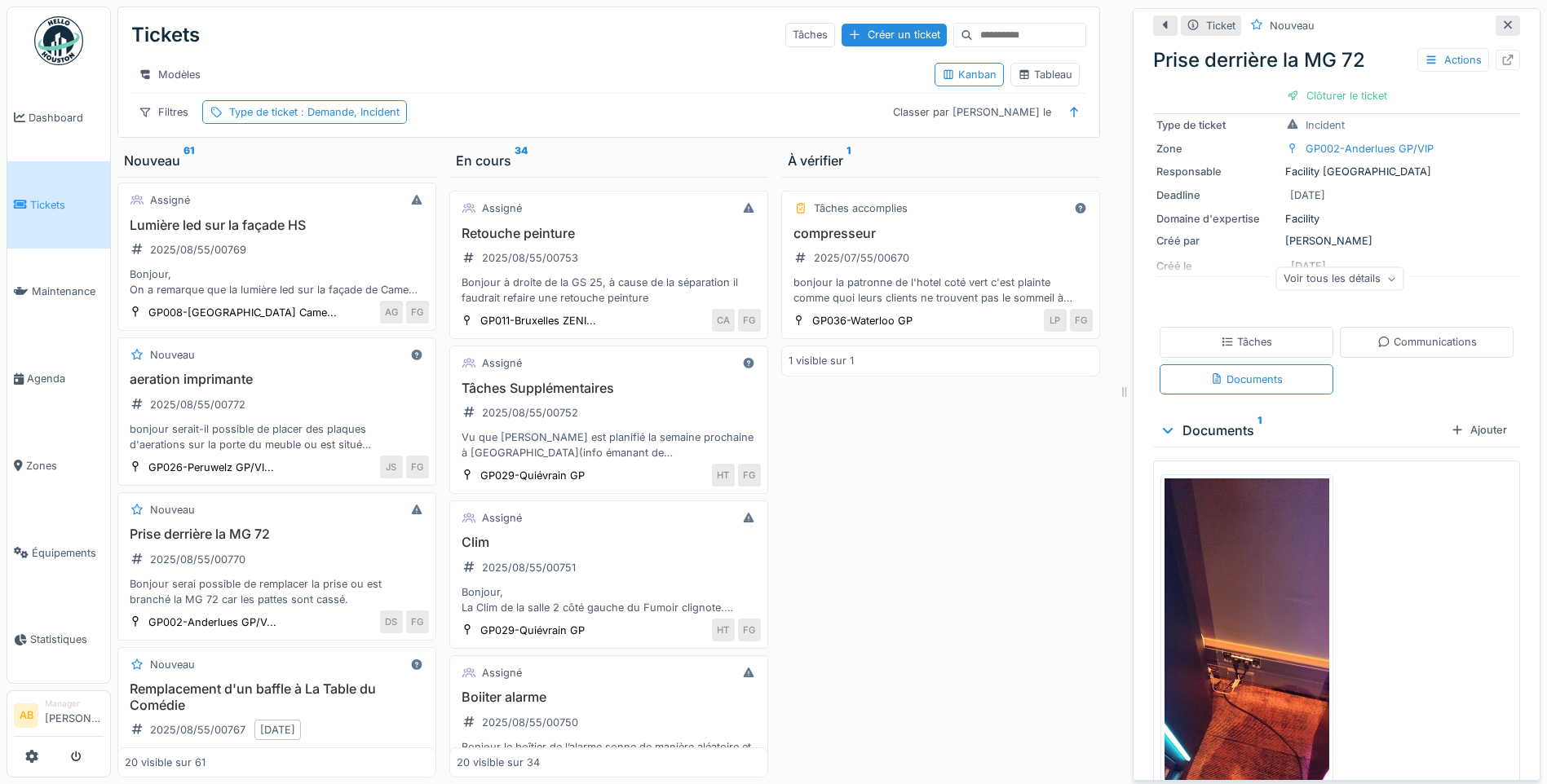
scroll to position [204, 0]
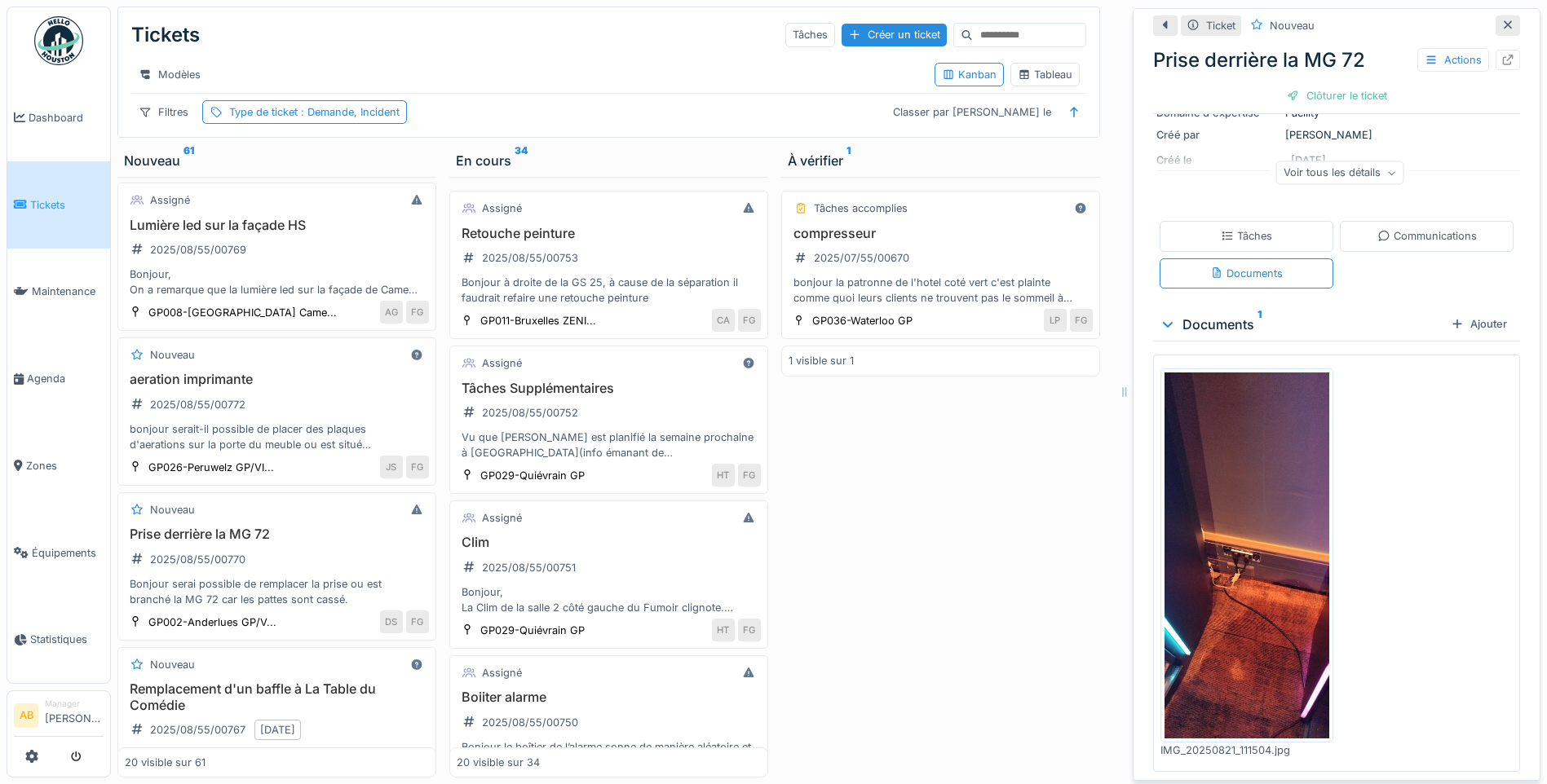
click at [1251, 547] on img at bounding box center [1246, 555] width 165 height 366
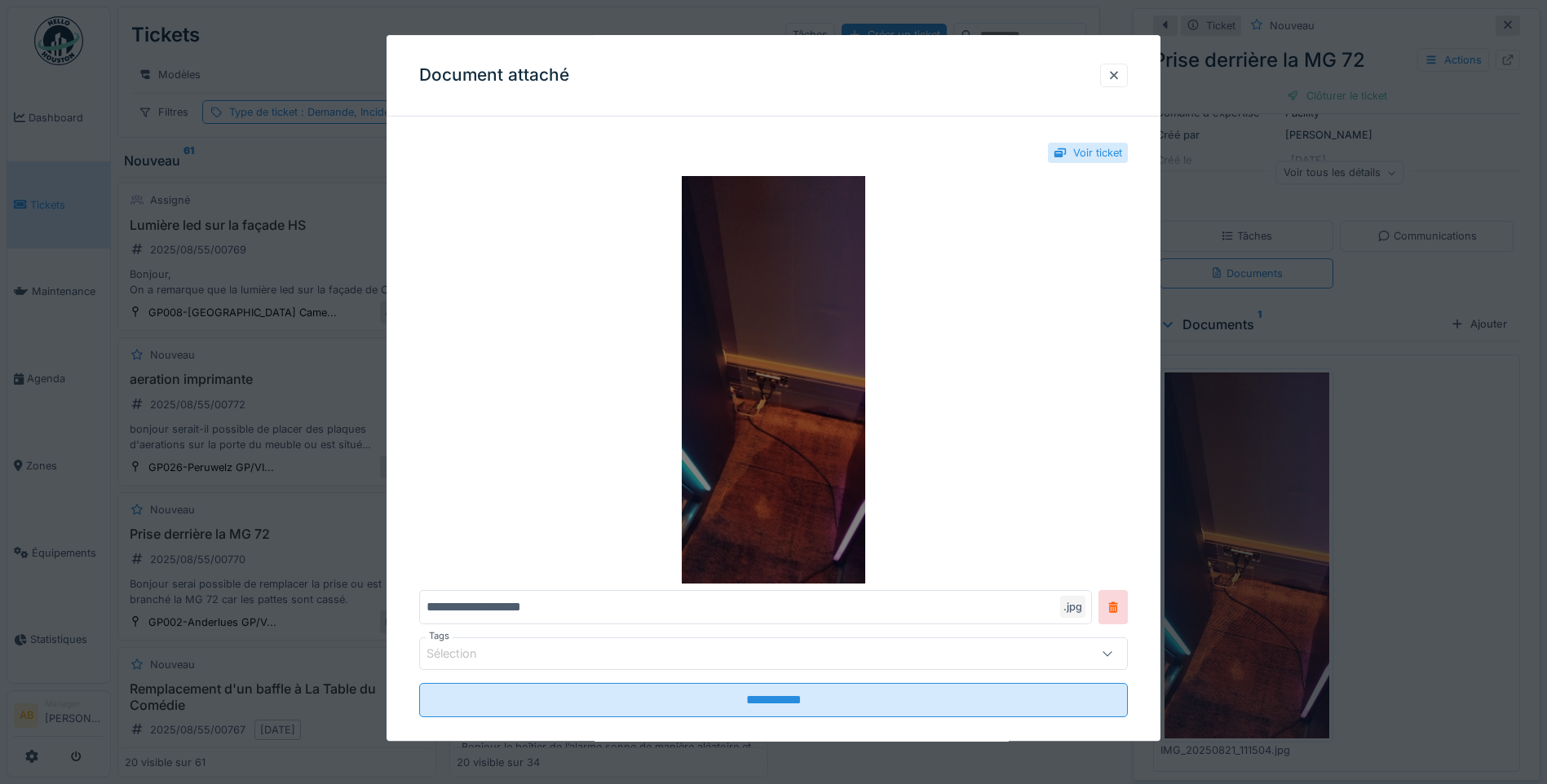
click at [759, 480] on img at bounding box center [774, 380] width 709 height 408
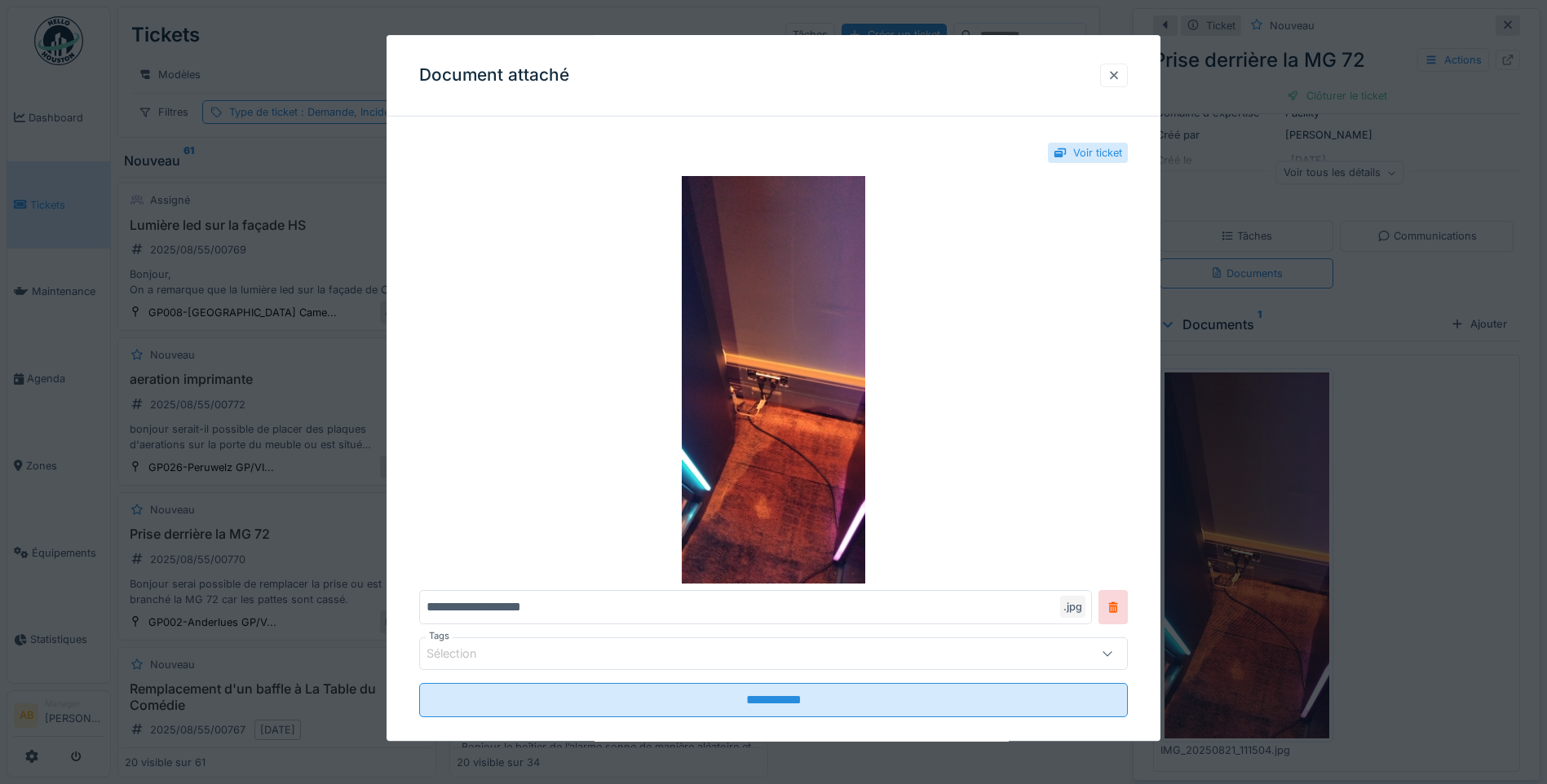
click at [1117, 78] on div at bounding box center [1114, 75] width 13 height 15
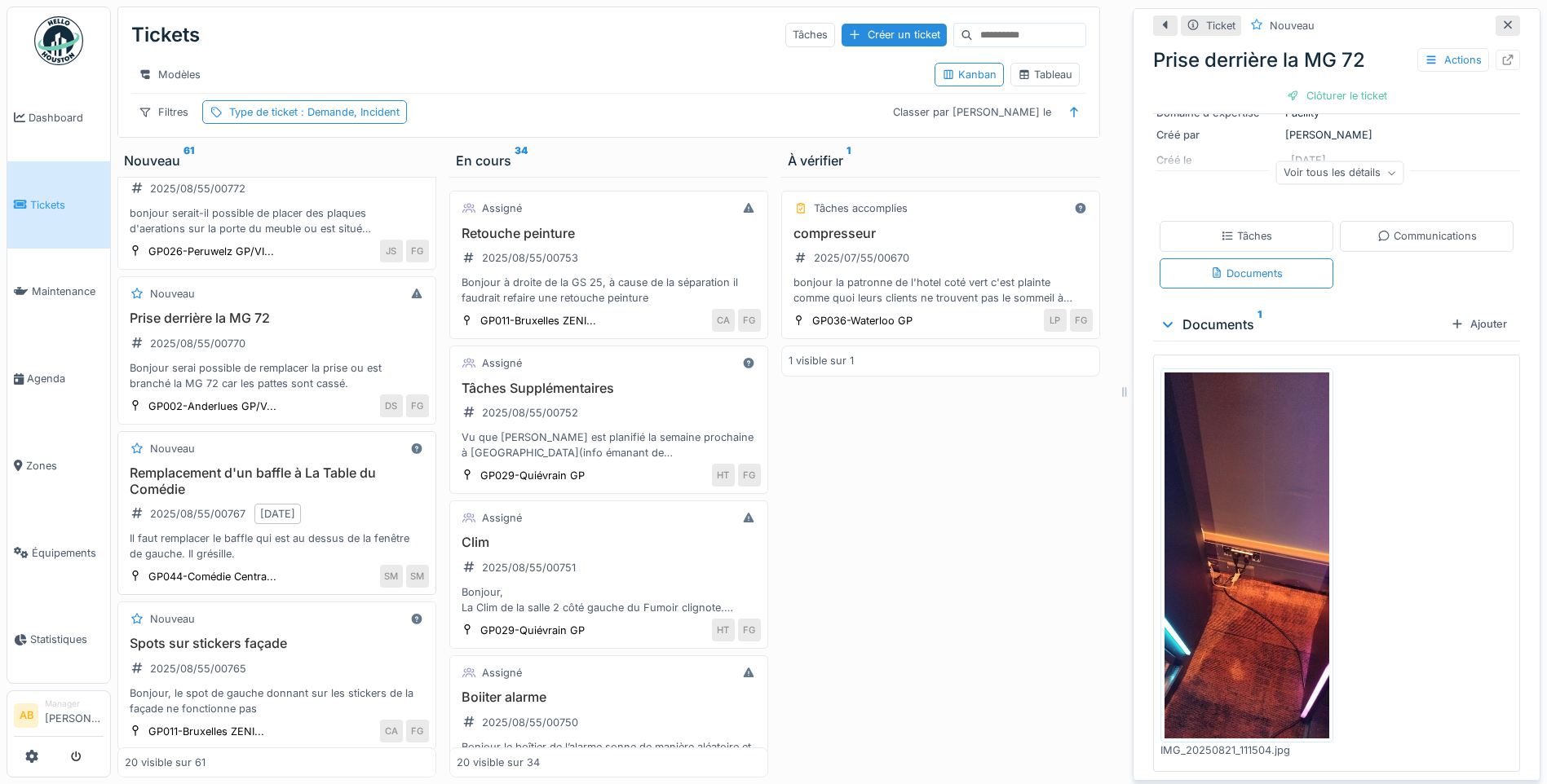
scroll to position [408, 0]
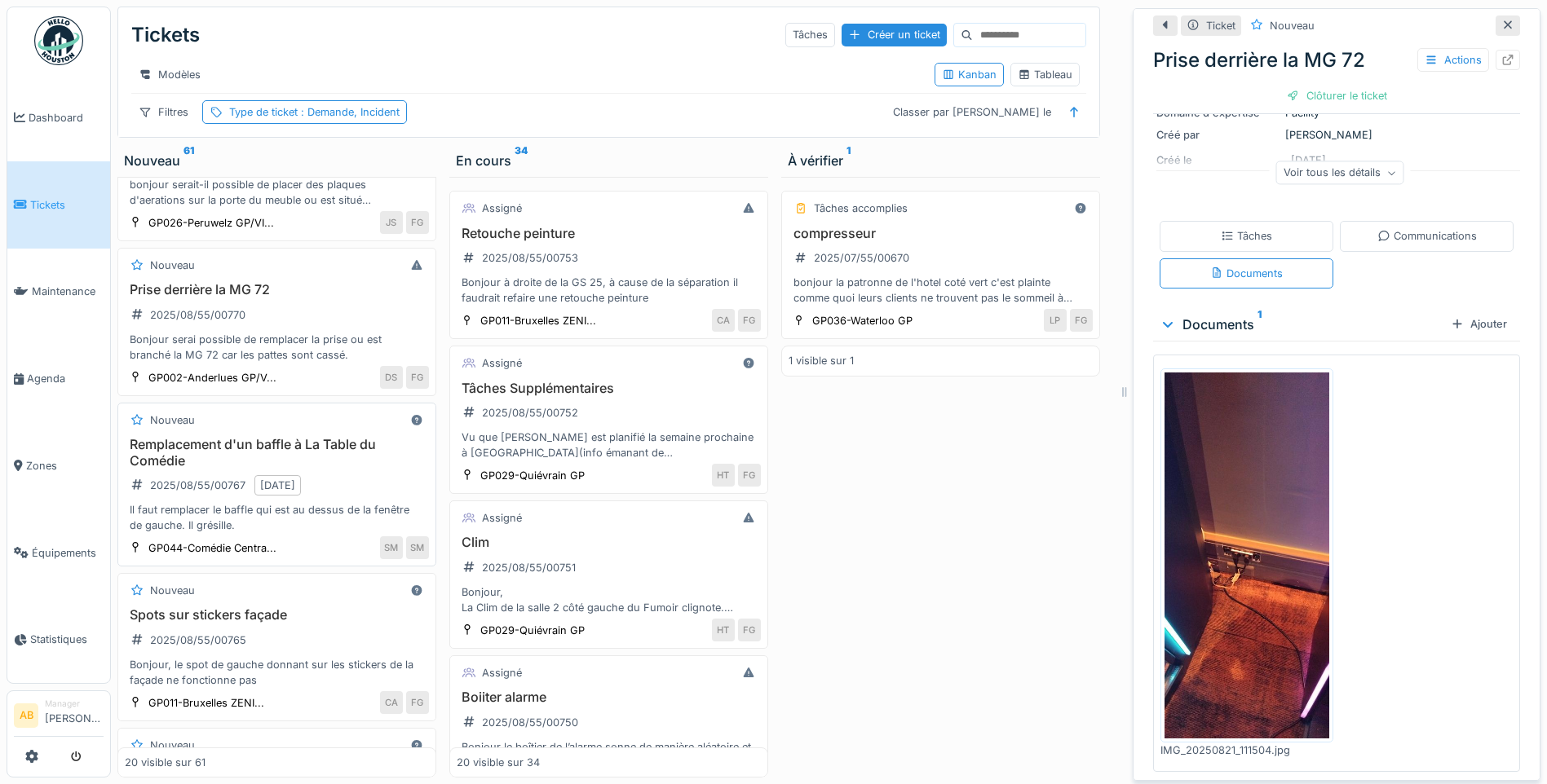
click at [338, 450] on h3 "Remplacement d'un baffle à La Table du Comédie" at bounding box center [276, 452] width 304 height 31
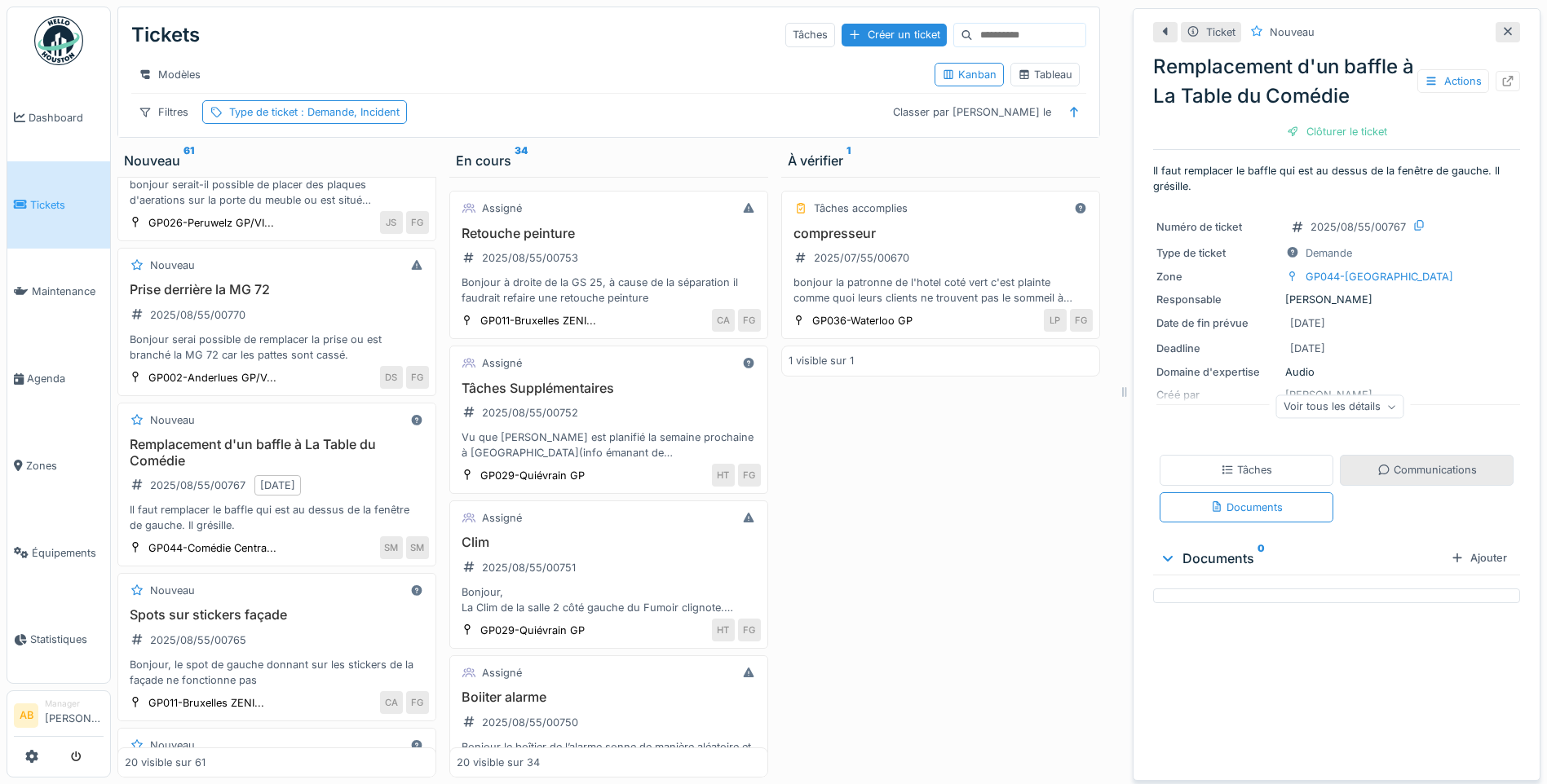
click at [1400, 463] on div "Communications" at bounding box center [1427, 470] width 100 height 15
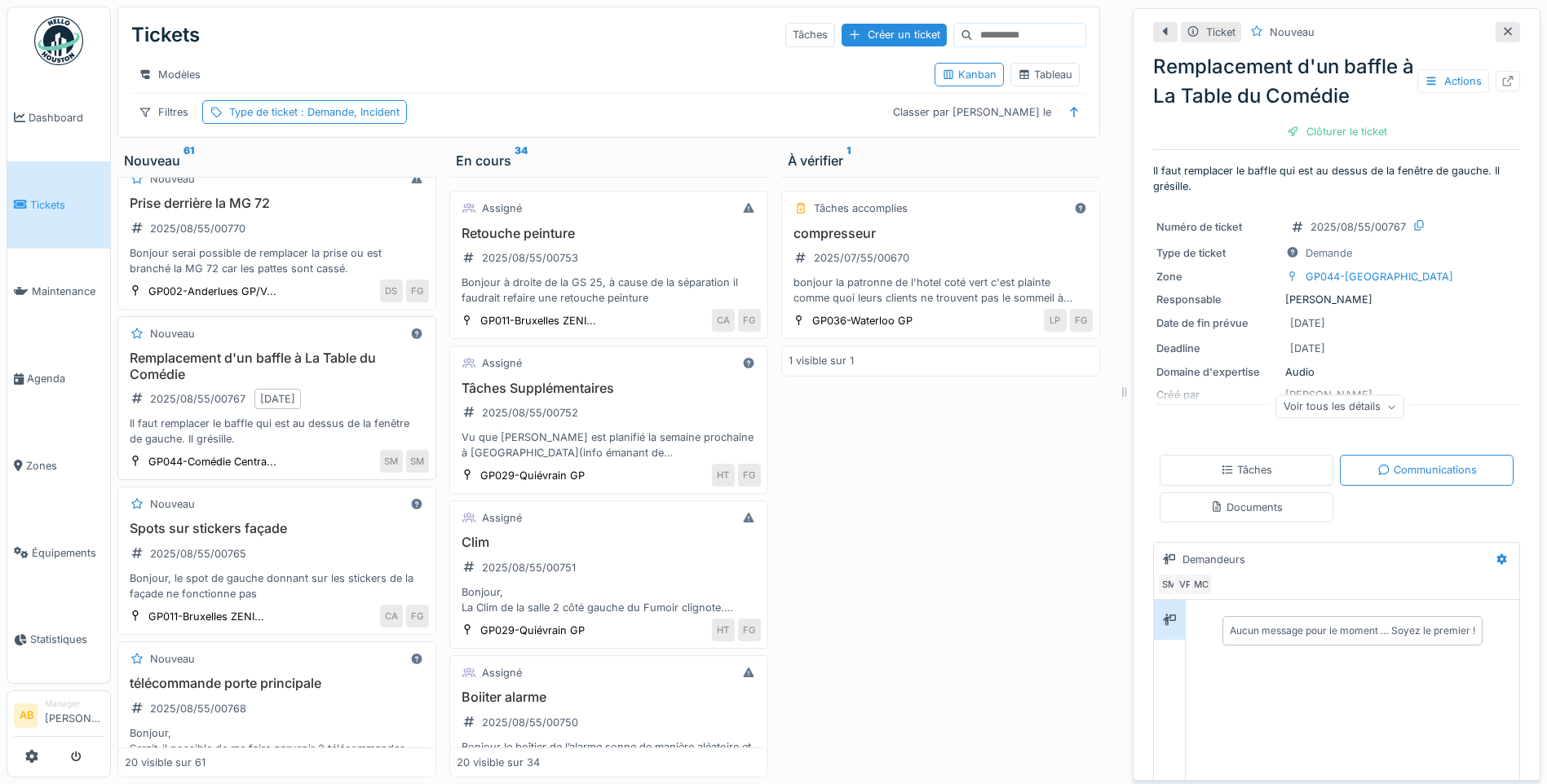
scroll to position [571, 0]
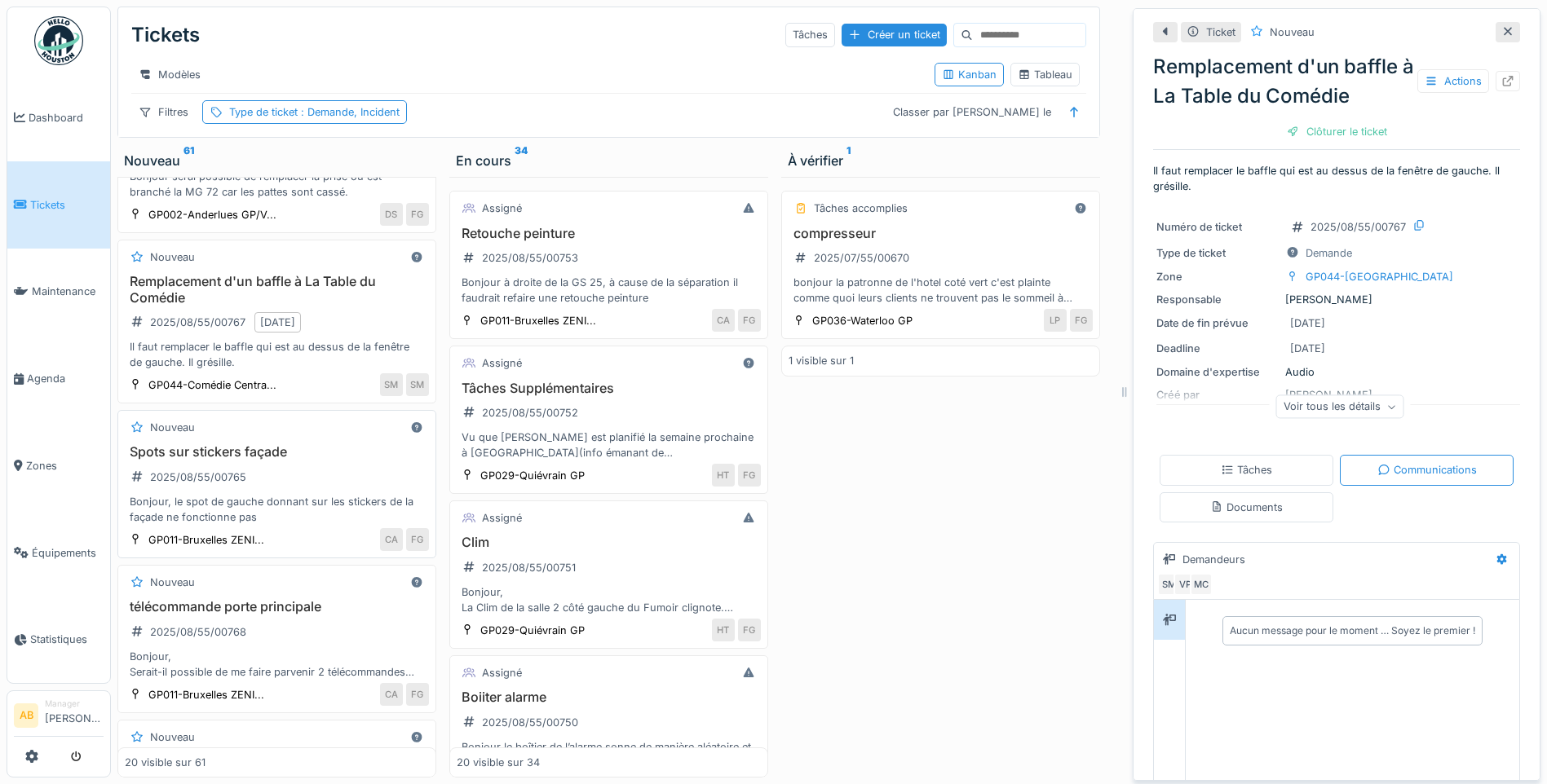
click at [345, 474] on div "Spots sur stickers façade 2025/08/55/00765 Bonjour, le spot de gauche donnant s…" at bounding box center [276, 485] width 304 height 81
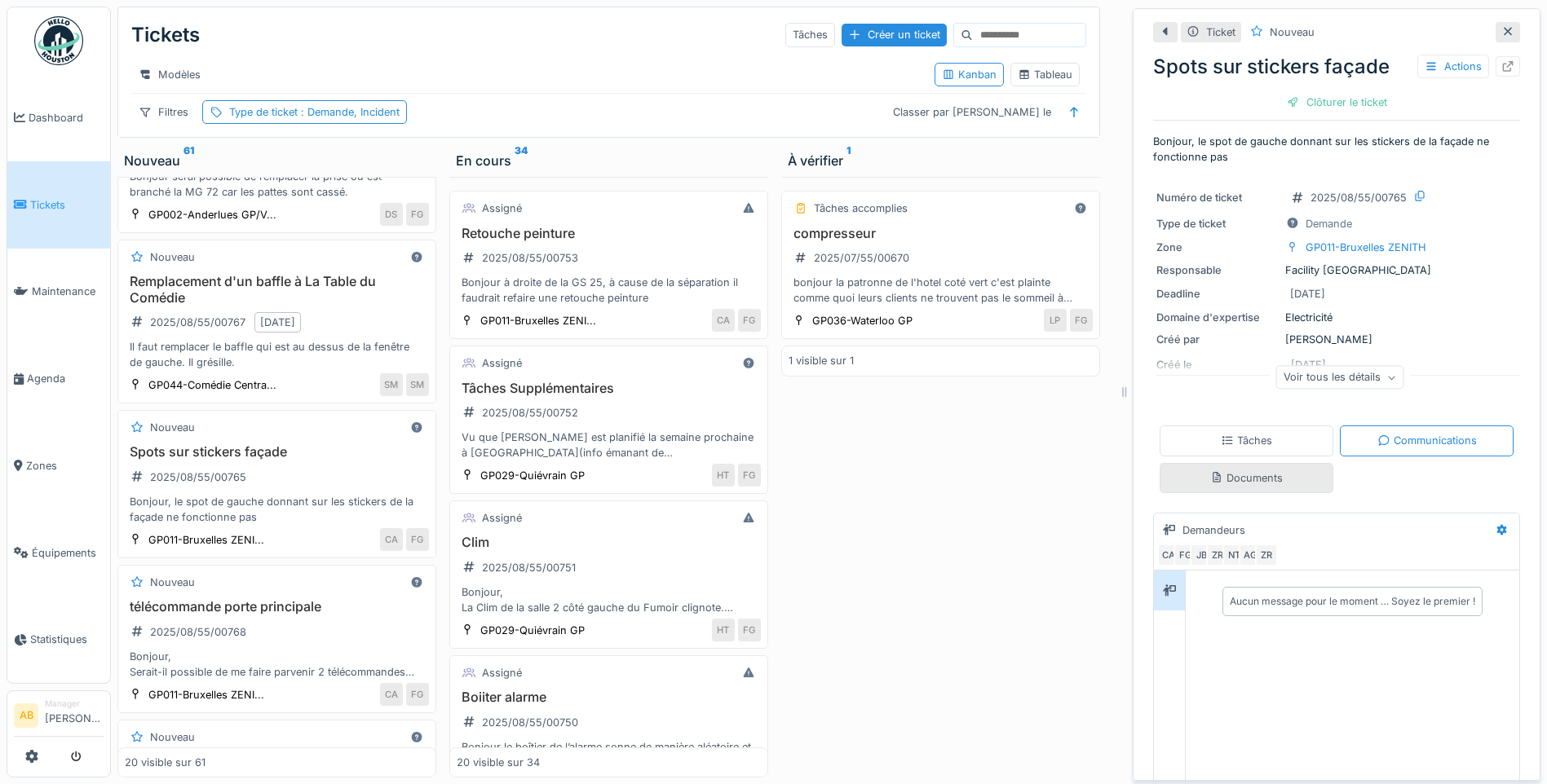
click at [1254, 470] on div "Documents" at bounding box center [1246, 478] width 73 height 15
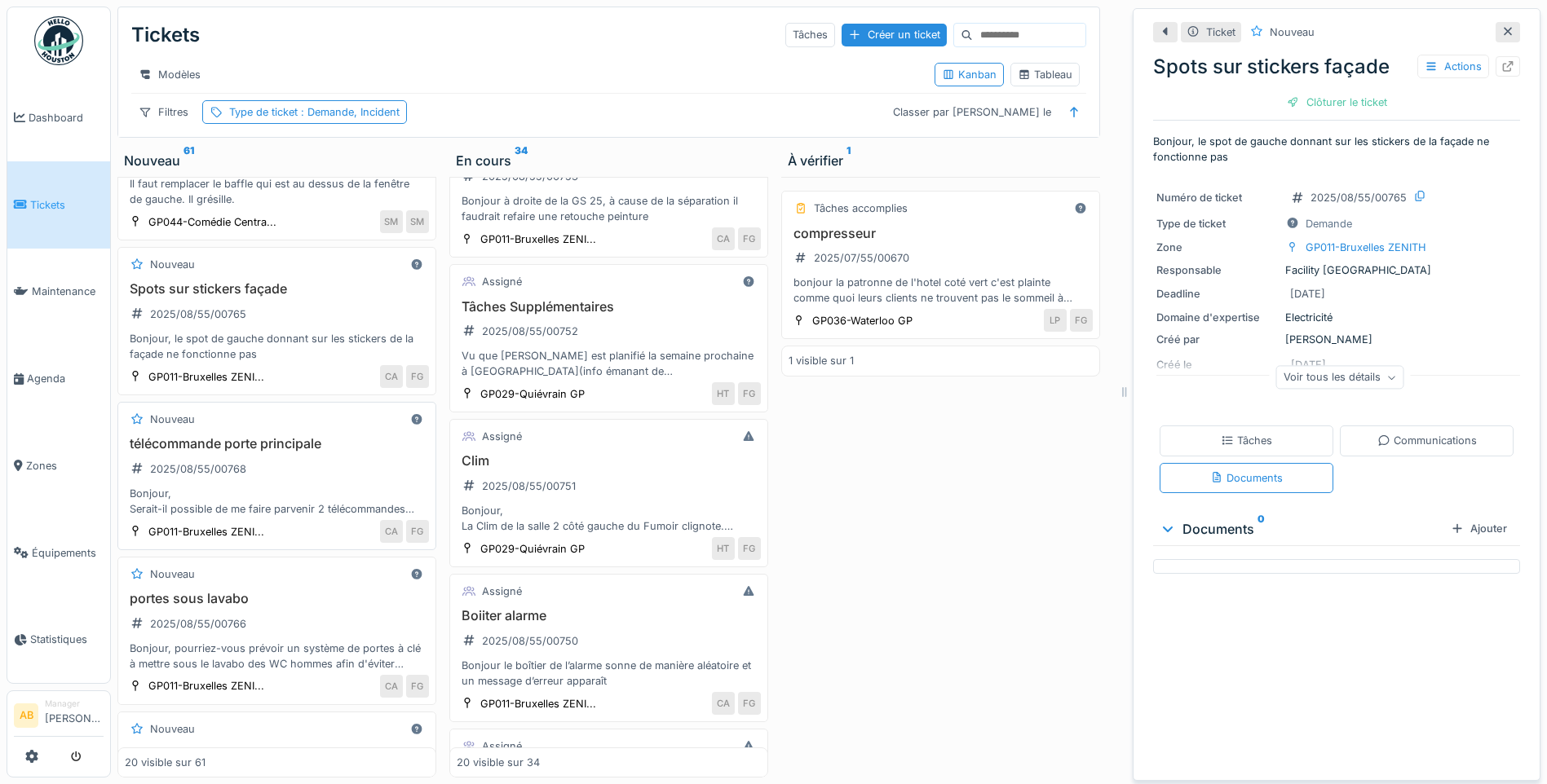
scroll to position [815, 0]
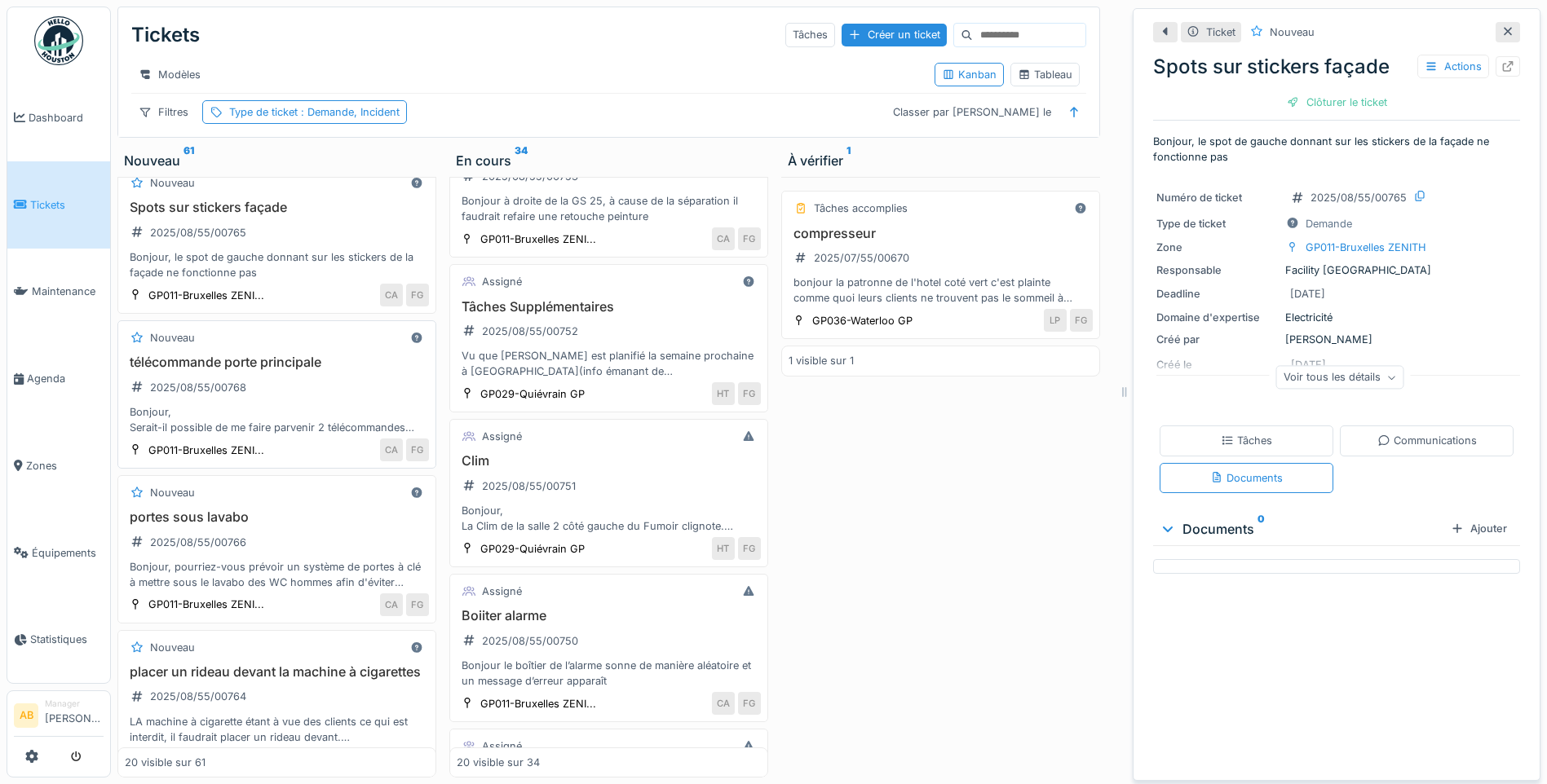
click at [311, 386] on div "télécommande porte principale 2025/08/55/00768 Bonjour, Serait-il possible de m…" at bounding box center [276, 395] width 304 height 81
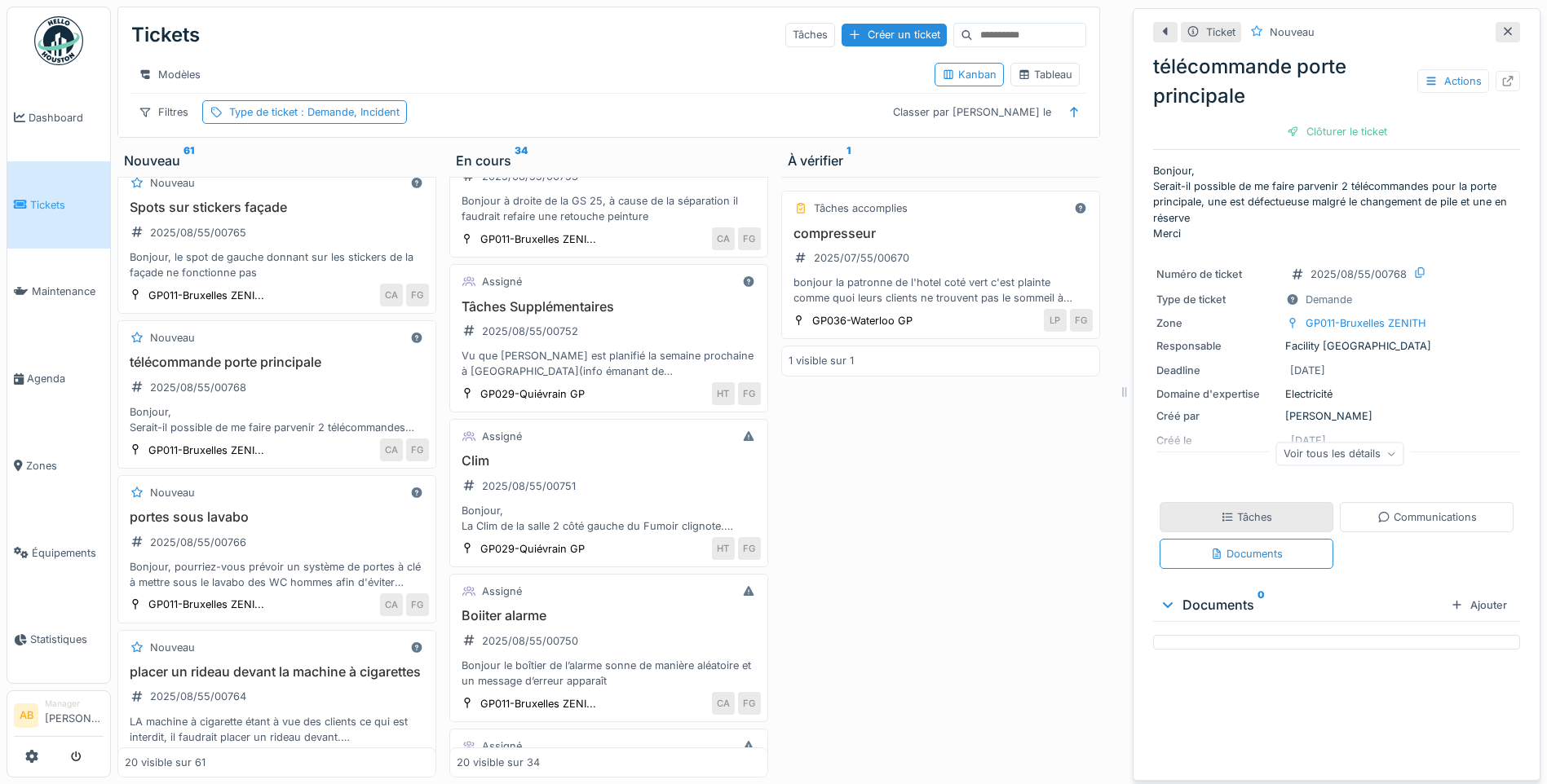
click at [1228, 518] on div "Tâches" at bounding box center [1246, 517] width 173 height 30
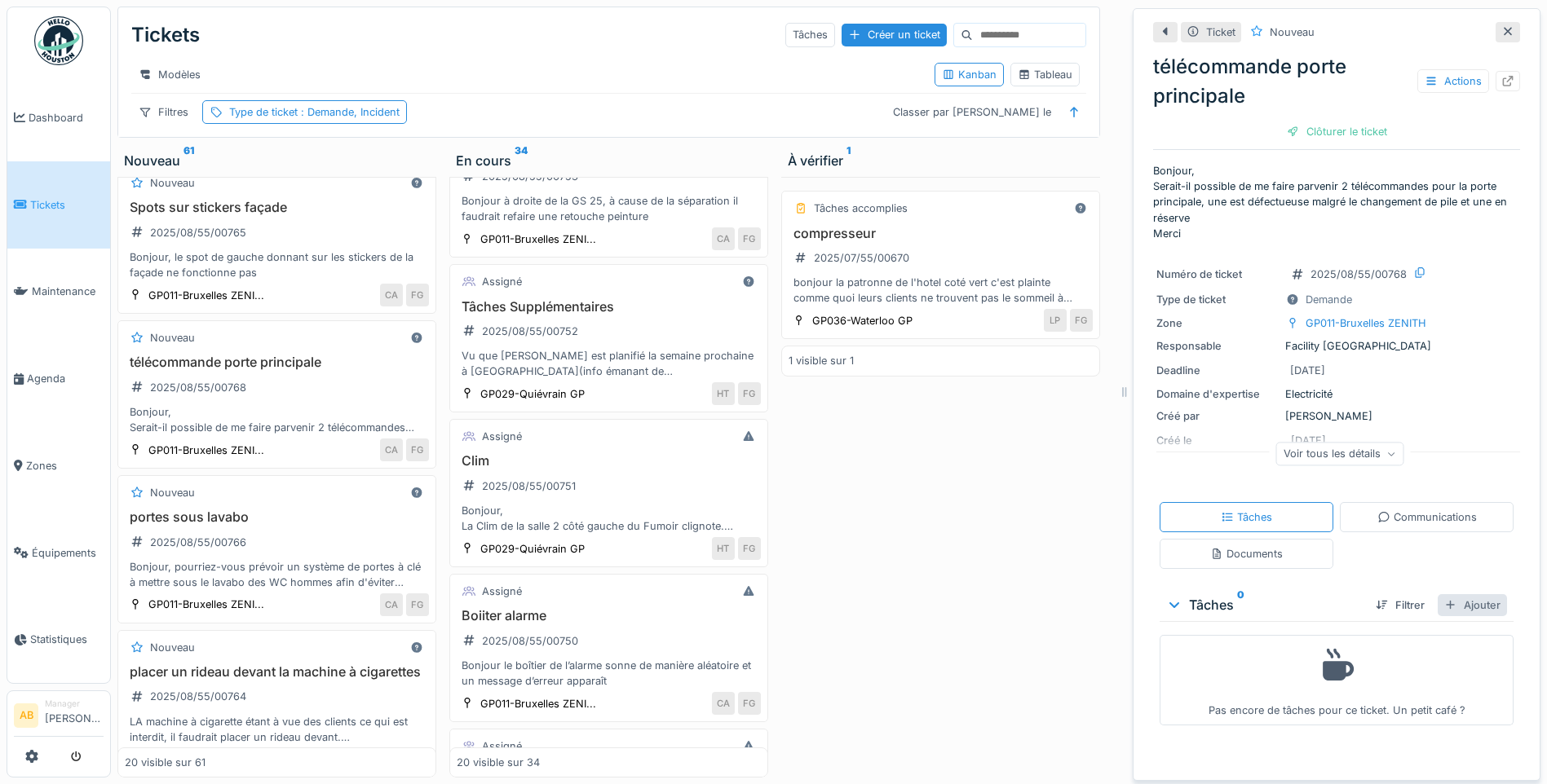
click at [1468, 596] on div "Ajouter" at bounding box center [1473, 605] width 70 height 22
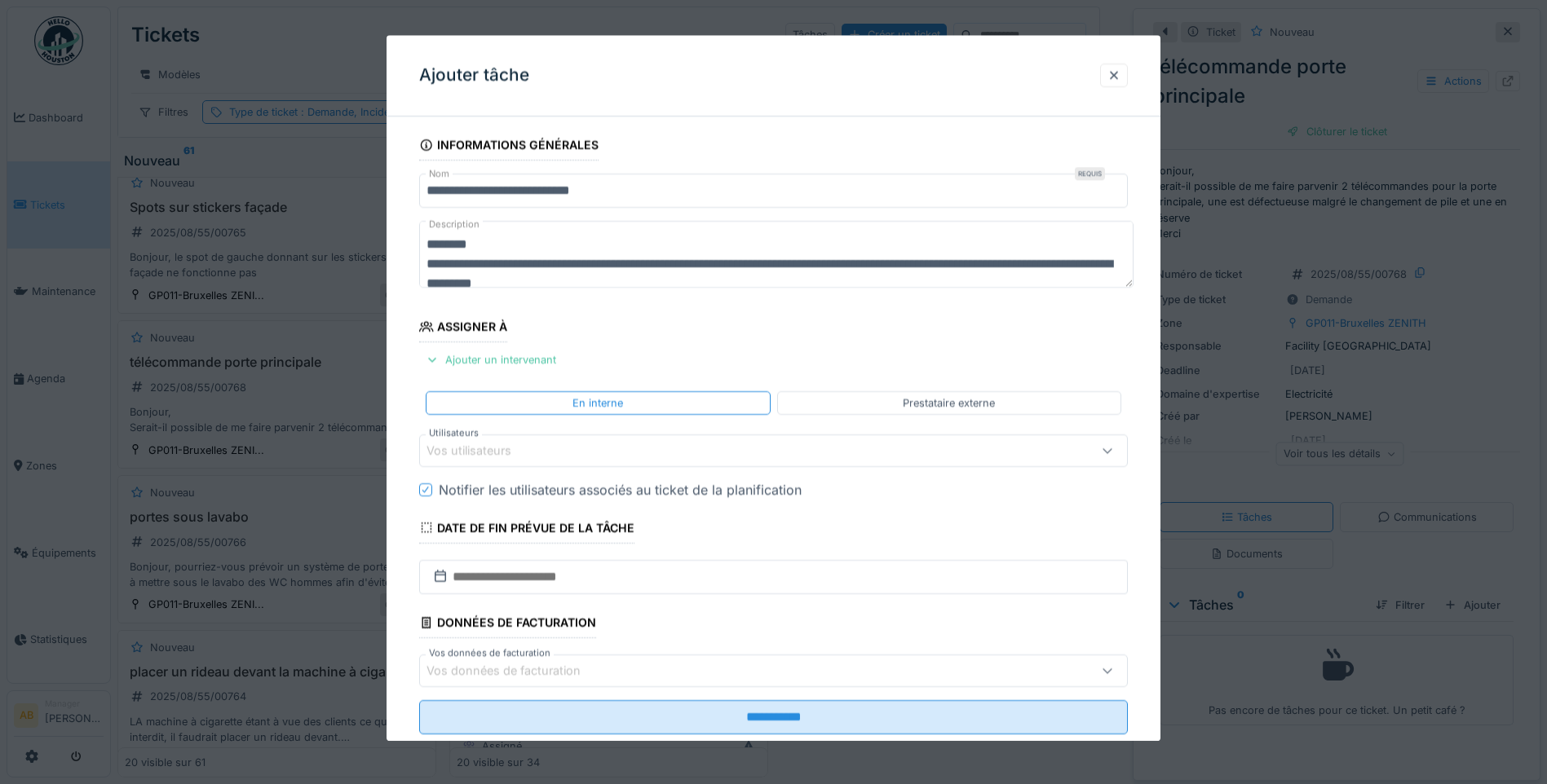
click at [519, 450] on div "Vos utilisateurs" at bounding box center [480, 450] width 107 height 18
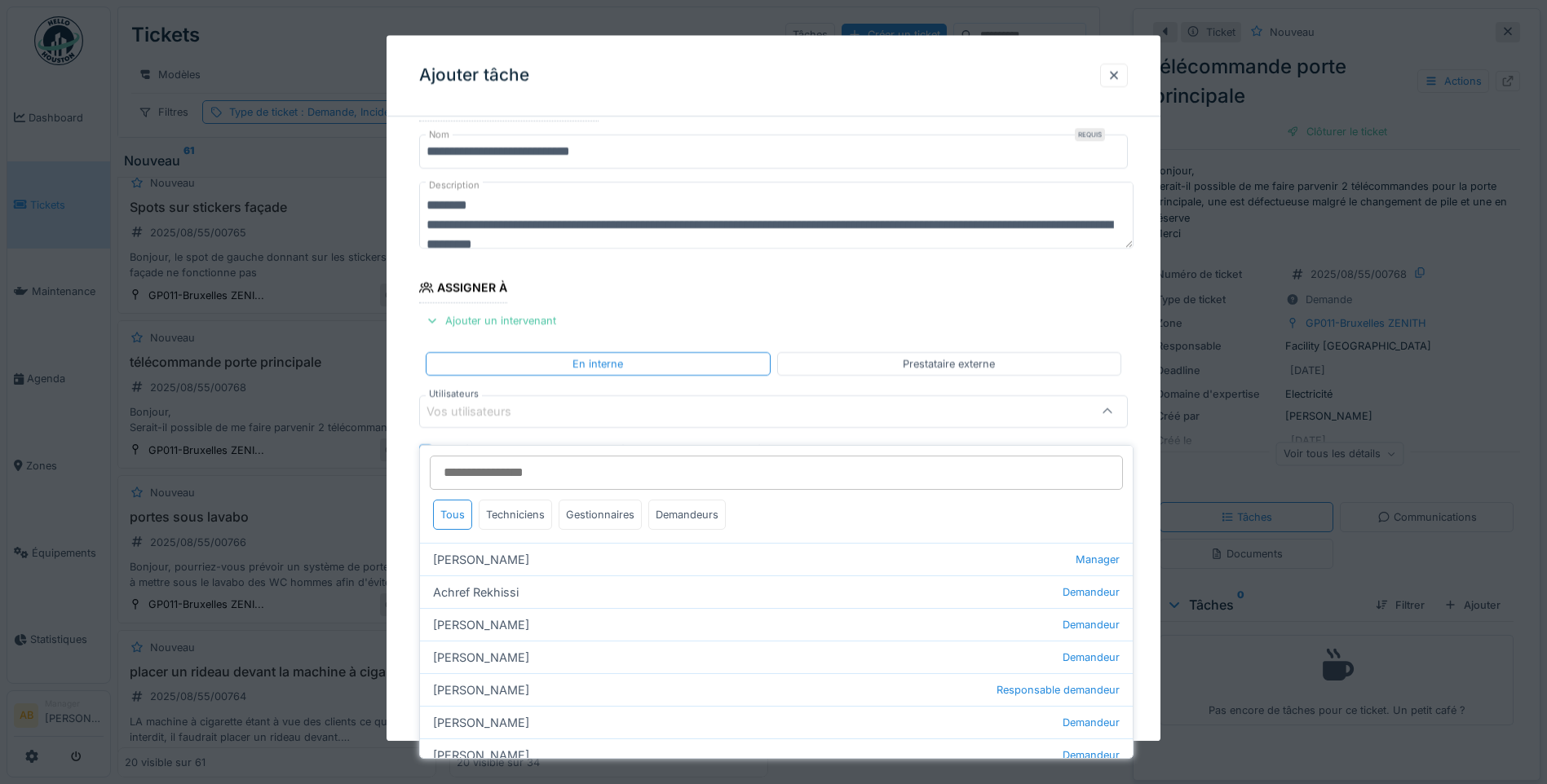
click at [549, 456] on input "Utilisateurs" at bounding box center [776, 473] width 693 height 34
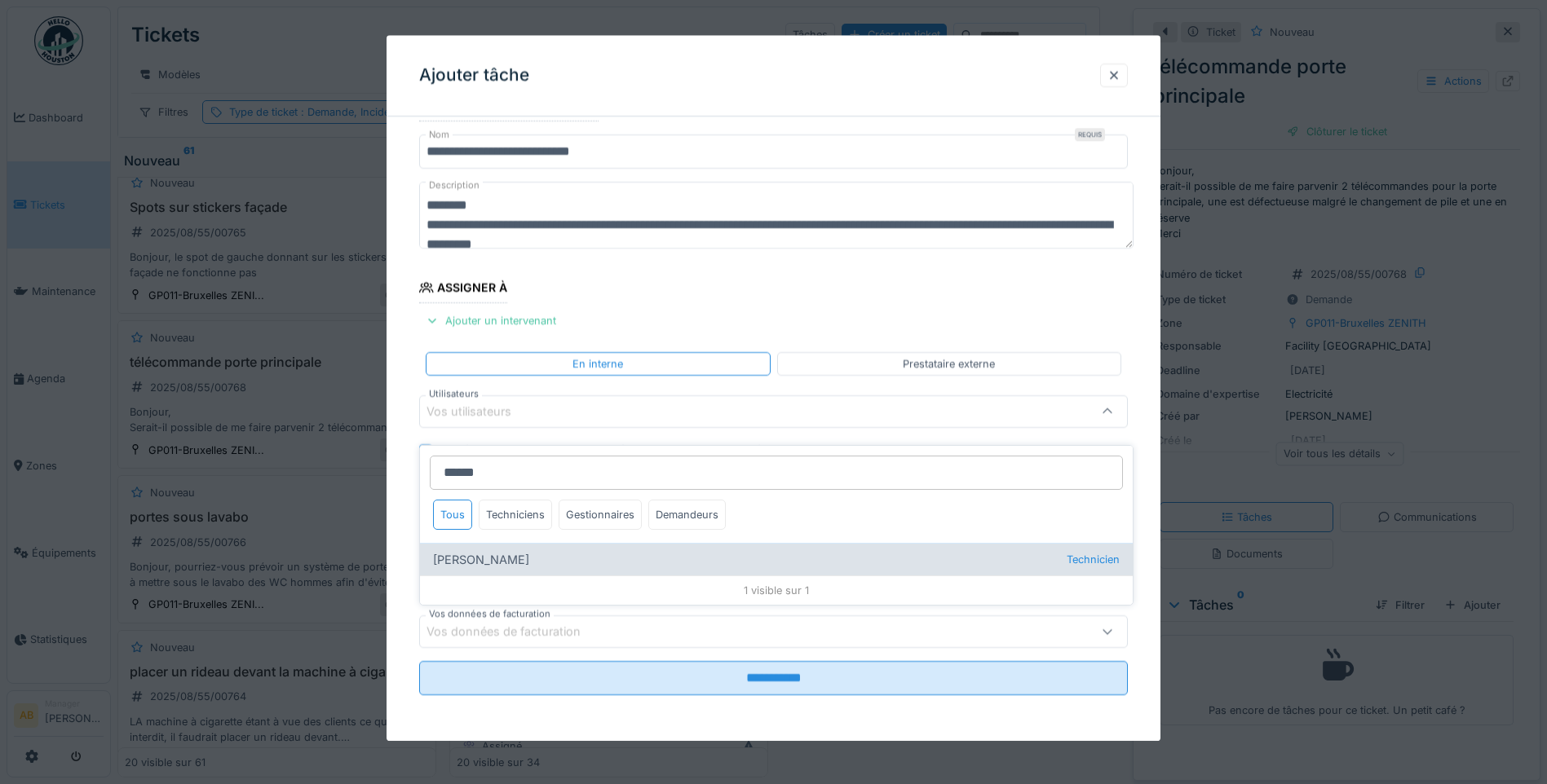
type input "******"
click at [535, 552] on div "Valter nunes Duarte Technicien" at bounding box center [777, 559] width 713 height 33
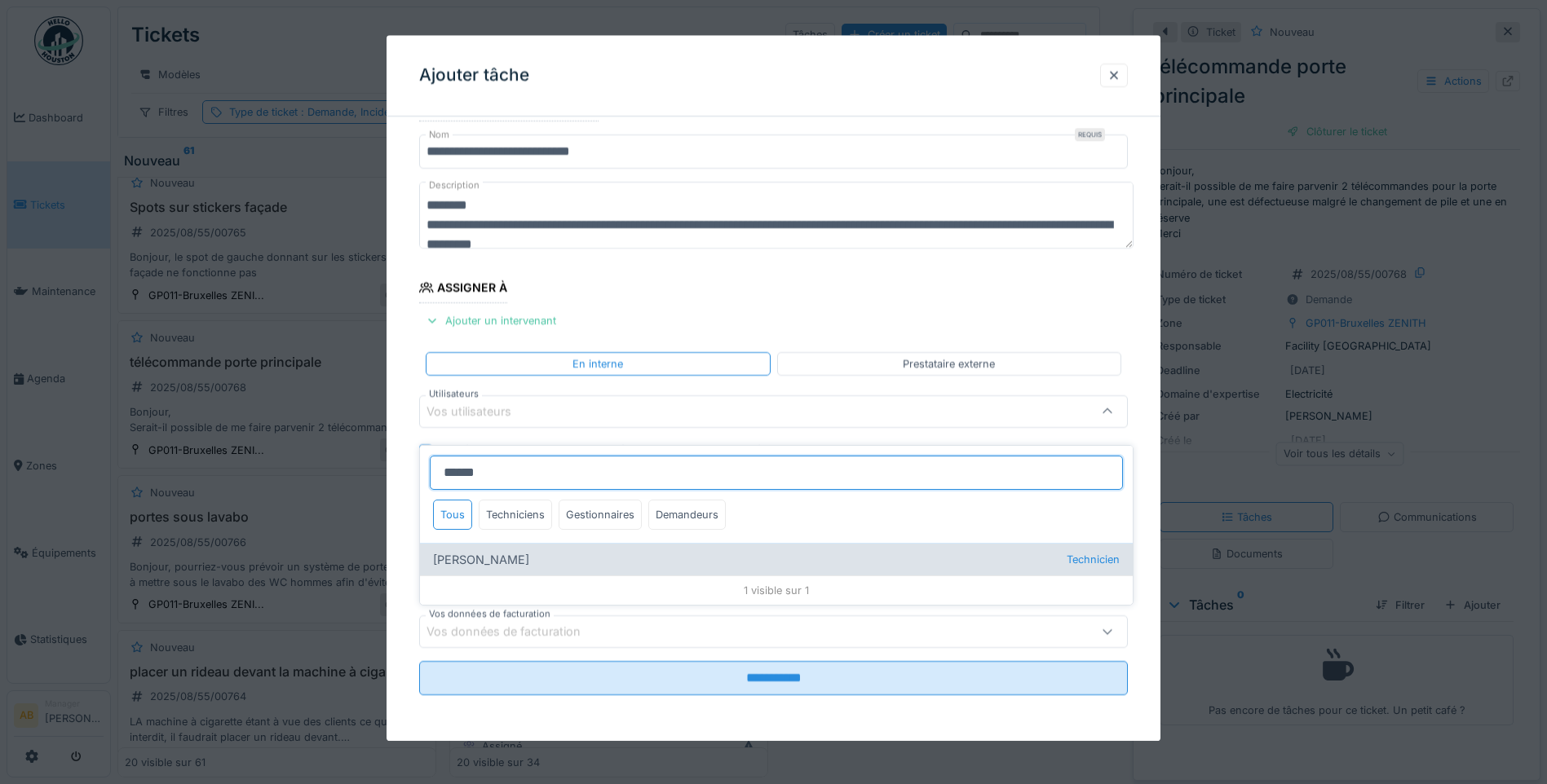
type input "****"
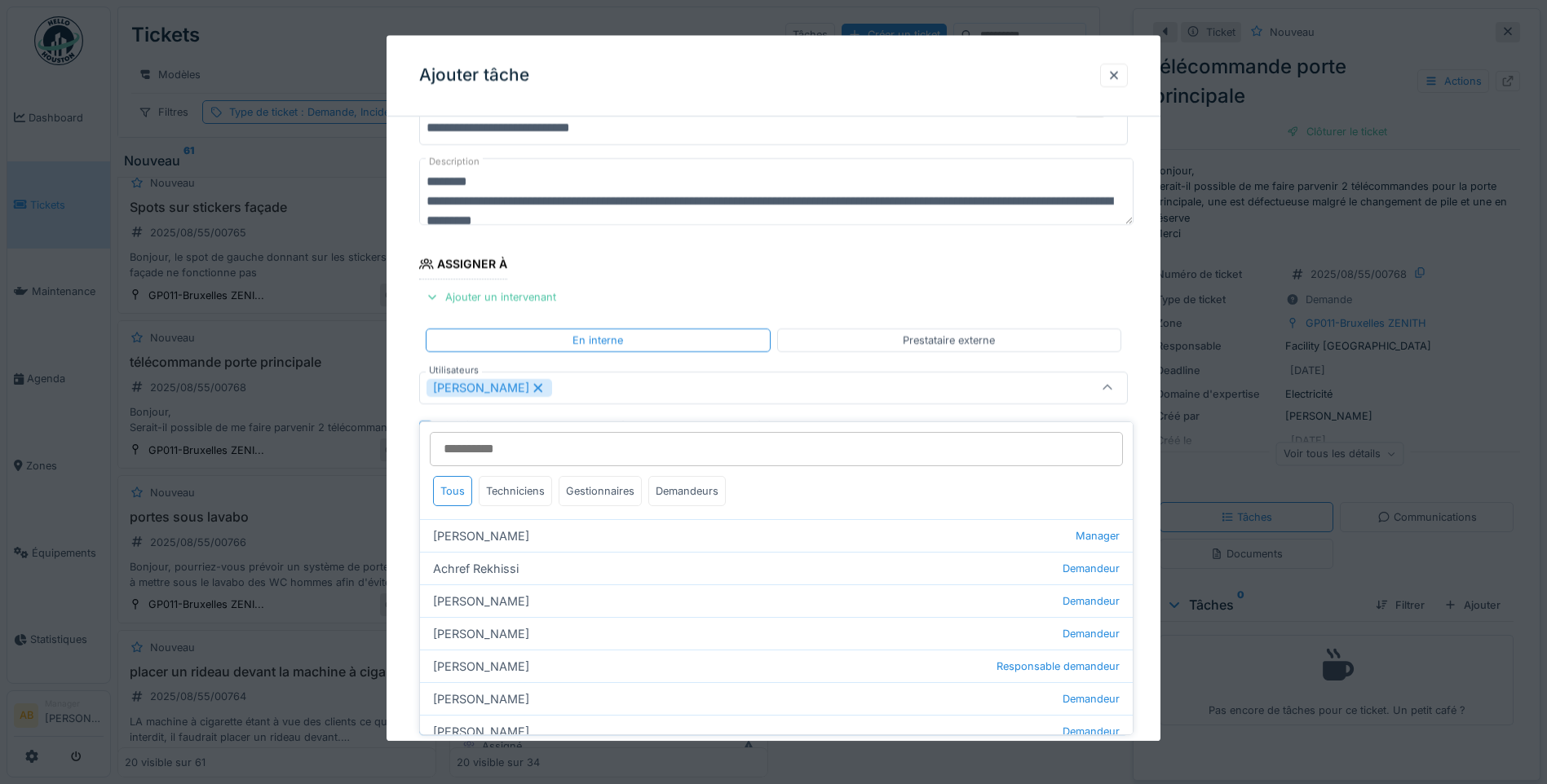
click at [711, 384] on div "Valter nunes Duarte" at bounding box center [732, 387] width 611 height 18
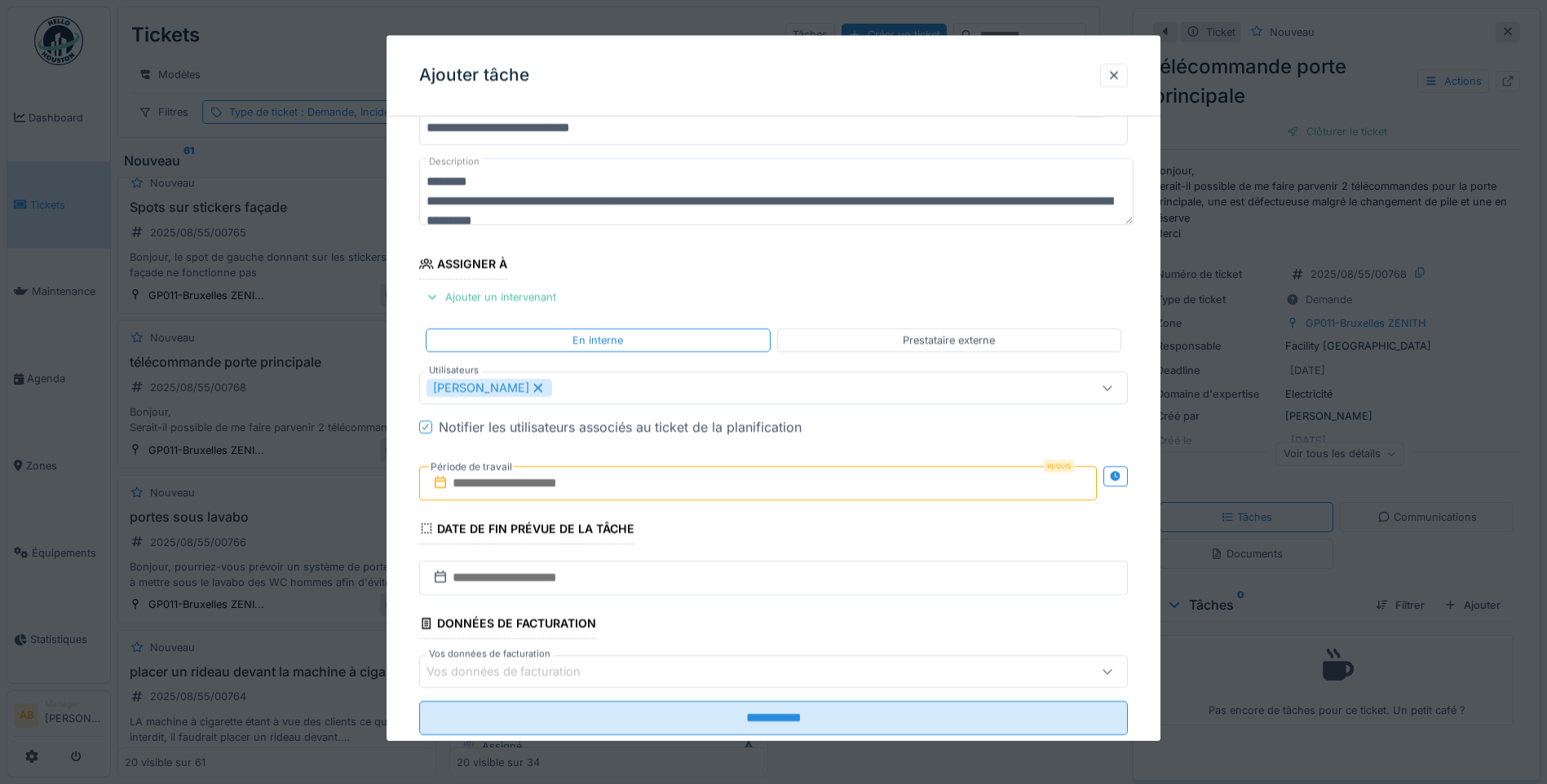
click at [721, 486] on input "text" at bounding box center [758, 483] width 678 height 34
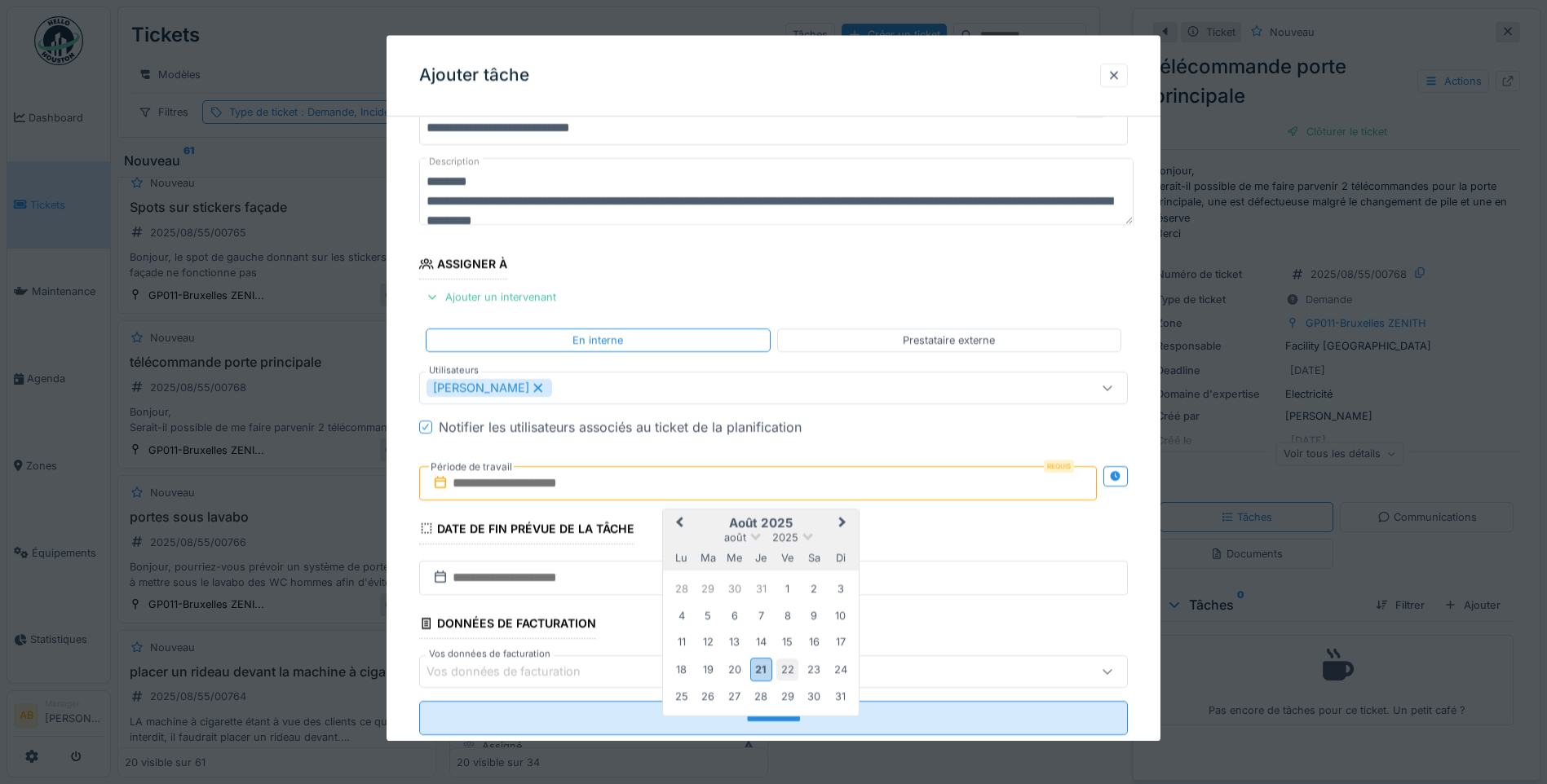
click at [782, 667] on div "22" at bounding box center [787, 669] width 22 height 22
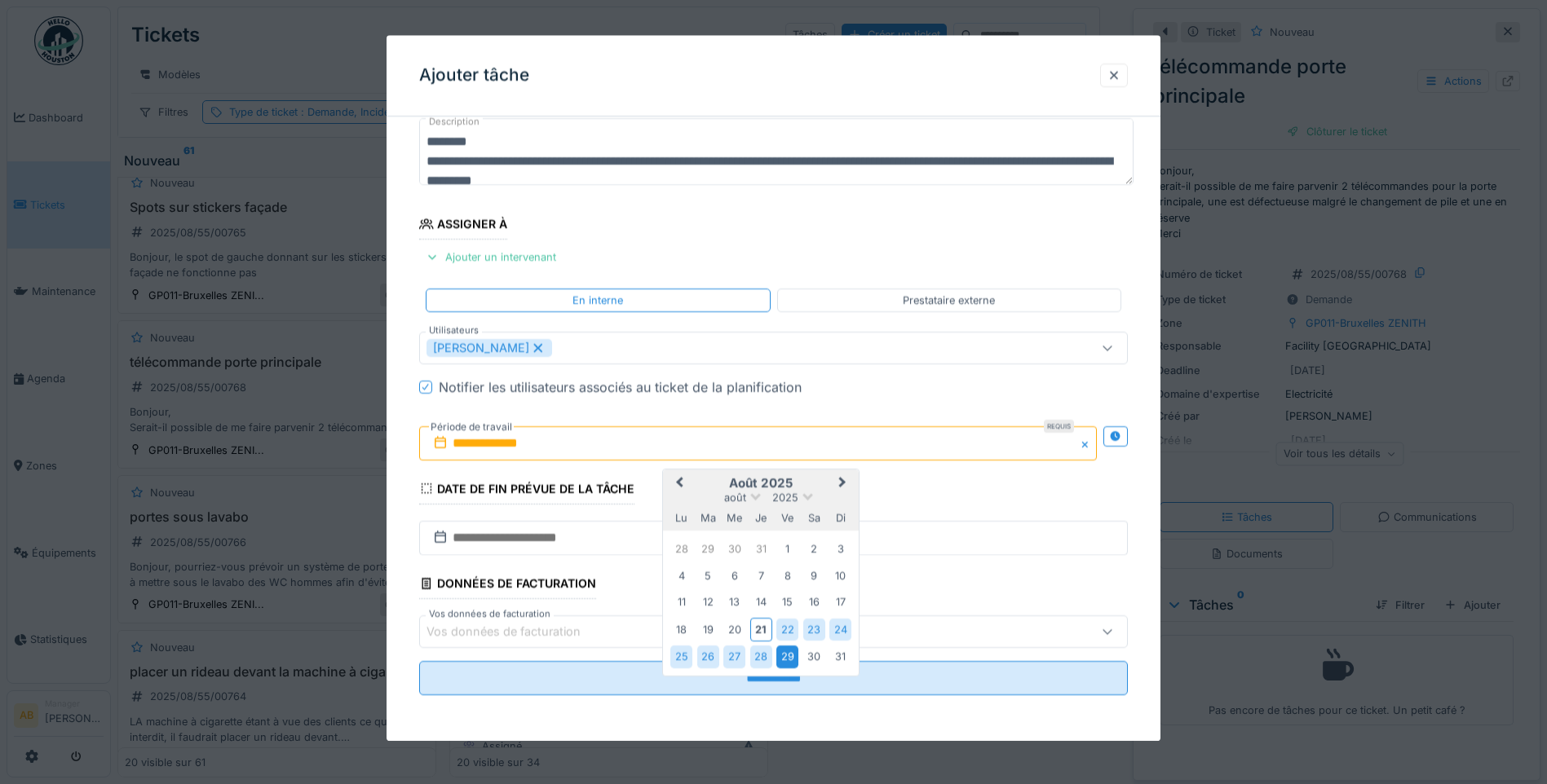
click at [786, 660] on div "29" at bounding box center [787, 657] width 22 height 22
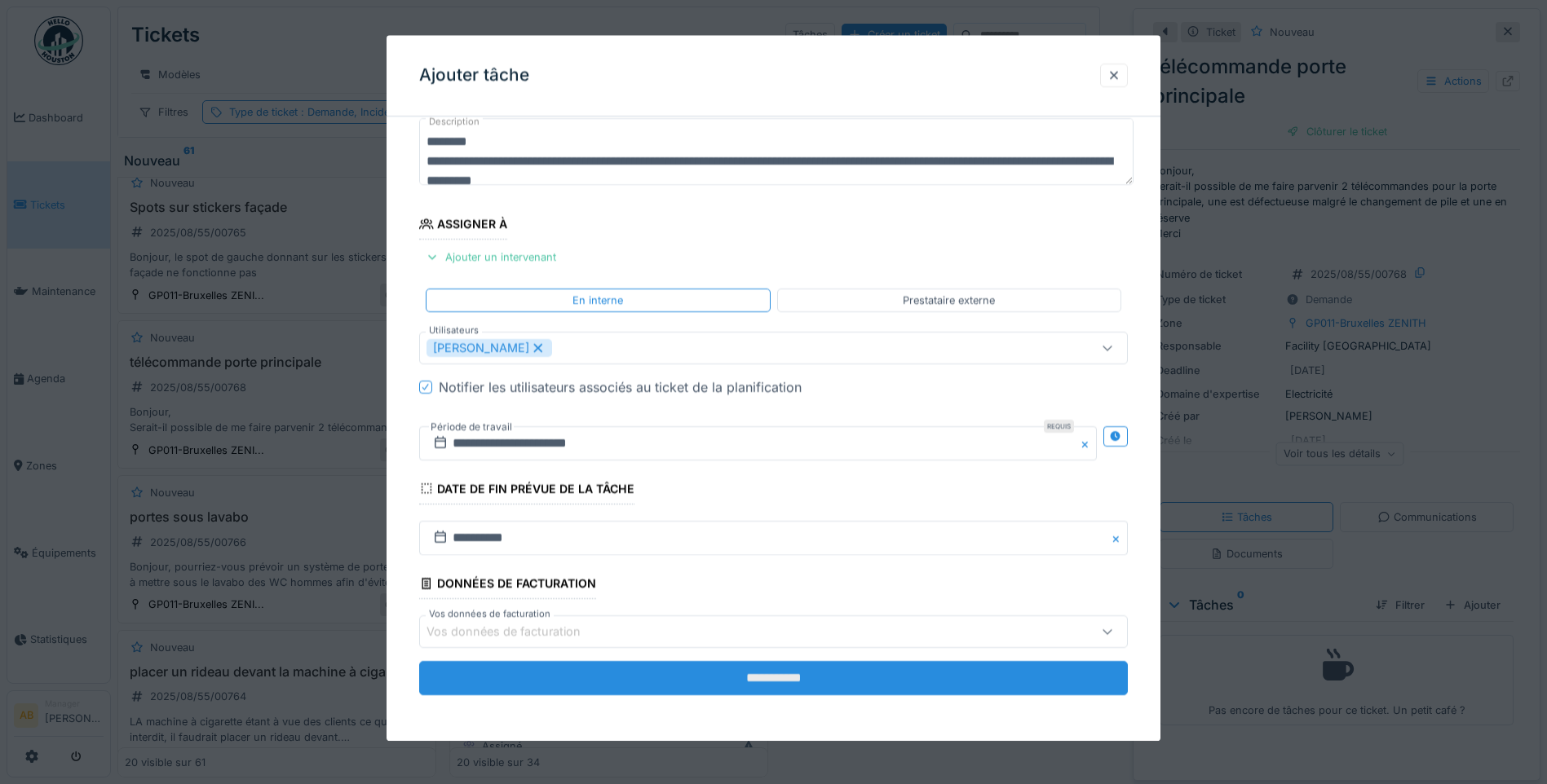
click at [778, 681] on input "**********" at bounding box center [774, 678] width 709 height 34
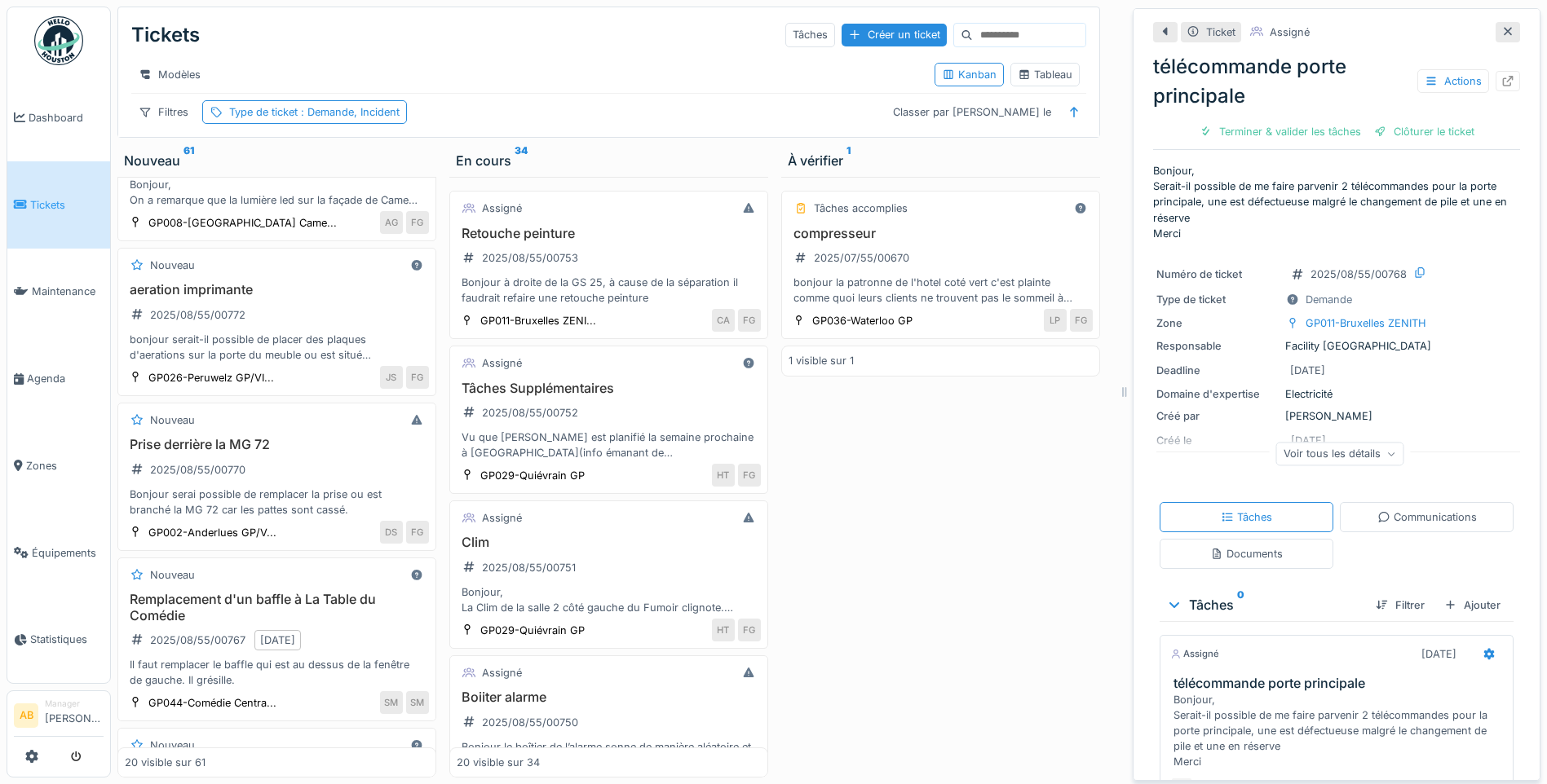
scroll to position [0, 0]
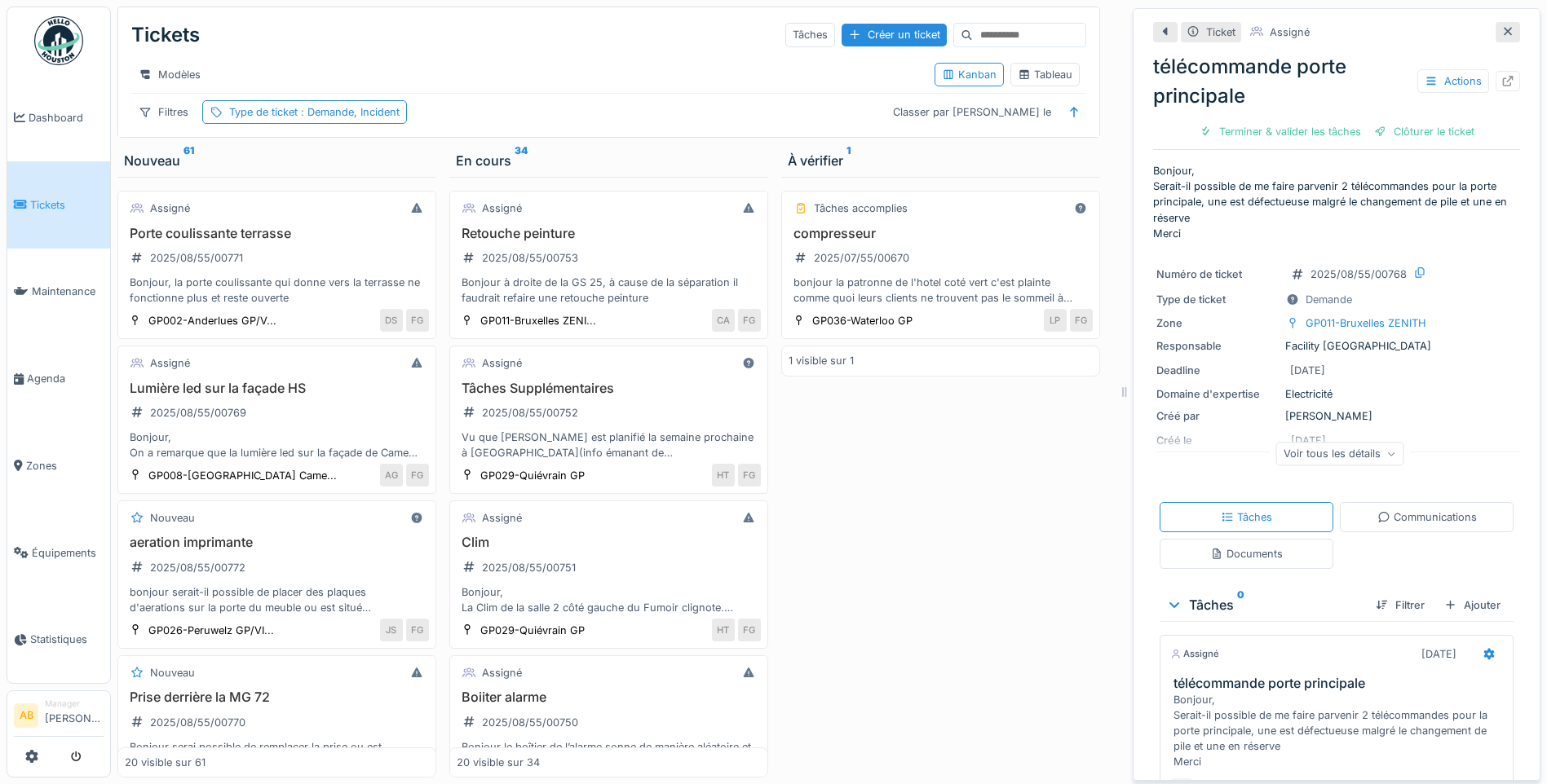
click at [60, 53] on img at bounding box center [58, 41] width 49 height 49
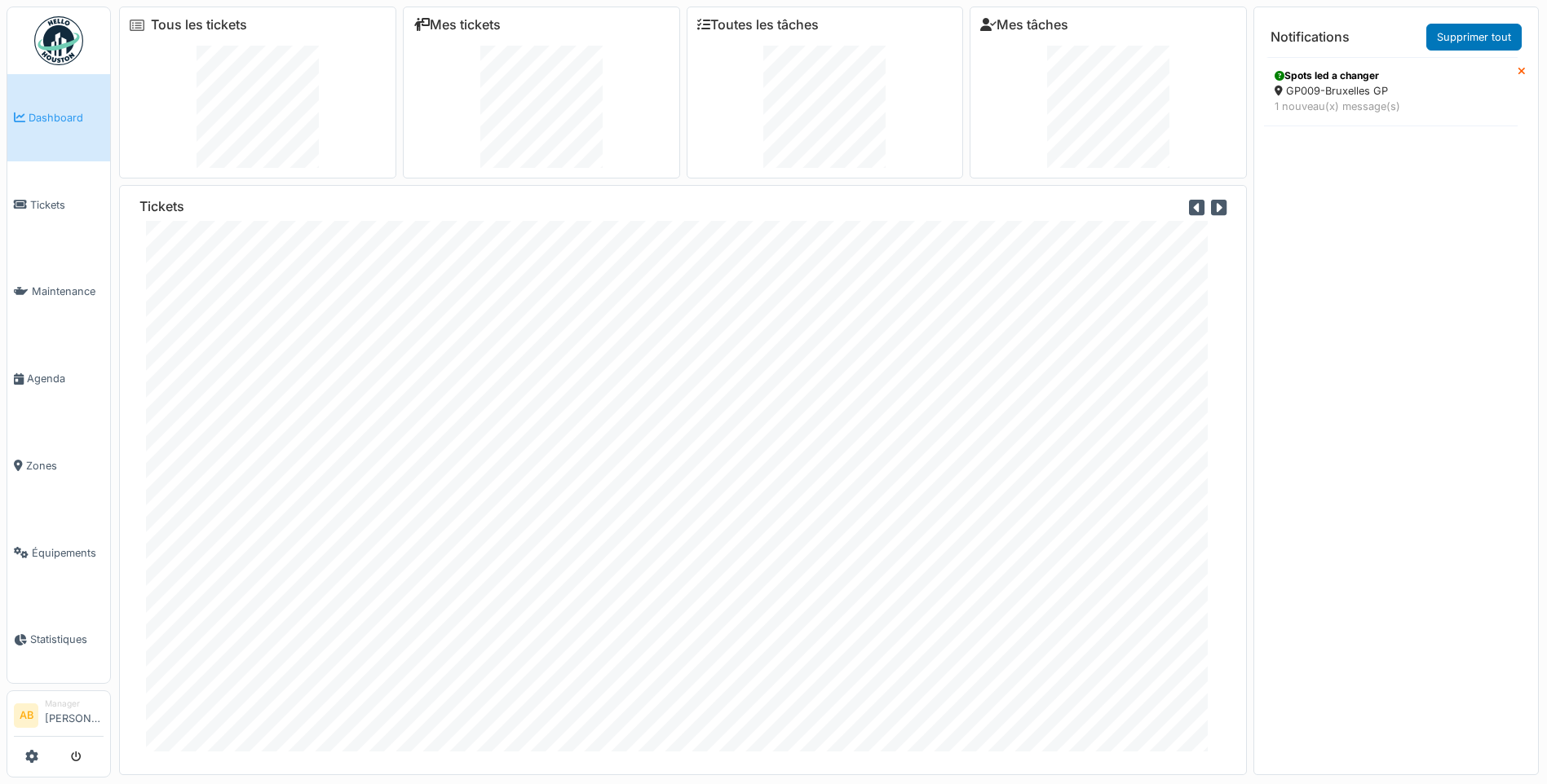
click at [44, 52] on img at bounding box center [58, 41] width 49 height 49
click at [33, 197] on span "Tickets" at bounding box center [67, 204] width 74 height 15
